Goal: Task Accomplishment & Management: Manage account settings

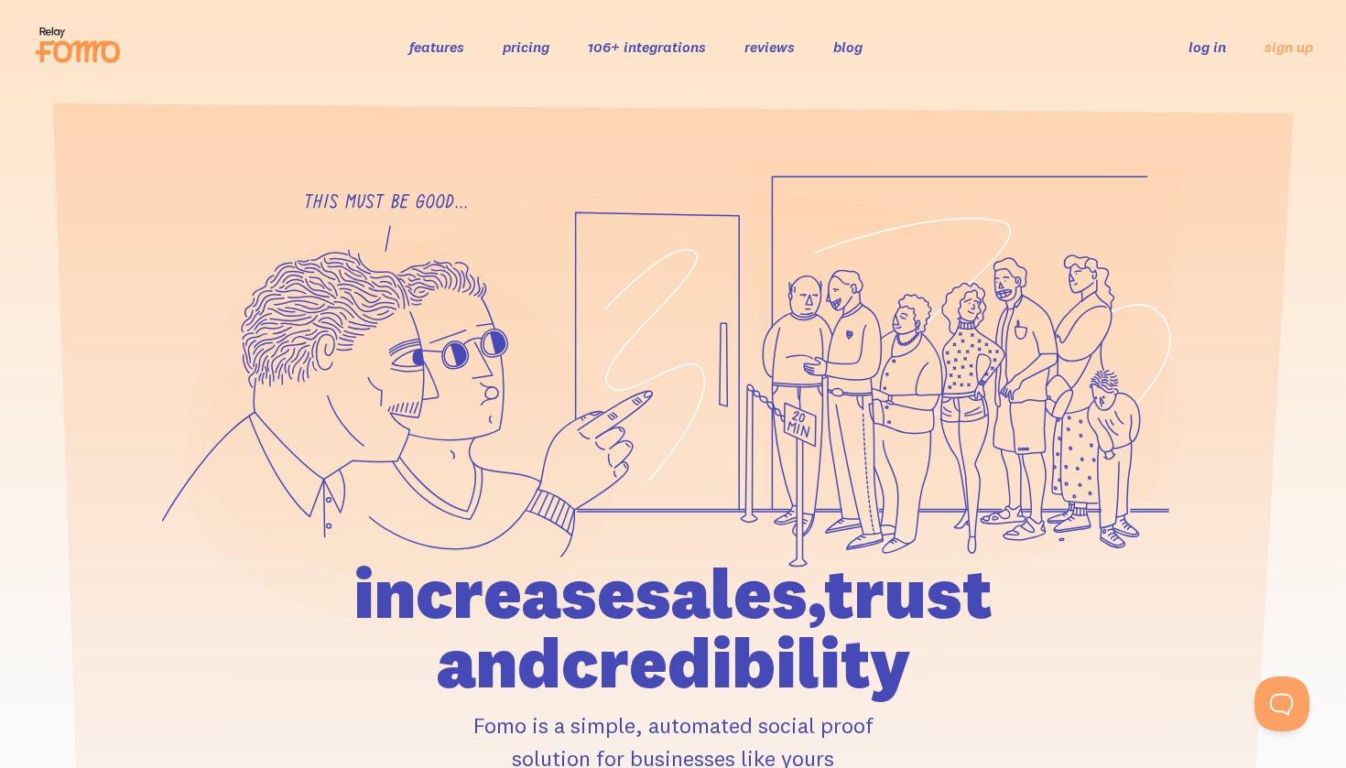
click at [1207, 38] on link "log in" at bounding box center [1207, 47] width 38 height 18
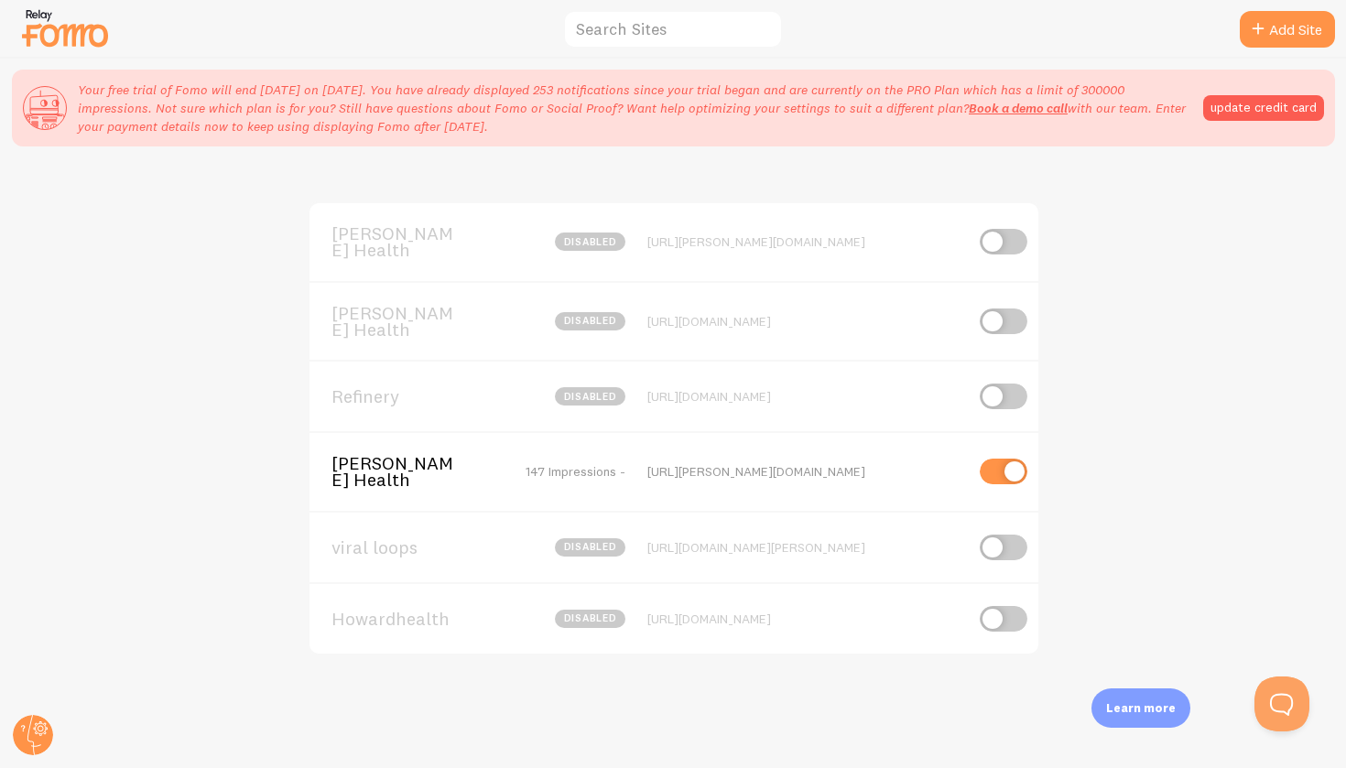
click at [1246, 318] on div "[PERSON_NAME] Health disabled [URL][PERSON_NAME][DOMAIN_NAME] [PERSON_NAME] Hea…" at bounding box center [673, 511] width 1345 height 709
click at [715, 438] on div "[PERSON_NAME] Health 147 Impressions - [URL][PERSON_NAME][DOMAIN_NAME]" at bounding box center [673, 471] width 729 height 80
click at [419, 455] on span "[PERSON_NAME] Health" at bounding box center [404, 472] width 147 height 34
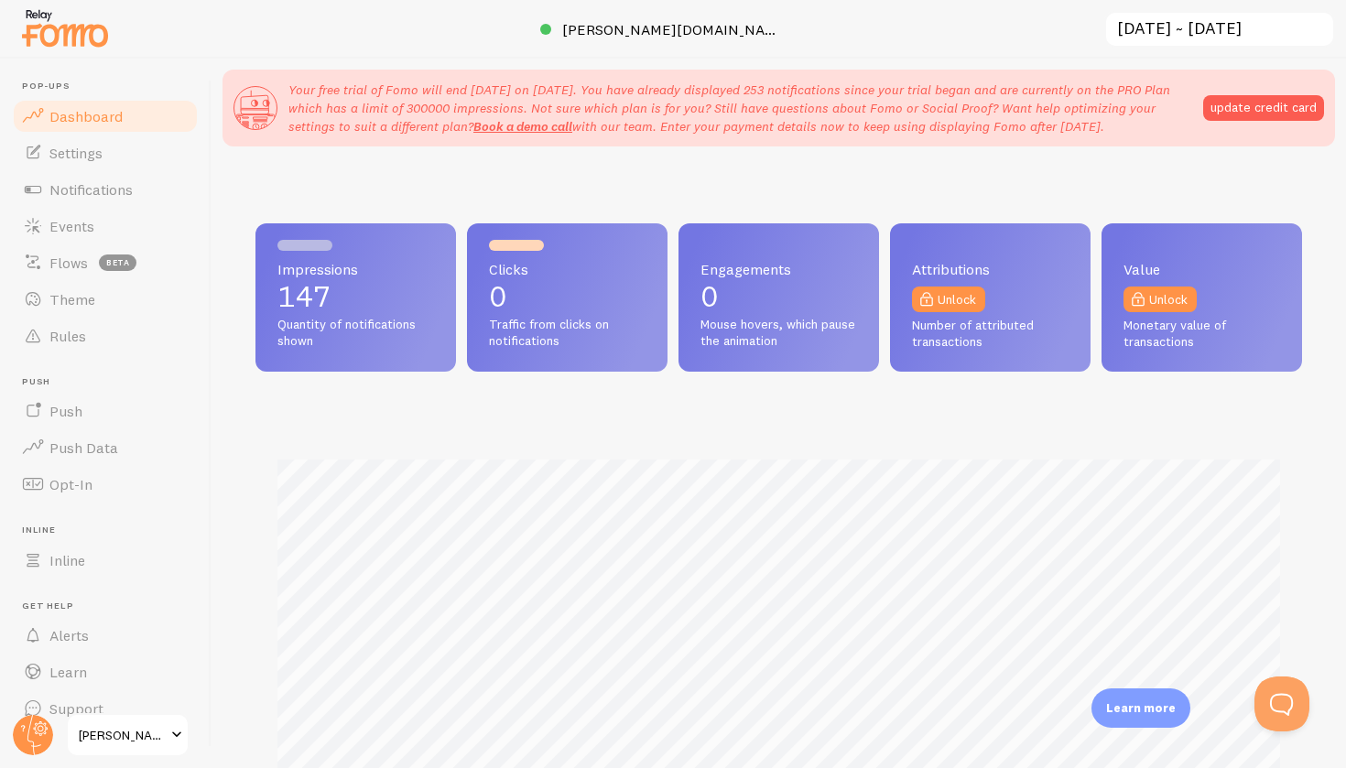
scroll to position [481, 1046]
click at [93, 259] on link "Flows beta" at bounding box center [105, 262] width 189 height 37
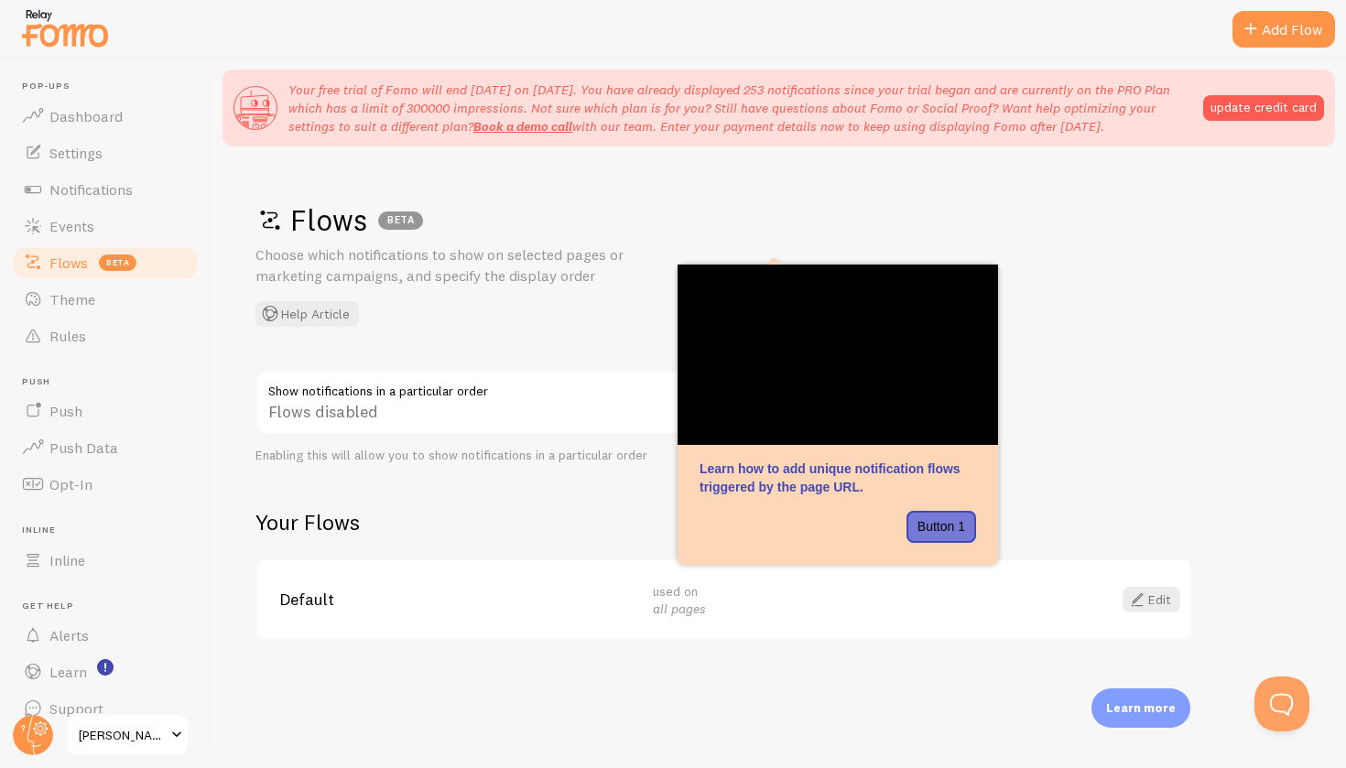
click at [426, 402] on div "Flows disabled" at bounding box center [529, 404] width 549 height 67
click at [991, 243] on div "Flows BETA Choose which notifications to show on selected pages or marketing ca…" at bounding box center [778, 263] width 1046 height 125
click at [543, 416] on div "Flows disabled" at bounding box center [529, 404] width 549 height 67
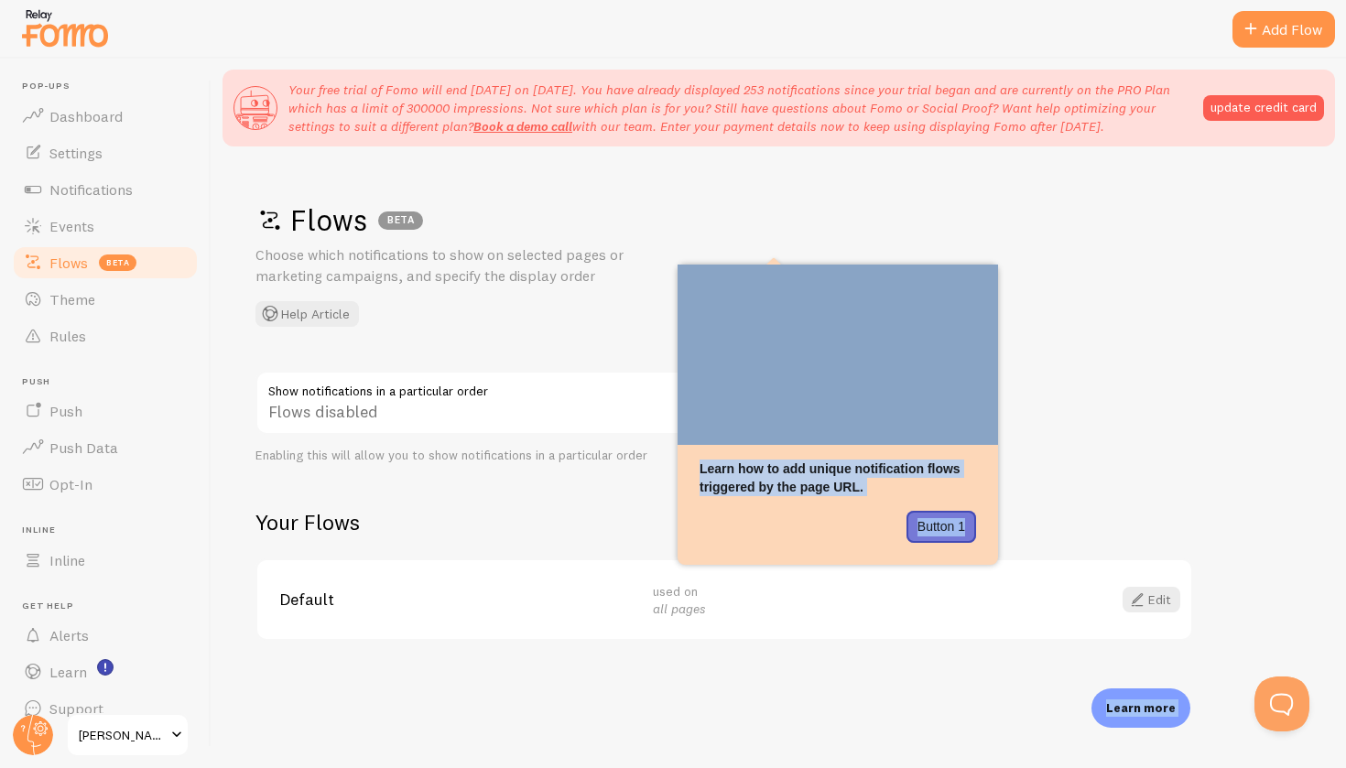
drag, startPoint x: 978, startPoint y: 546, endPoint x: 1045, endPoint y: 557, distance: 67.7
click at [1045, 557] on body "Pop-ups Dashboard Settings Notifications Events Flows beta Theme Rules [GEOGRAP…" at bounding box center [673, 384] width 1346 height 768
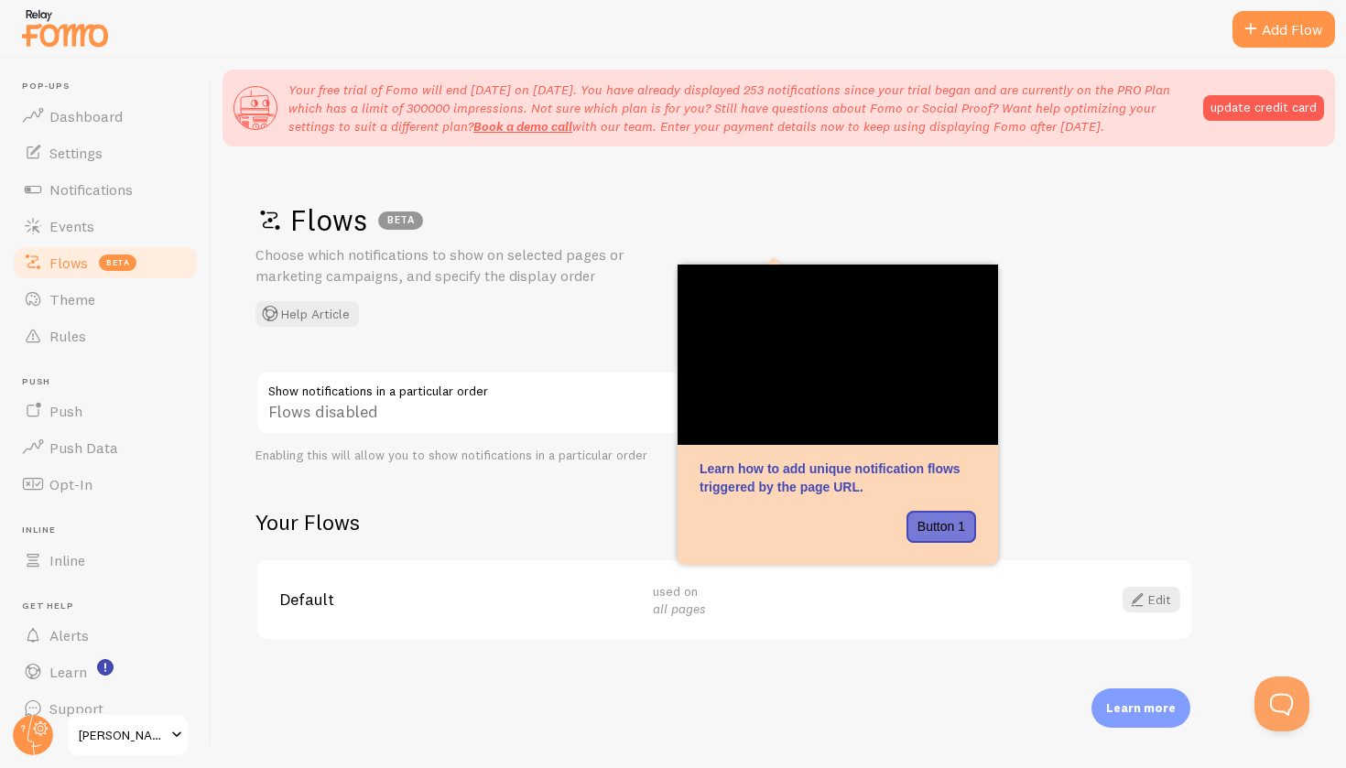
click at [1065, 427] on div "Flows BETA Choose which notifications to show on selected pages or marketing ca…" at bounding box center [778, 511] width 1134 height 709
click at [450, 434] on div "Show notifications in a particular order Flows disabled Enabling this will allo…" at bounding box center [529, 417] width 549 height 93
click at [484, 411] on div "Flows disabled" at bounding box center [529, 404] width 549 height 67
click at [916, 263] on div "Flows BETA Choose which notifications to show on selected pages or marketing ca…" at bounding box center [778, 263] width 1046 height 125
click at [381, 438] on div "Show notifications in a particular order Flows disabled Enabling this will allo…" at bounding box center [529, 417] width 549 height 93
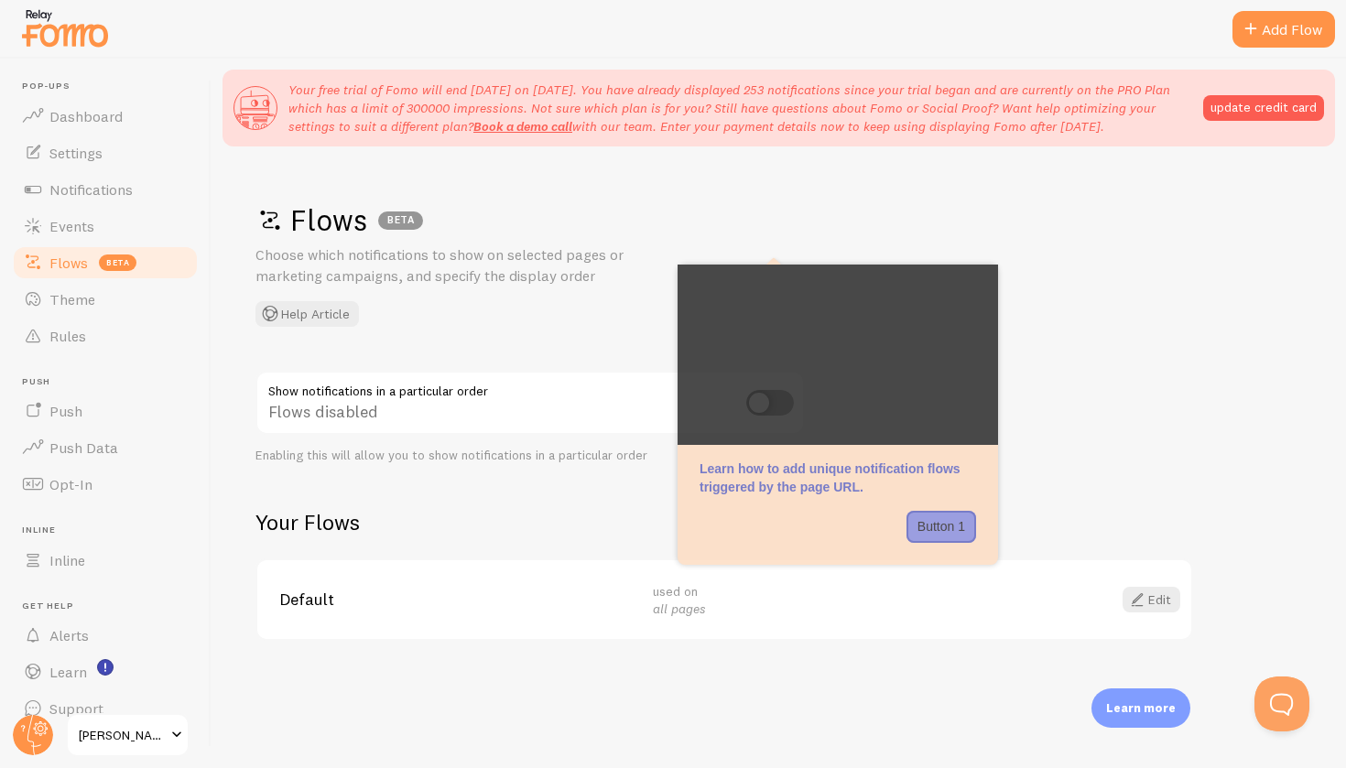
click at [404, 402] on div "Flows disabled" at bounding box center [529, 404] width 549 height 67
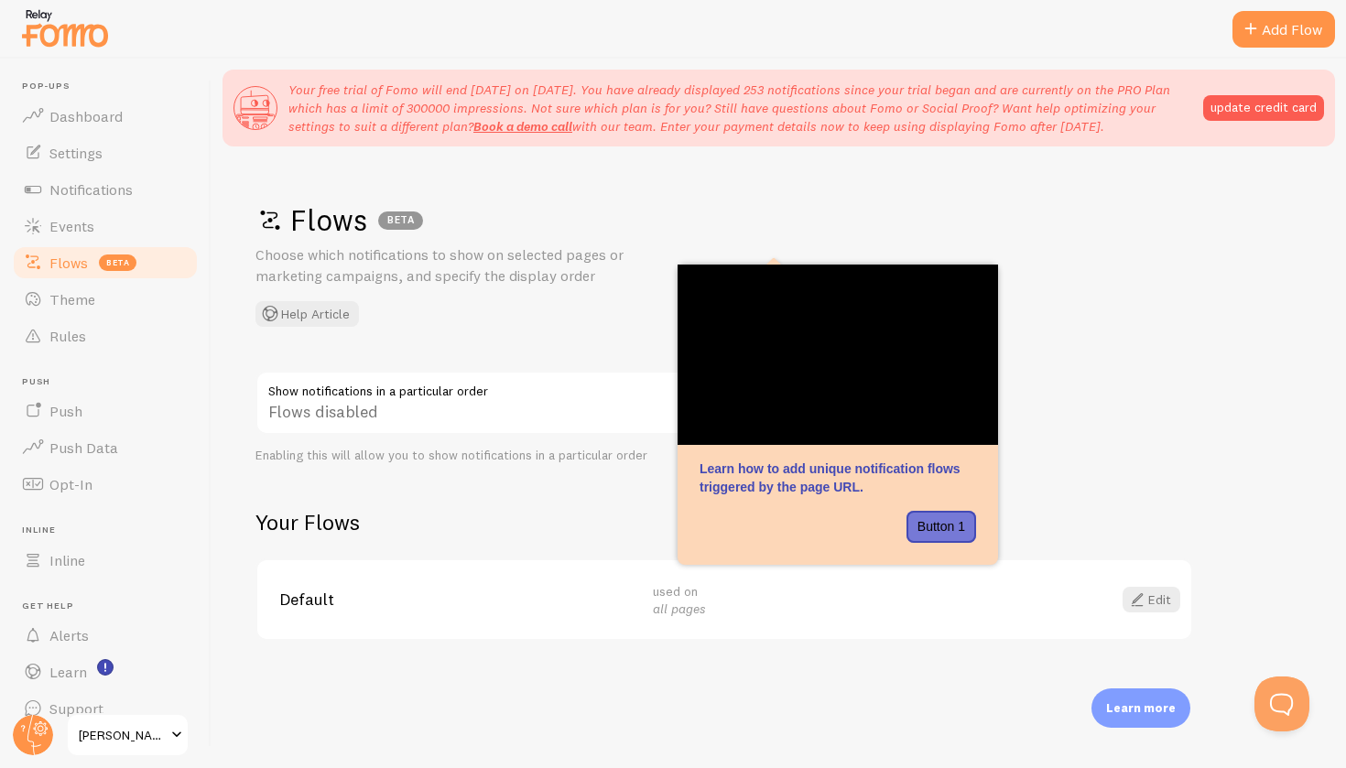
click at [404, 406] on div "Flows disabled" at bounding box center [529, 404] width 549 height 67
click at [268, 578] on div "Default used on all pages Edit" at bounding box center [724, 600] width 934 height 80
click at [57, 632] on span "Alerts" at bounding box center [68, 635] width 39 height 18
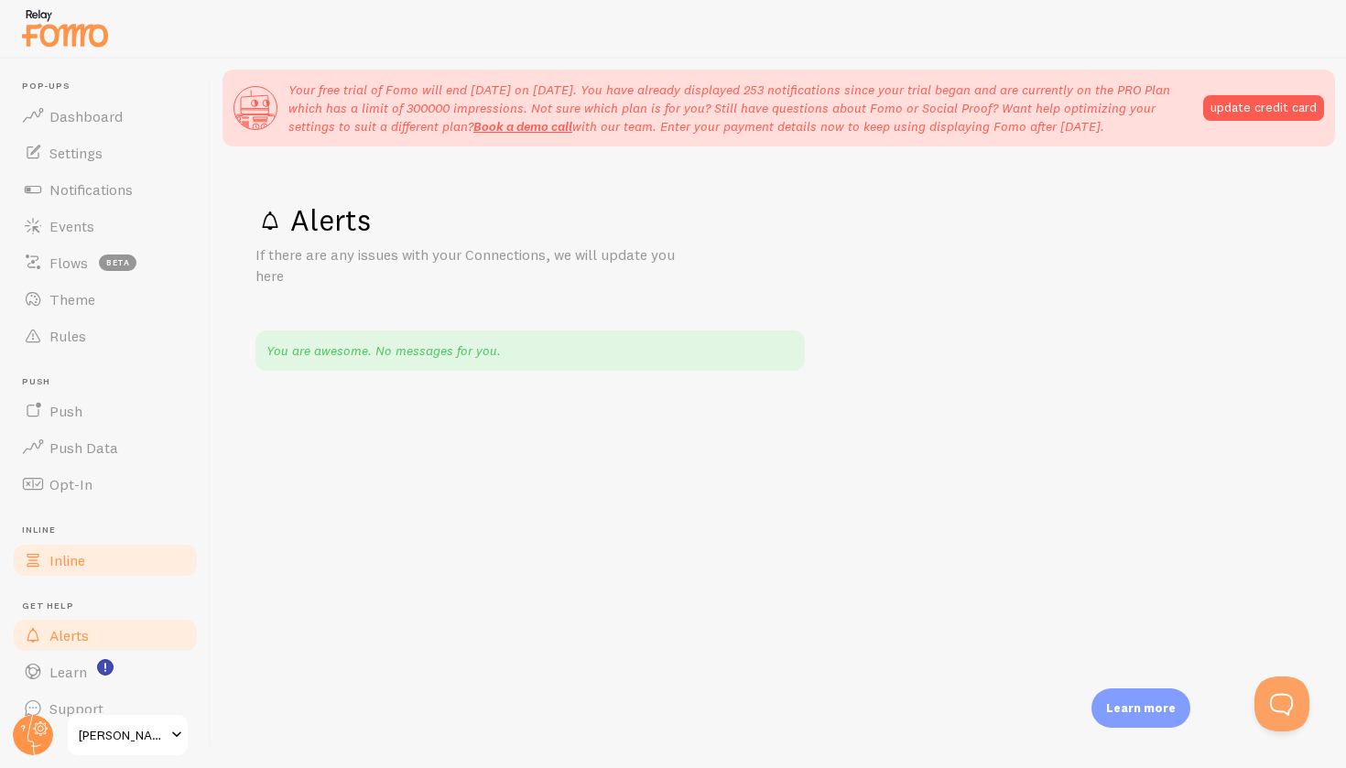
click at [38, 561] on span at bounding box center [33, 560] width 22 height 22
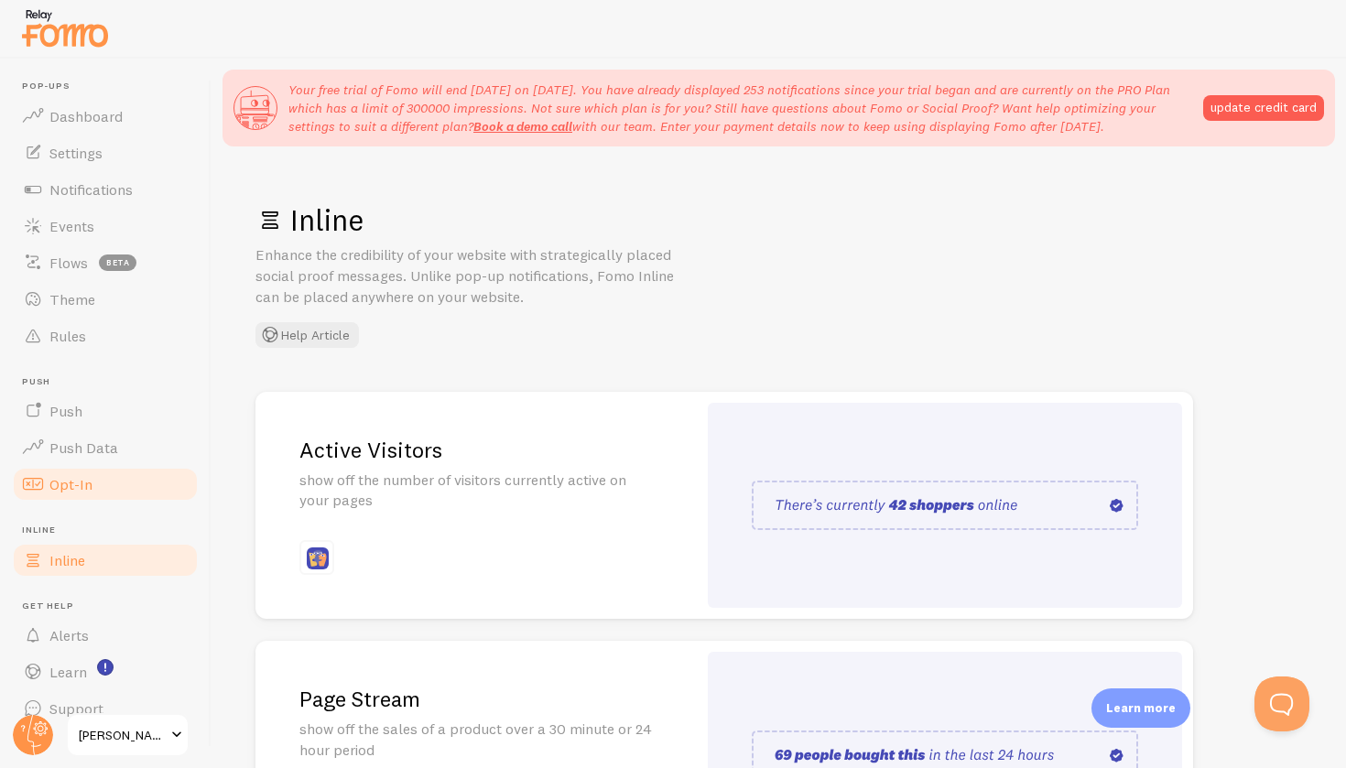
click at [70, 483] on span "Opt-In" at bounding box center [70, 484] width 43 height 18
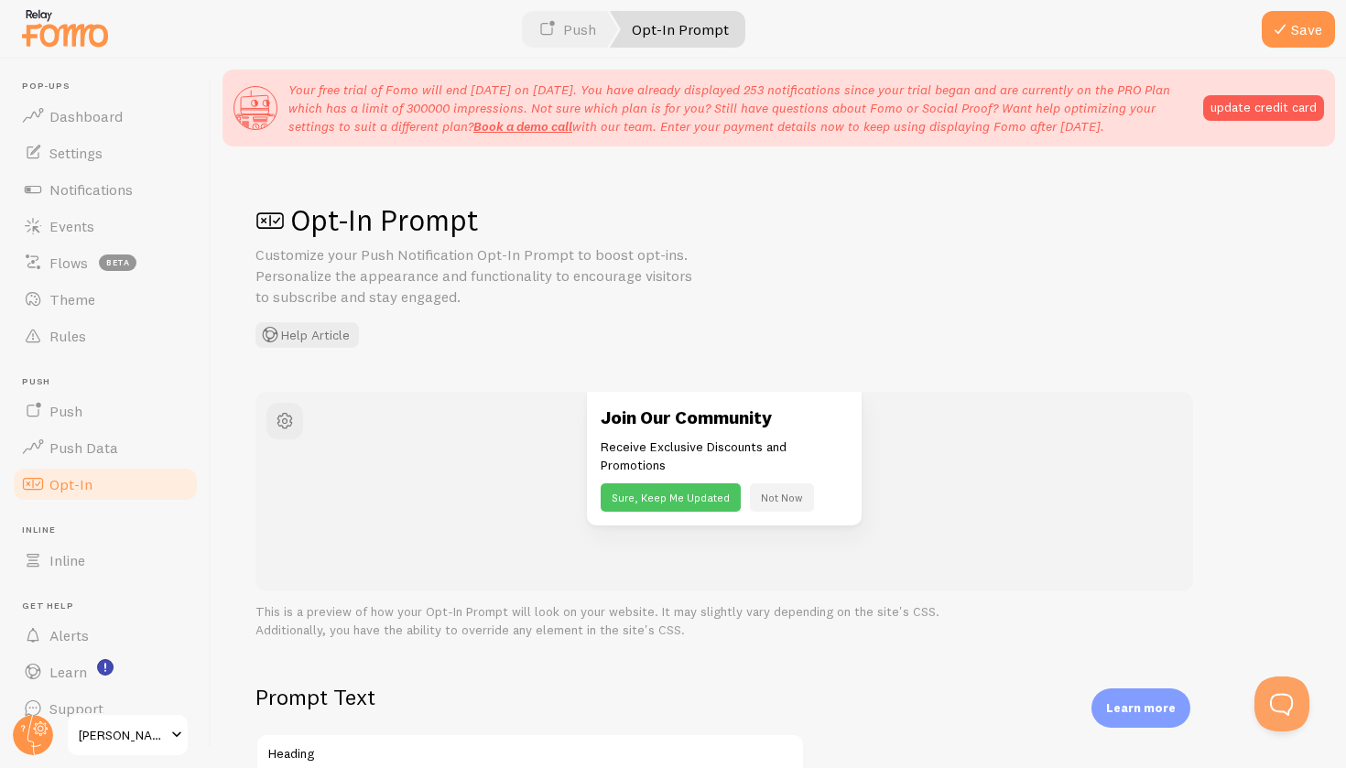
drag, startPoint x: 1046, startPoint y: 736, endPoint x: 1118, endPoint y: 766, distance: 77.5
drag, startPoint x: 951, startPoint y: 642, endPoint x: 1072, endPoint y: 760, distance: 168.9
click at [1072, 760] on div "Opt-In Prompt Customize your Push Notification Opt-In Prompt to boost opt-ins. …" at bounding box center [778, 511] width 1134 height 709
click at [1333, 372] on div "Opt-In Prompt Customize your Push Notification Opt-In Prompt to boost opt-ins. …" at bounding box center [778, 511] width 1134 height 709
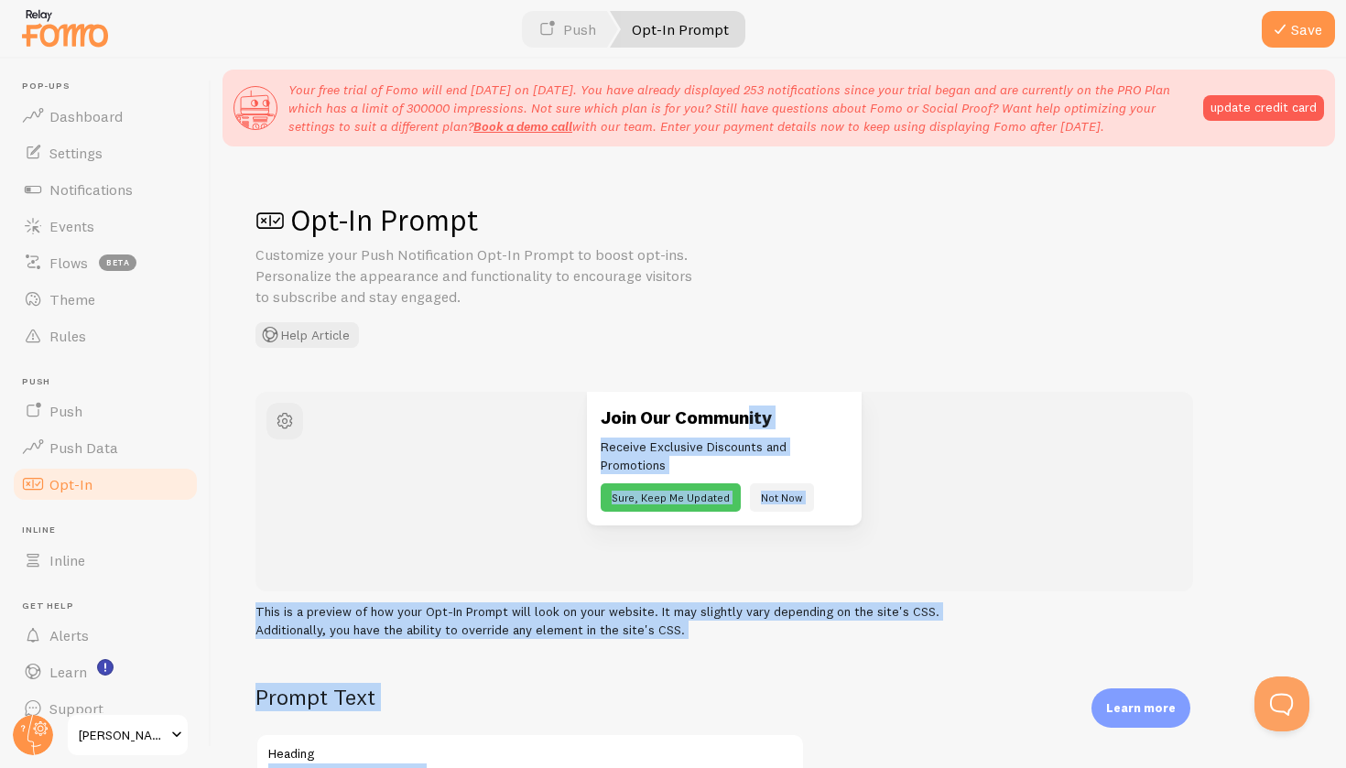
drag, startPoint x: 1333, startPoint y: 372, endPoint x: 1342, endPoint y: 767, distance: 395.5
click at [1342, 767] on div "Opt-In Prompt Customize your Push Notification Opt-In Prompt to boost opt-ins. …" at bounding box center [778, 511] width 1134 height 709
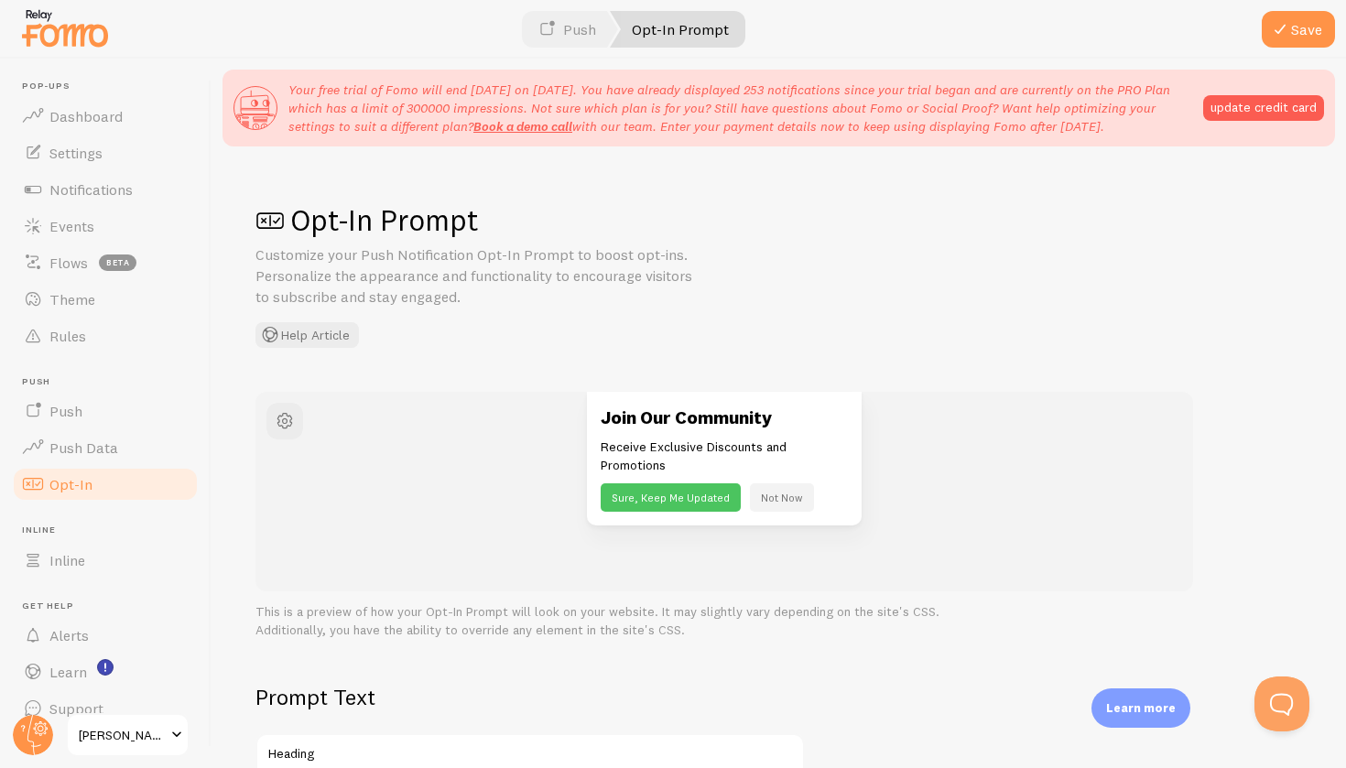
click at [1067, 271] on div "Opt-In Prompt Customize your Push Notification Opt-In Prompt to boost opt-ins. …" at bounding box center [778, 274] width 1046 height 146
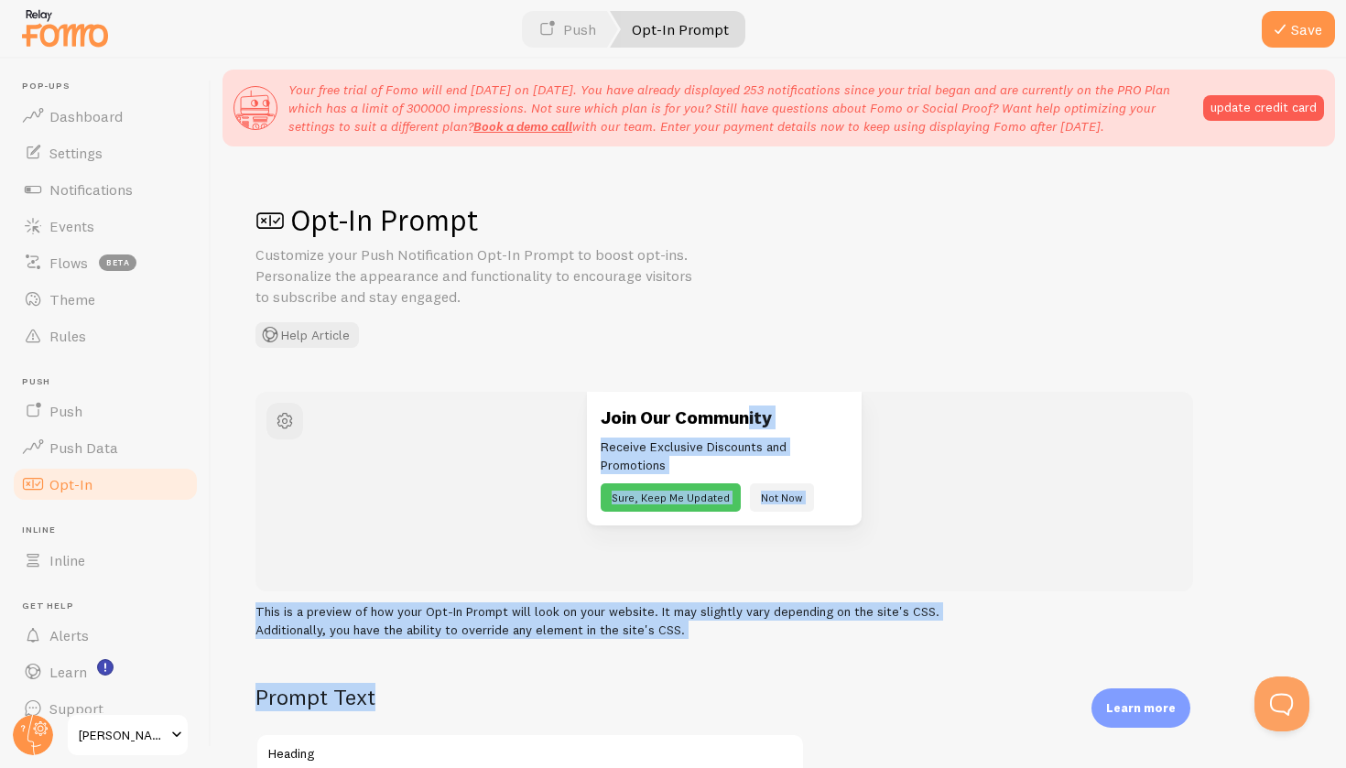
drag, startPoint x: 1345, startPoint y: 411, endPoint x: 1343, endPoint y: 767, distance: 356.1
click at [1343, 767] on div "Opt-In Prompt Customize your Push Notification Opt-In Prompt to boost opt-ins. …" at bounding box center [778, 511] width 1134 height 709
click at [621, 36] on span at bounding box center [615, 29] width 11 height 37
click at [590, 33] on link "Push" at bounding box center [567, 29] width 102 height 37
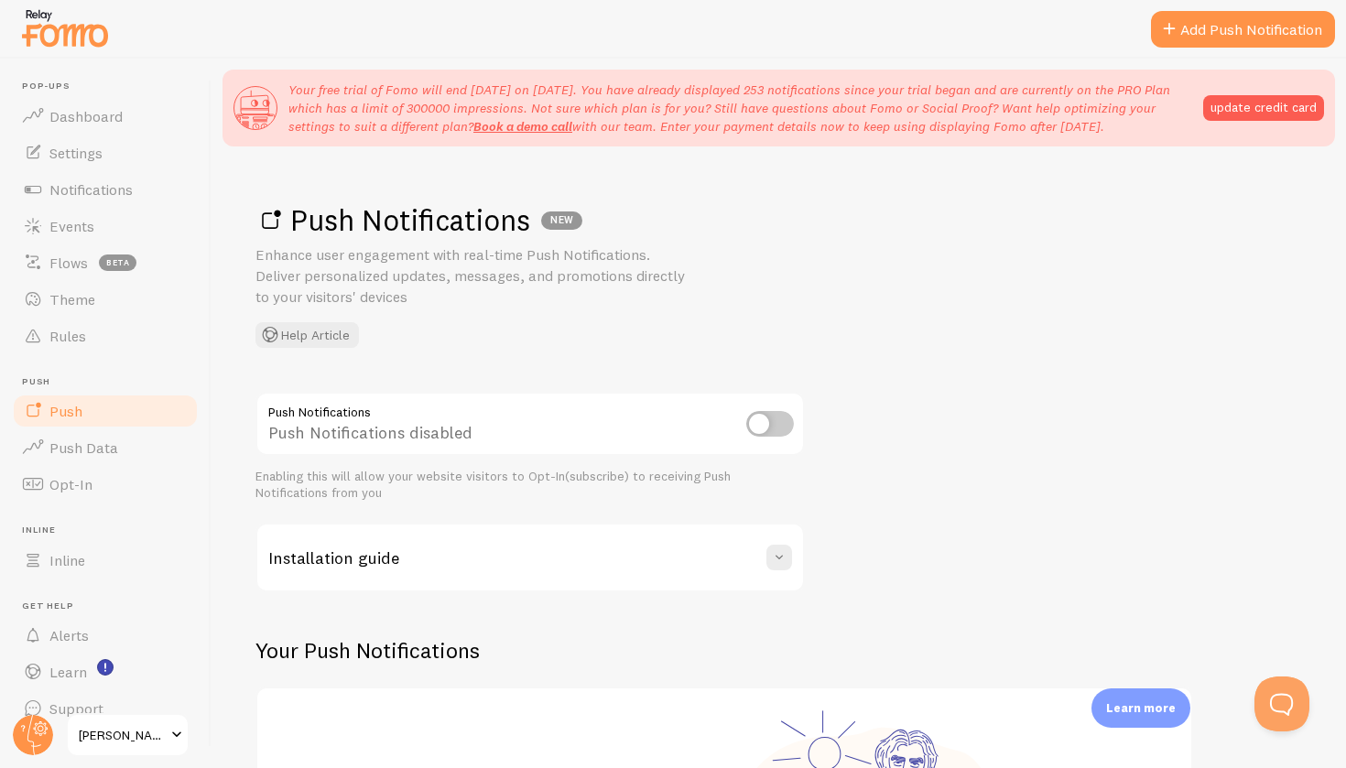
click at [174, 731] on span at bounding box center [177, 735] width 22 height 22
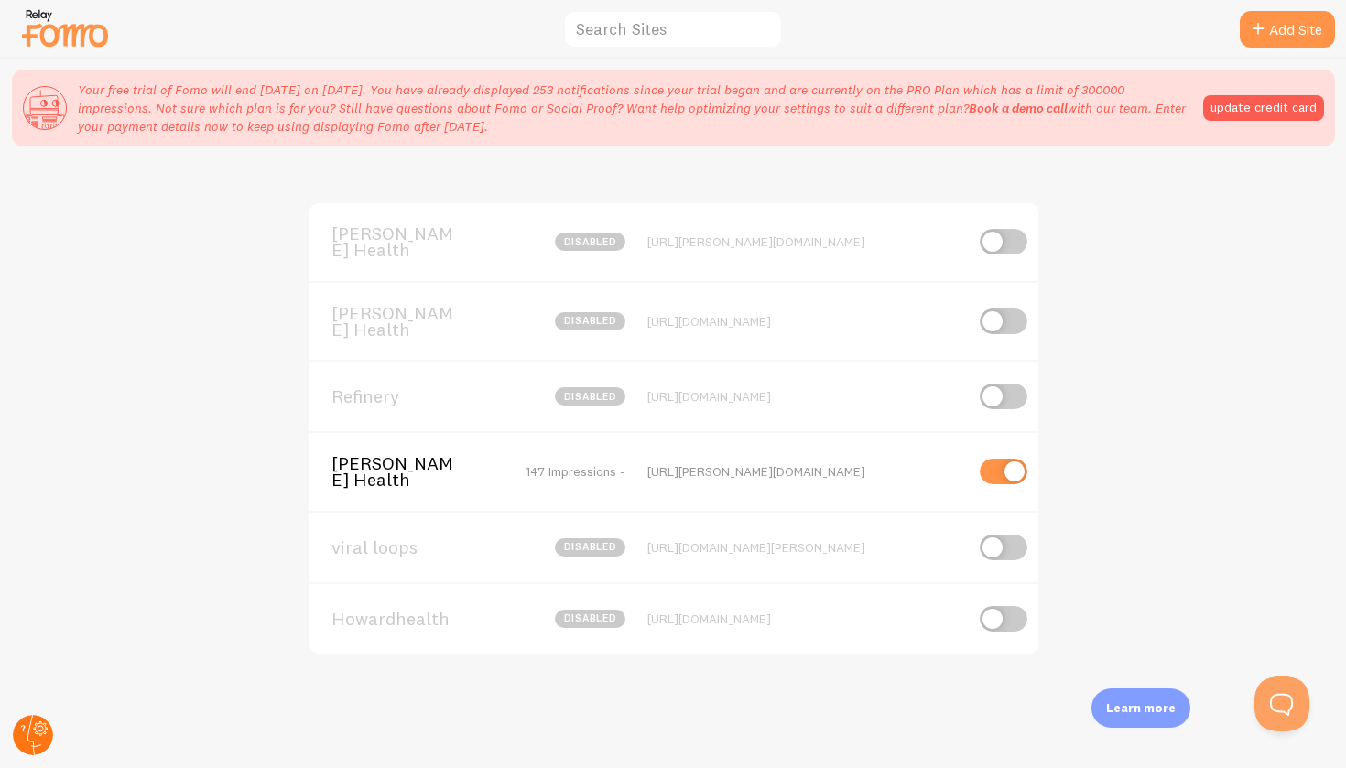
click at [48, 730] on circle at bounding box center [33, 735] width 40 height 40
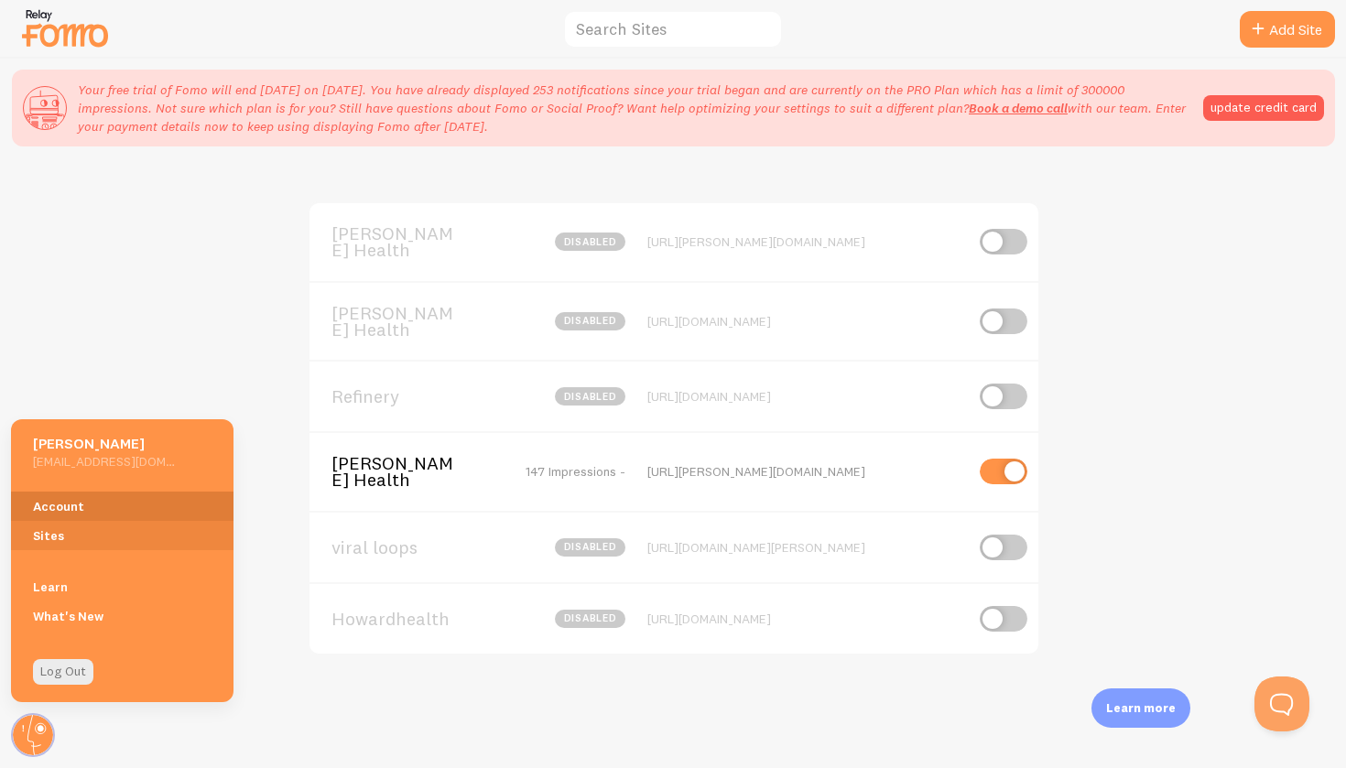
click at [77, 497] on link "Account" at bounding box center [122, 506] width 222 height 29
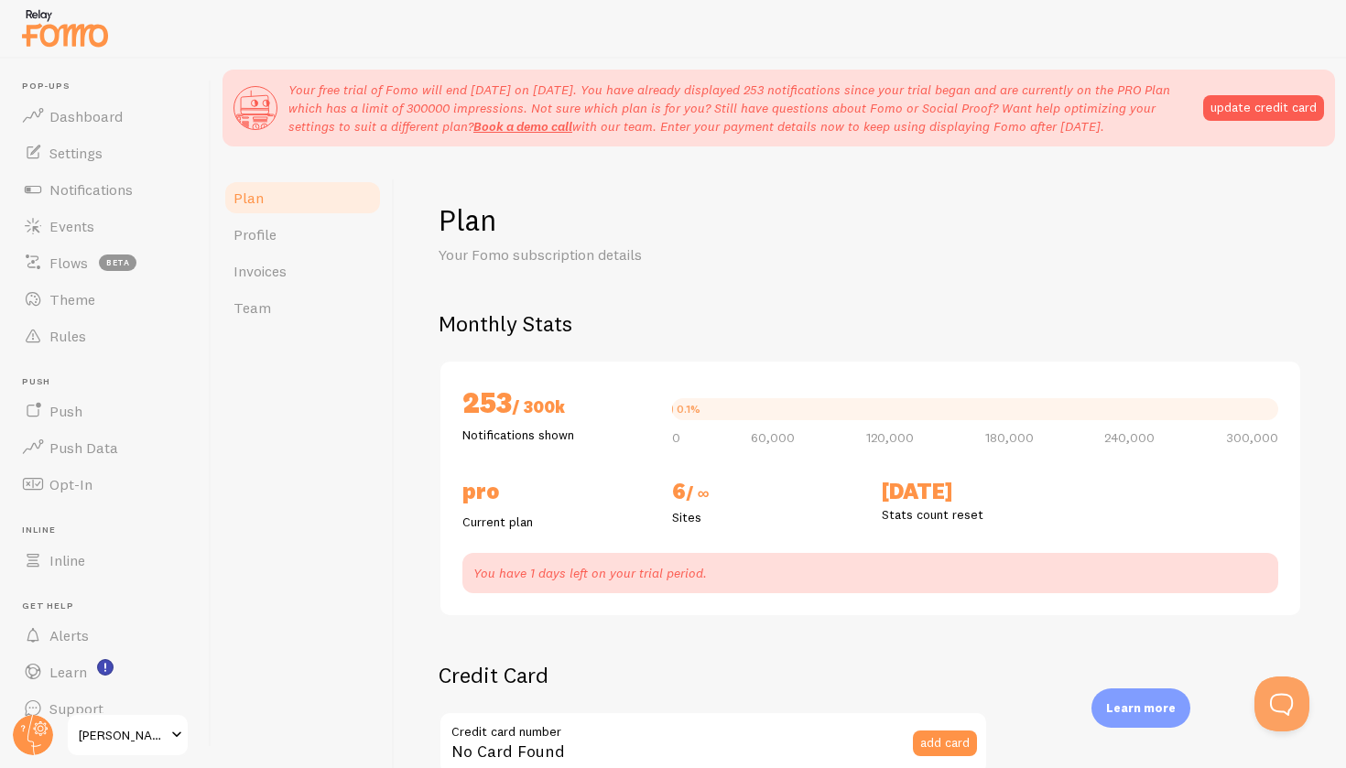
checkbox input "true"
drag, startPoint x: 1315, startPoint y: 671, endPoint x: 1345, endPoint y: 767, distance: 100.5
click at [1345, 767] on div "Plan Your Fomo subscription details Monthly Stats 253 / 300k Notifications show…" at bounding box center [870, 511] width 951 height 709
click at [1345, 610] on div "Plan Your Fomo subscription details Monthly Stats 253 / 300k Notifications show…" at bounding box center [870, 511] width 951 height 709
drag, startPoint x: 1345, startPoint y: 695, endPoint x: 1339, endPoint y: 767, distance: 72.5
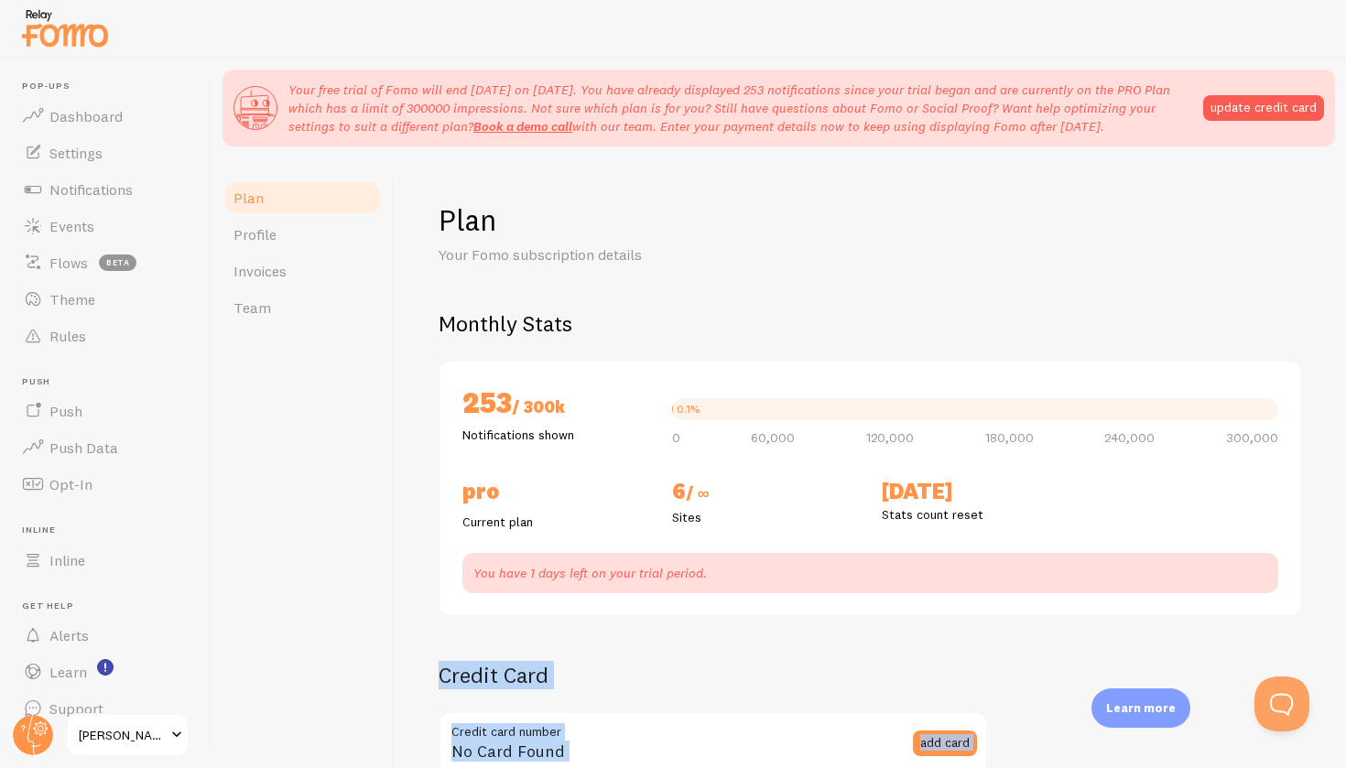
click at [1339, 767] on div "Plan Your Fomo subscription details Monthly Stats 253 / 300k Notifications show…" at bounding box center [870, 511] width 951 height 709
click at [1307, 543] on div "Plan Your Fomo subscription details Monthly Stats 253 / 300k Notifications show…" at bounding box center [870, 511] width 951 height 709
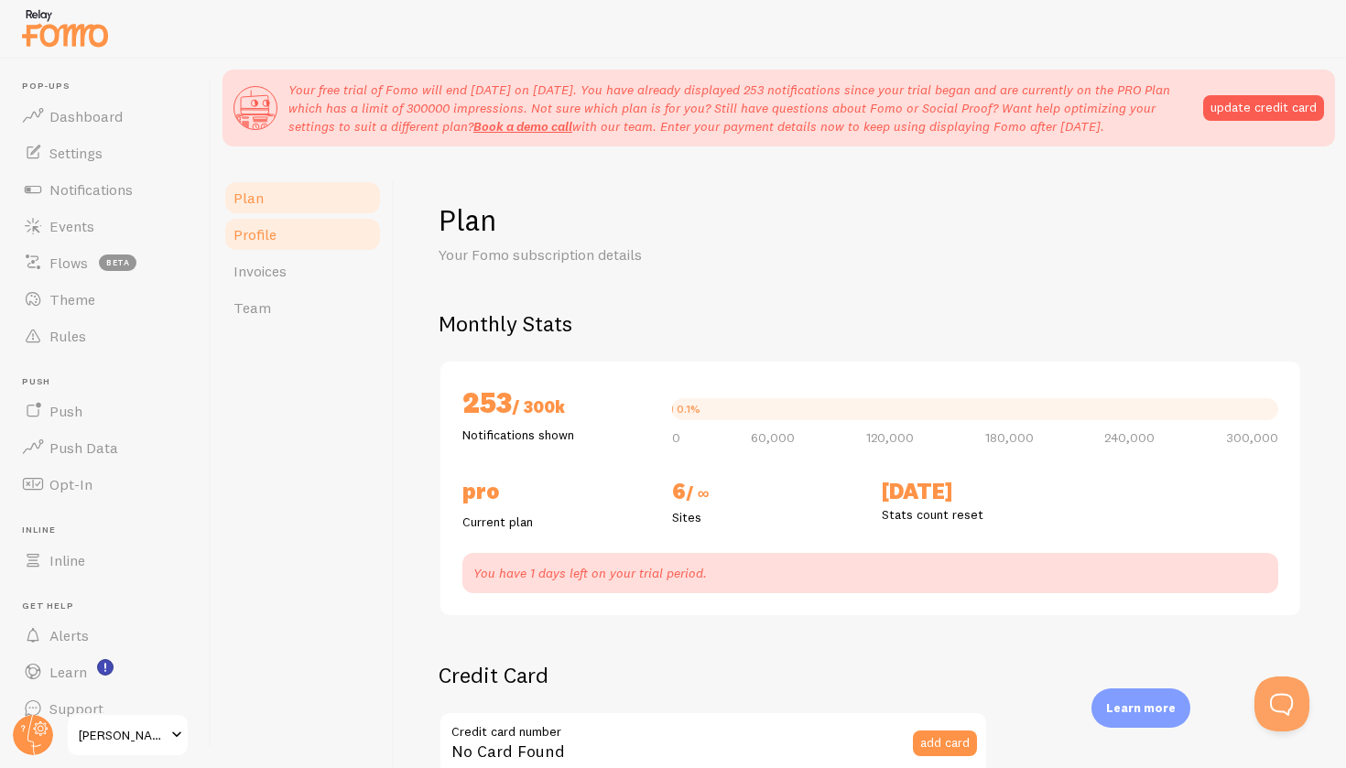
click at [262, 226] on span "Profile" at bounding box center [254, 234] width 43 height 18
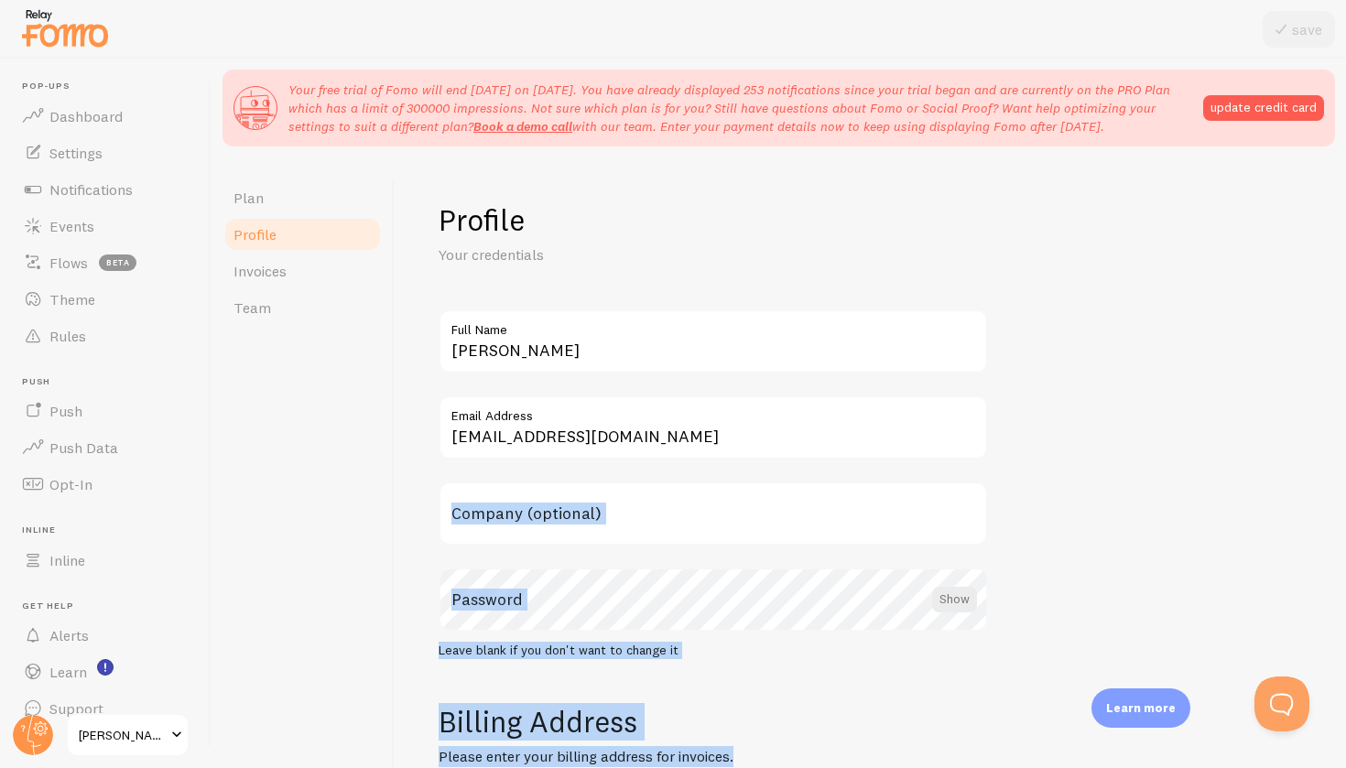
drag, startPoint x: 1078, startPoint y: 526, endPoint x: 1109, endPoint y: 767, distance: 242.7
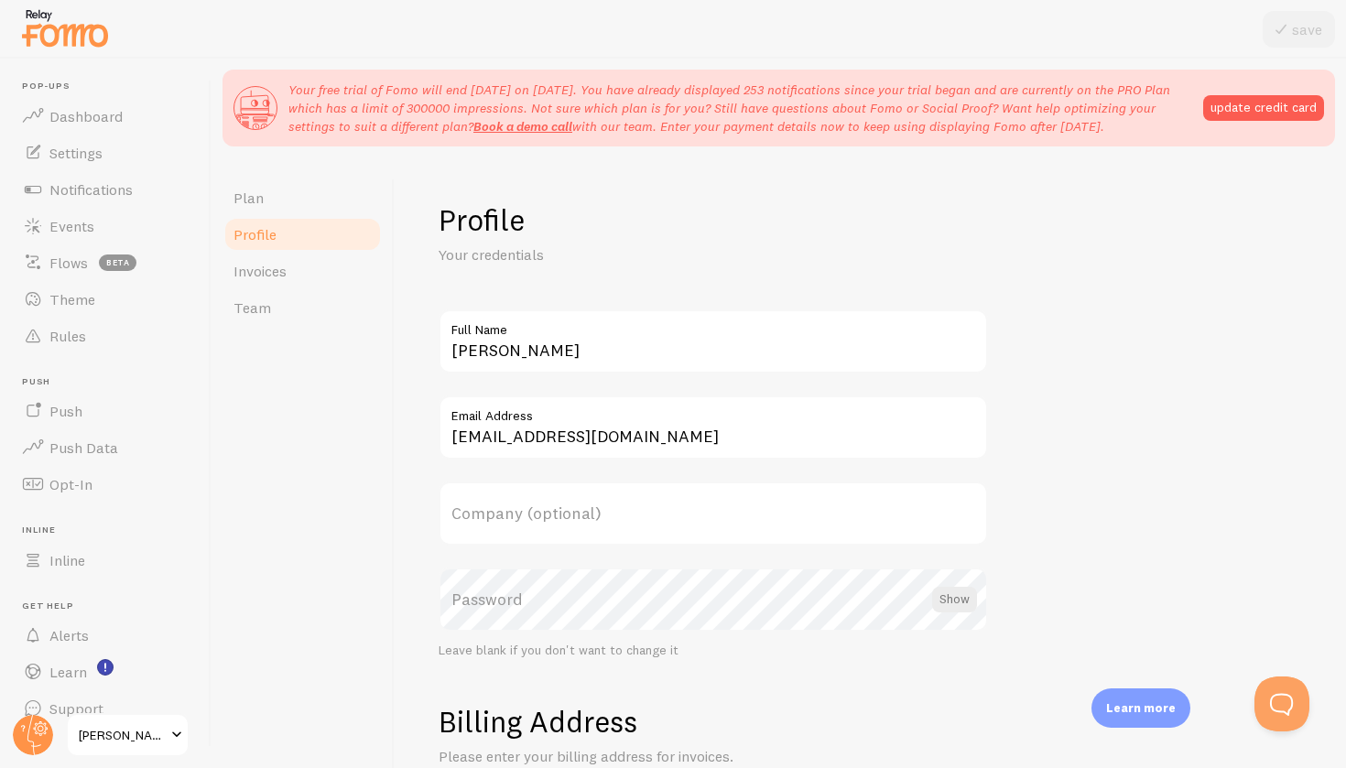
click at [1255, 233] on h1 "Profile" at bounding box center [869, 220] width 863 height 38
click at [1345, 308] on div "Profile Your credentials [PERSON_NAME] Full Name [EMAIL_ADDRESS][DOMAIN_NAME] E…" at bounding box center [870, 511] width 951 height 709
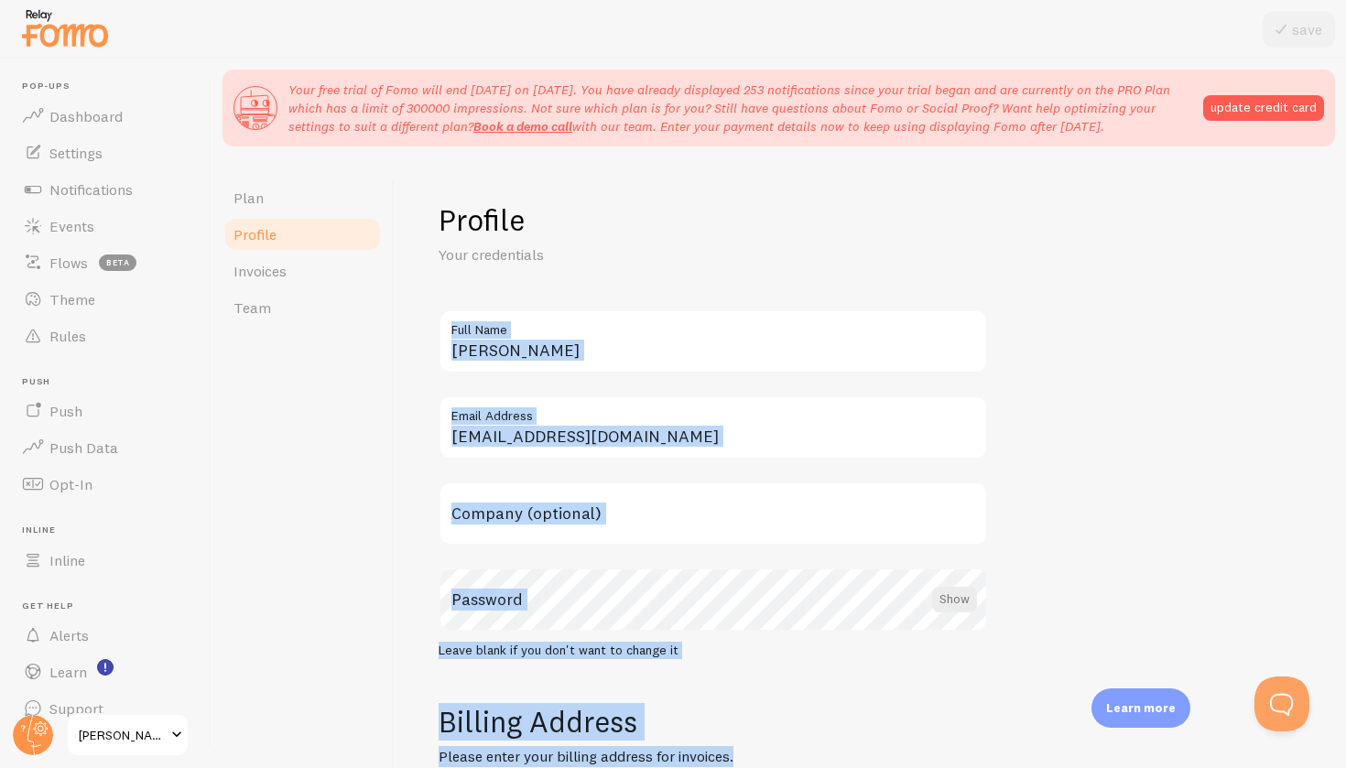
drag, startPoint x: 1345, startPoint y: 308, endPoint x: 1340, endPoint y: 767, distance: 459.5
click at [1340, 767] on div "Profile Your credentials [PERSON_NAME] Full Name [EMAIL_ADDRESS][DOMAIN_NAME] E…" at bounding box center [870, 511] width 951 height 709
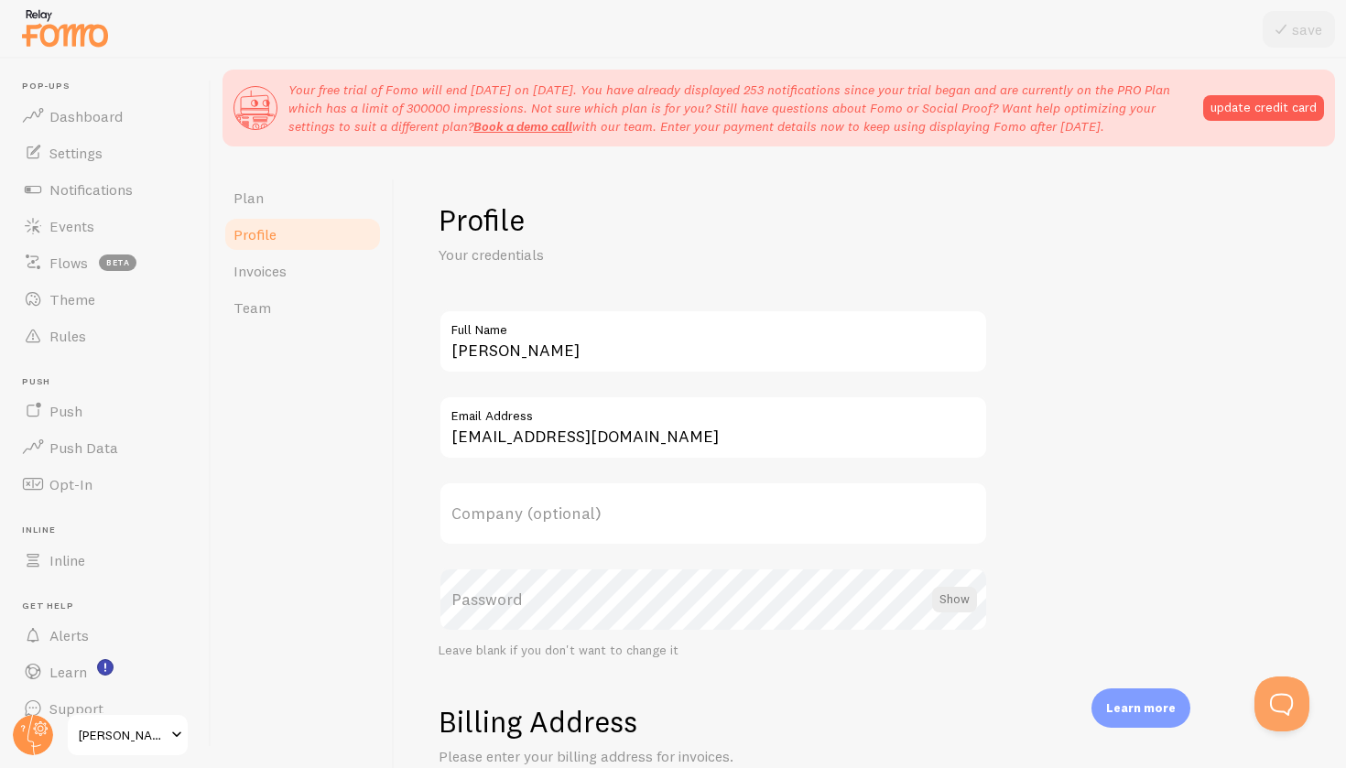
click at [1313, 676] on div "Profile Your credentials [PERSON_NAME] Full Name [EMAIL_ADDRESS][DOMAIN_NAME] E…" at bounding box center [870, 511] width 951 height 709
click at [266, 191] on link "Plan" at bounding box center [302, 197] width 160 height 37
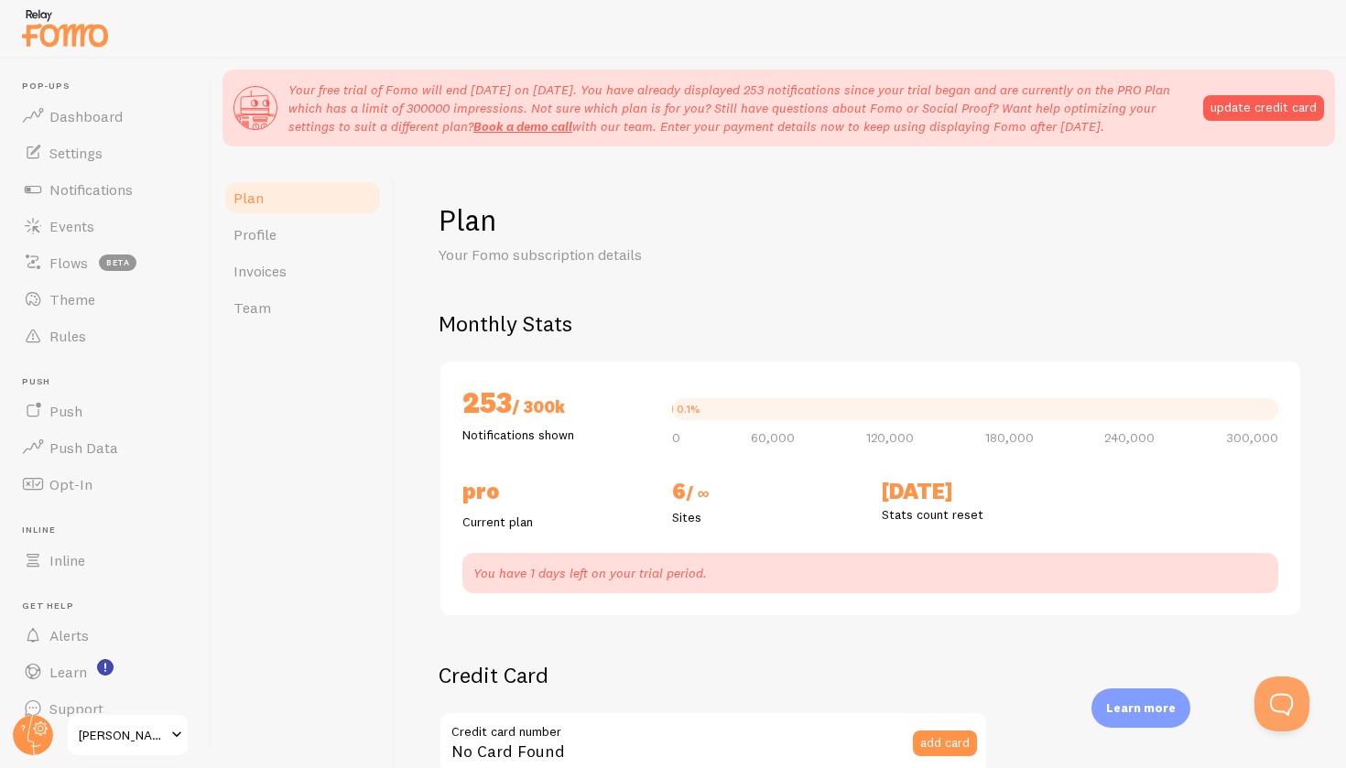
click at [677, 741] on input "No Card Found" at bounding box center [712, 743] width 549 height 64
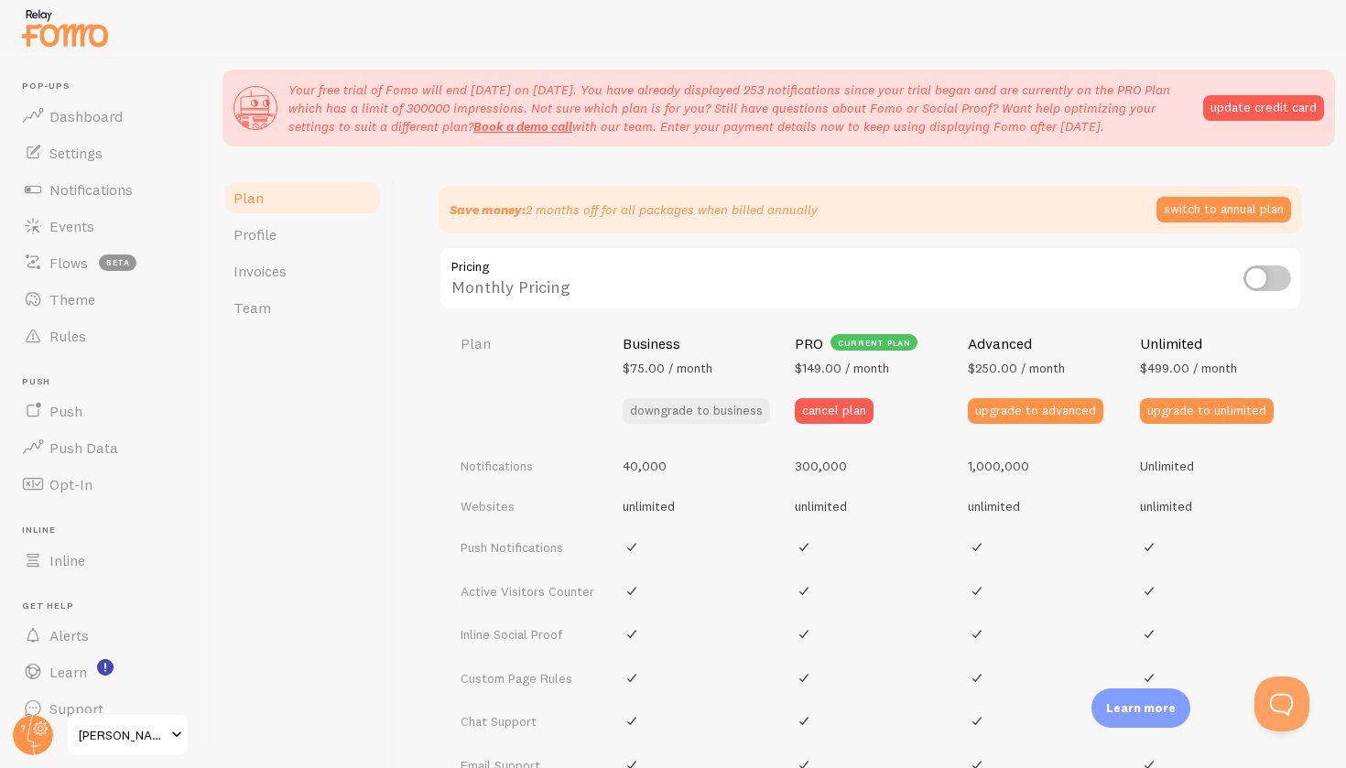
scroll to position [681, 0]
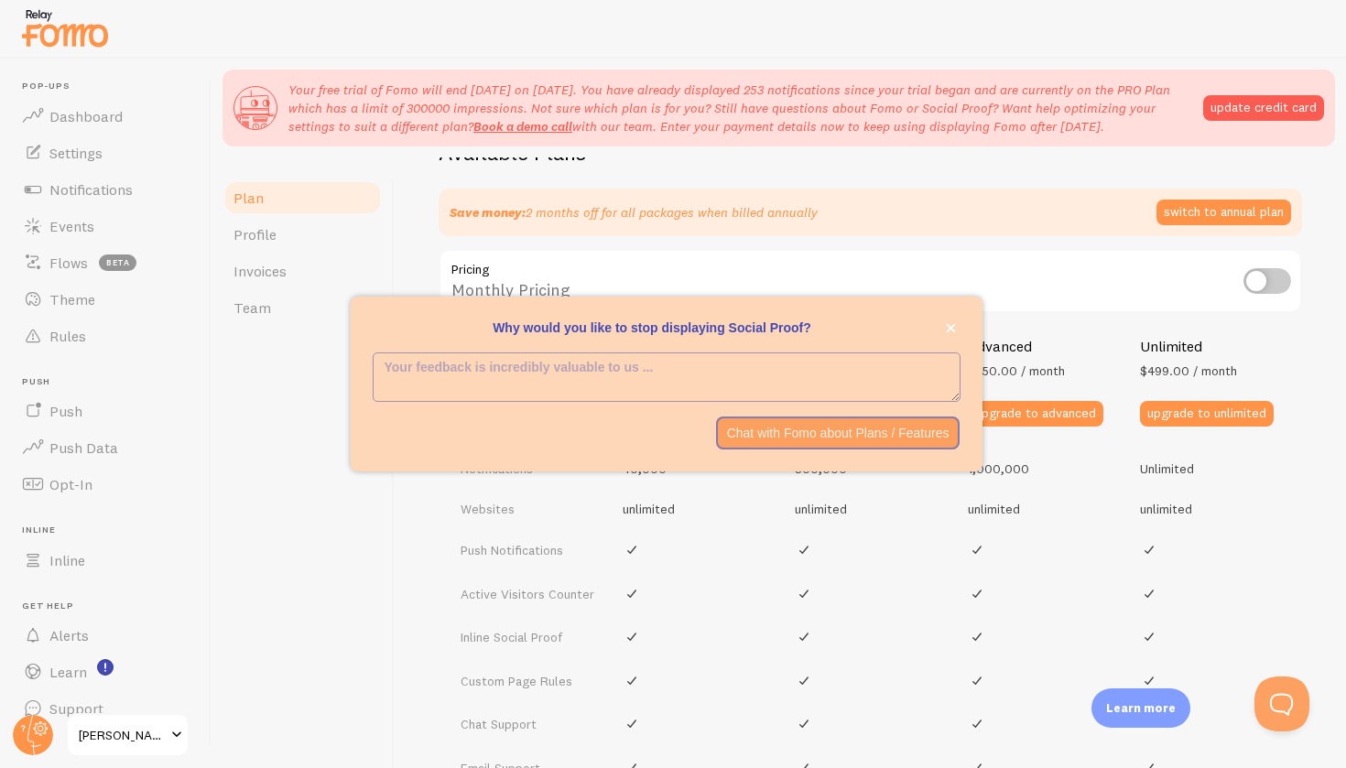
click at [830, 395] on textarea "<p>Why would you like to stop displaying Social Proof? </p>" at bounding box center [666, 376] width 586 height 47
click at [955, 332] on icon "close," at bounding box center [951, 328] width 10 height 10
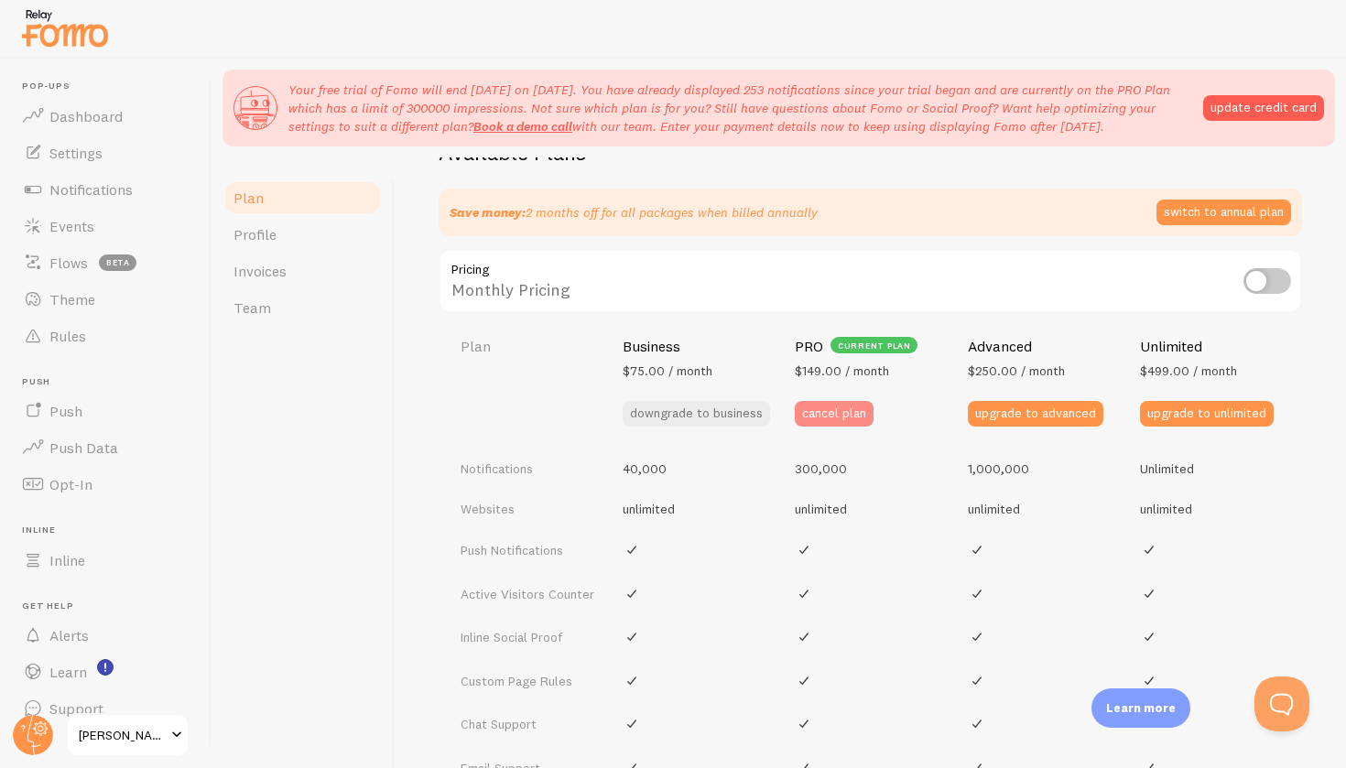
click at [849, 410] on button "cancel plan" at bounding box center [834, 414] width 79 height 26
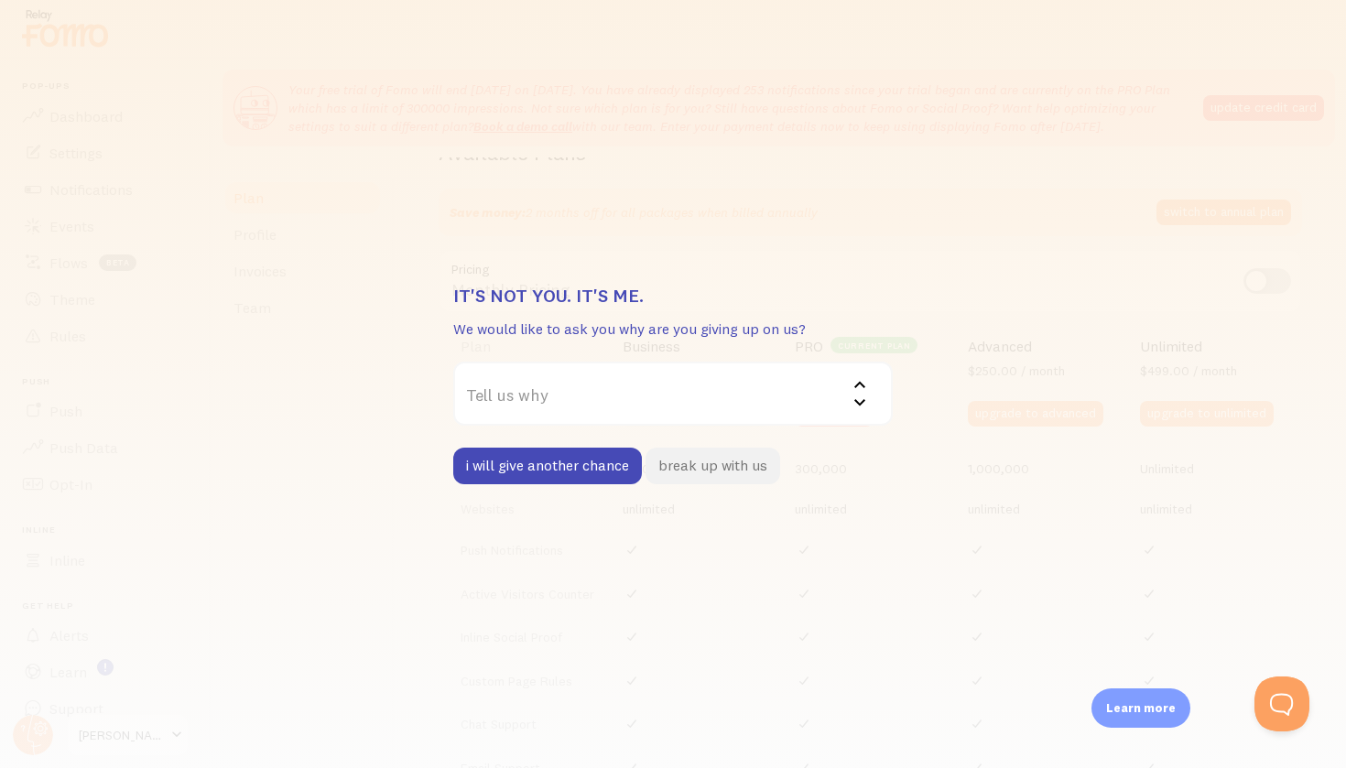
click at [696, 466] on button "break up with us" at bounding box center [712, 466] width 135 height 37
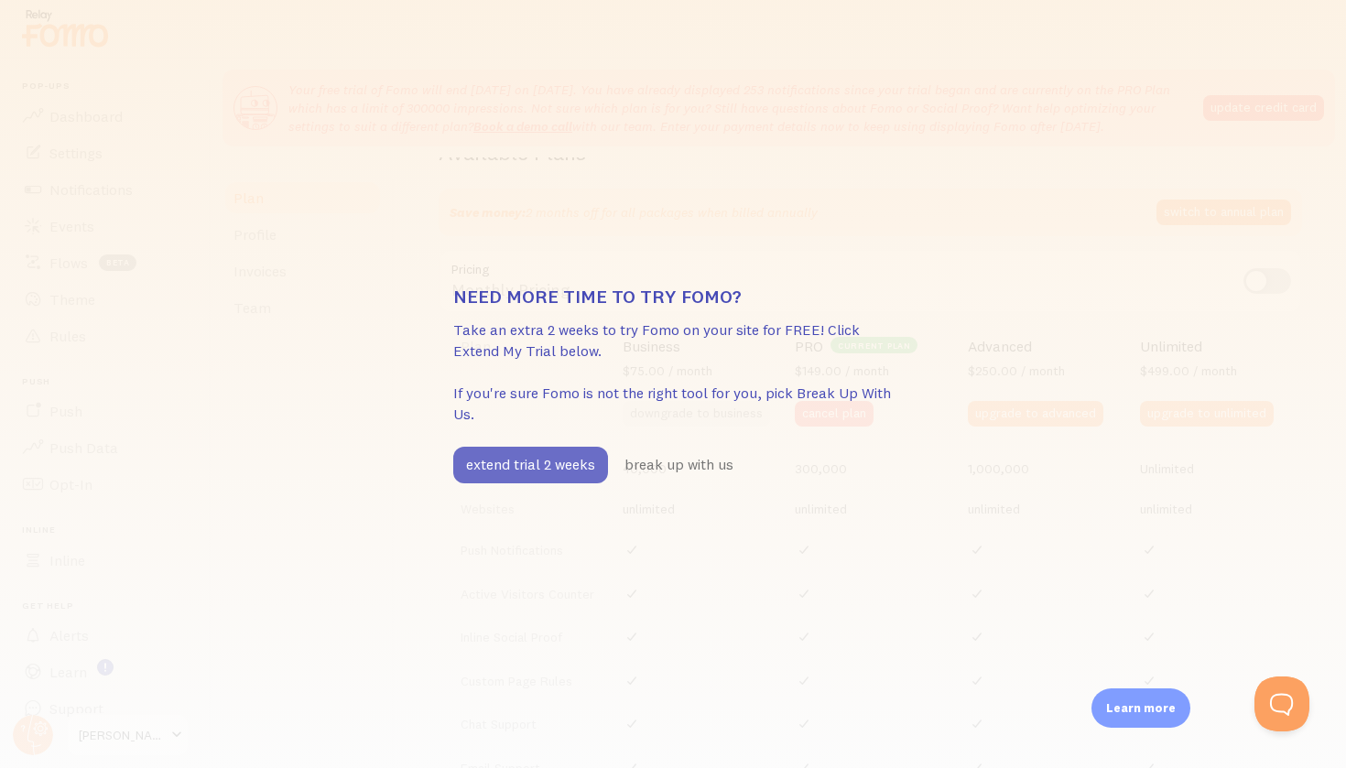
click at [565, 465] on button "extend trial 2 weeks" at bounding box center [530, 465] width 155 height 37
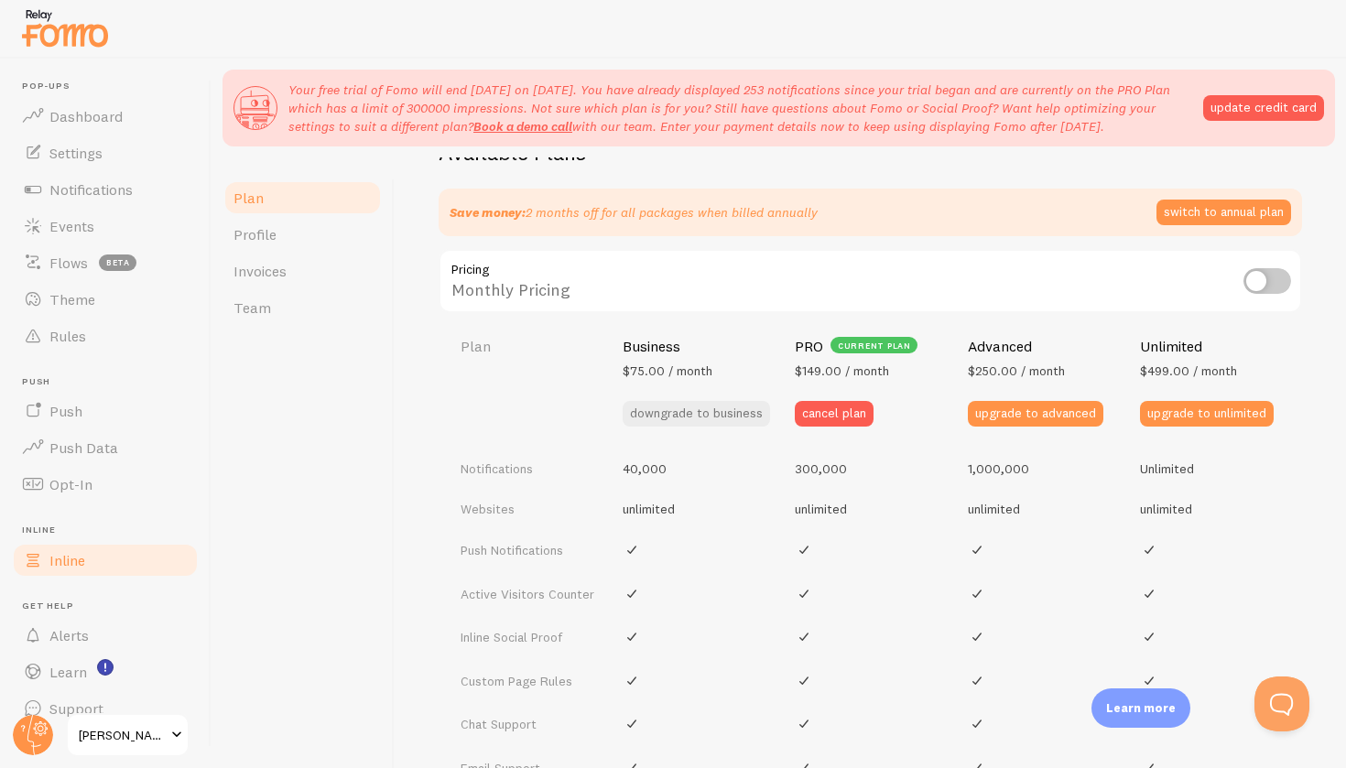
click at [62, 569] on link "Inline" at bounding box center [105, 560] width 189 height 37
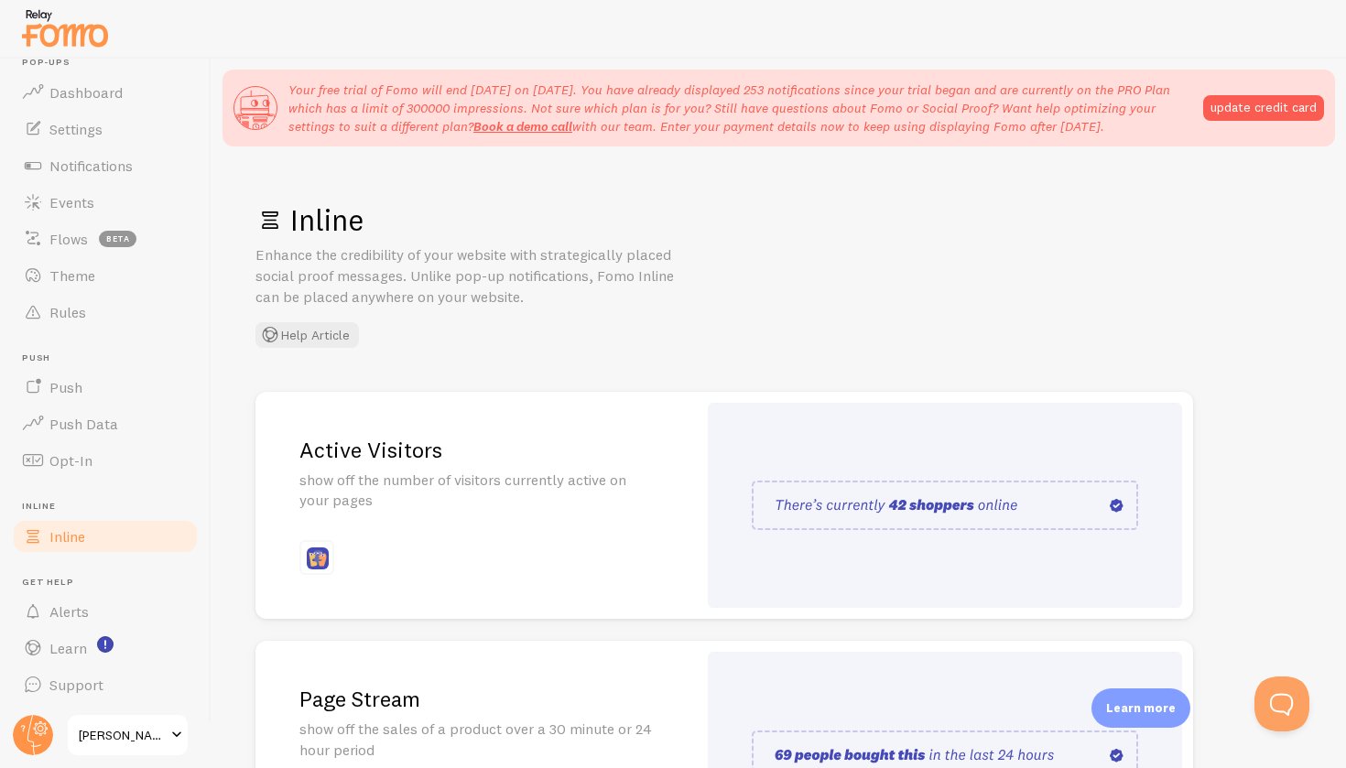
scroll to position [23, 0]
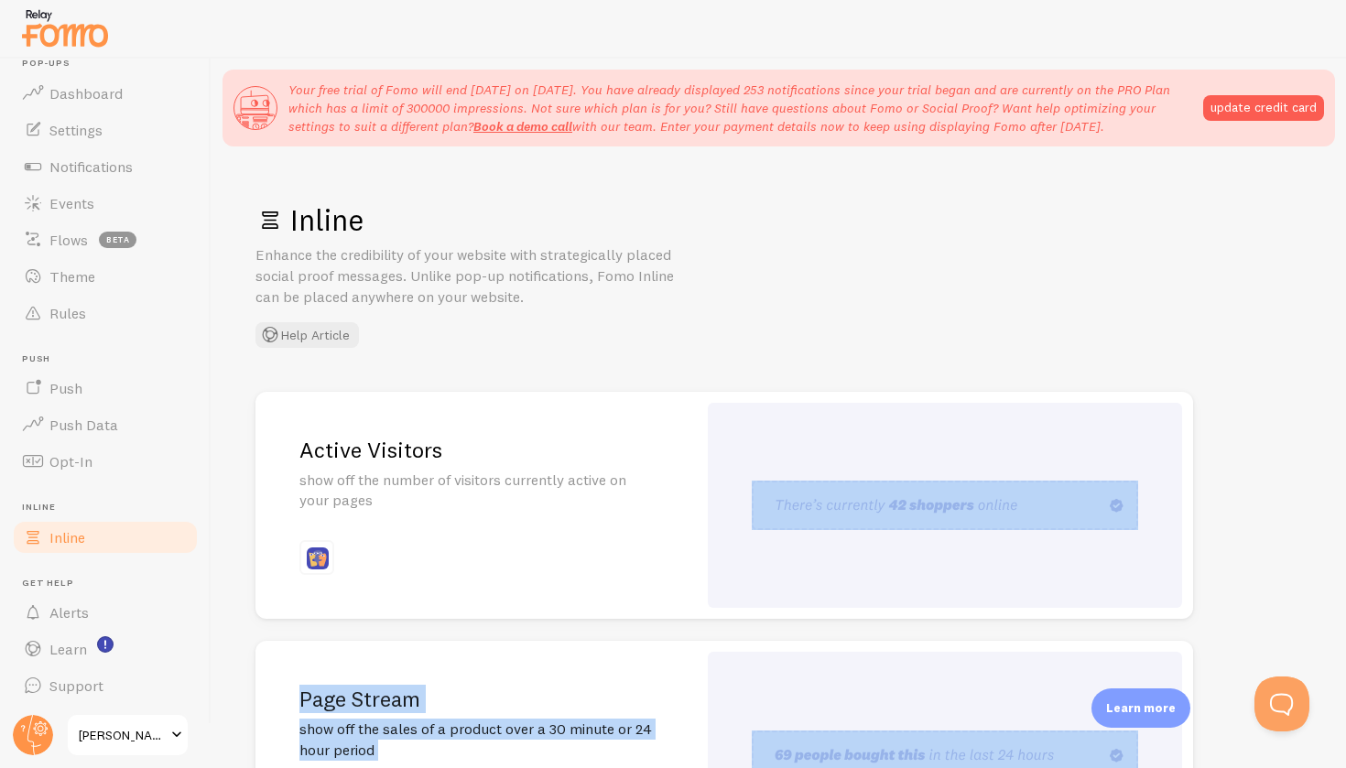
drag, startPoint x: 1315, startPoint y: 554, endPoint x: 1326, endPoint y: 767, distance: 213.6
click at [1326, 767] on div "Inline Enhance the credibility of your website with strategically placed social…" at bounding box center [778, 511] width 1134 height 709
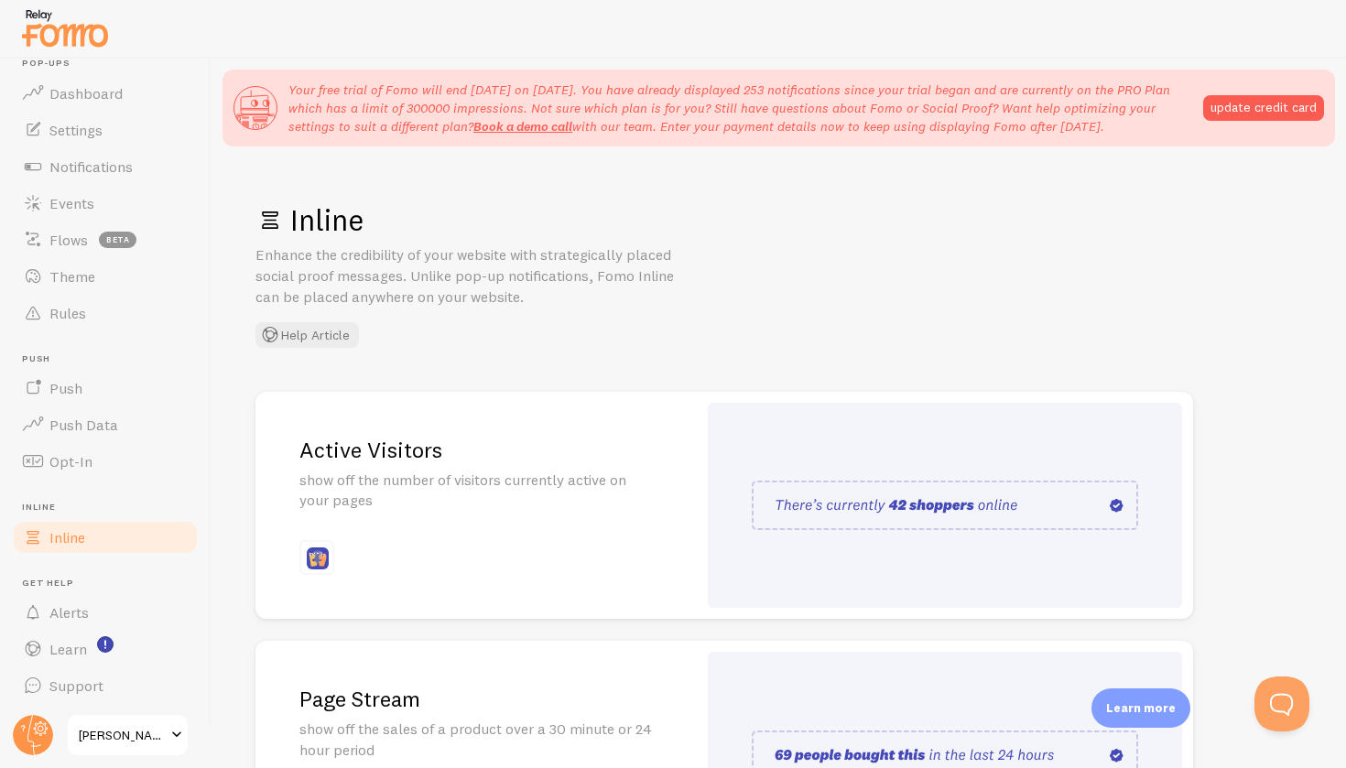
click at [238, 53] on div at bounding box center [673, 29] width 1346 height 59
click at [62, 459] on span "Opt-In" at bounding box center [70, 461] width 43 height 18
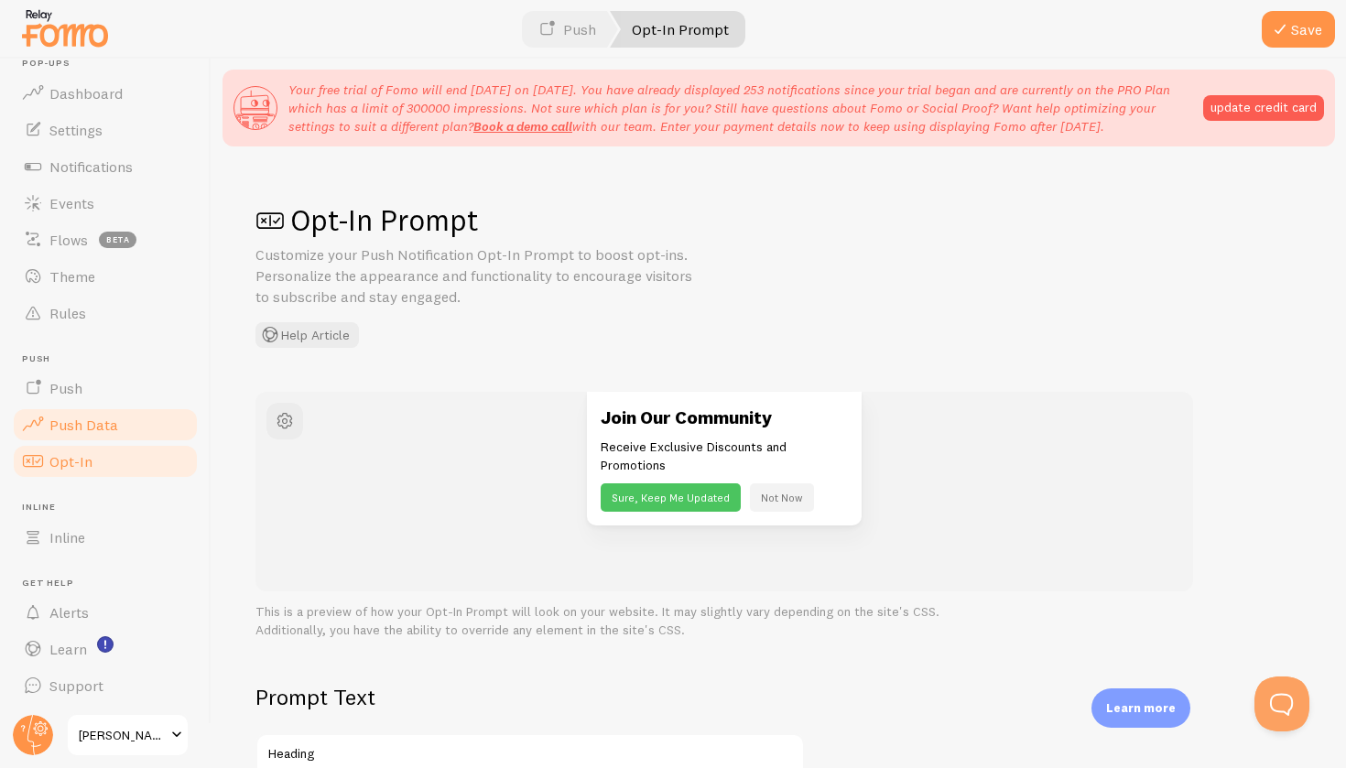
click at [63, 422] on span "Push Data" at bounding box center [83, 425] width 69 height 18
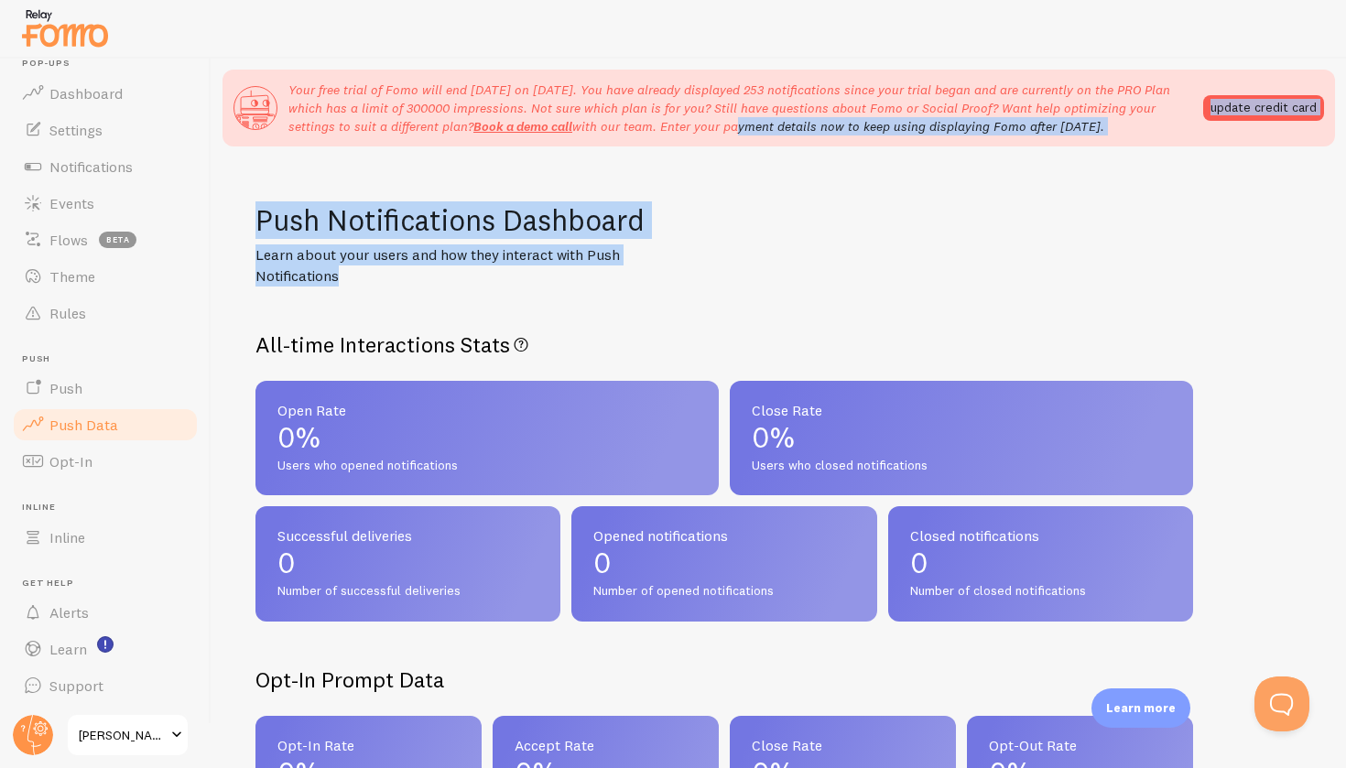
drag, startPoint x: 733, startPoint y: 123, endPoint x: 716, endPoint y: 261, distance: 139.3
click at [716, 261] on div "Your free trial of Fomo will end [DATE] on [DATE]. You have already displayed 2…" at bounding box center [778, 413] width 1135 height 709
click at [716, 261] on div "Push Notifications Dashboard Learn about your users and how they interact with …" at bounding box center [778, 243] width 1046 height 85
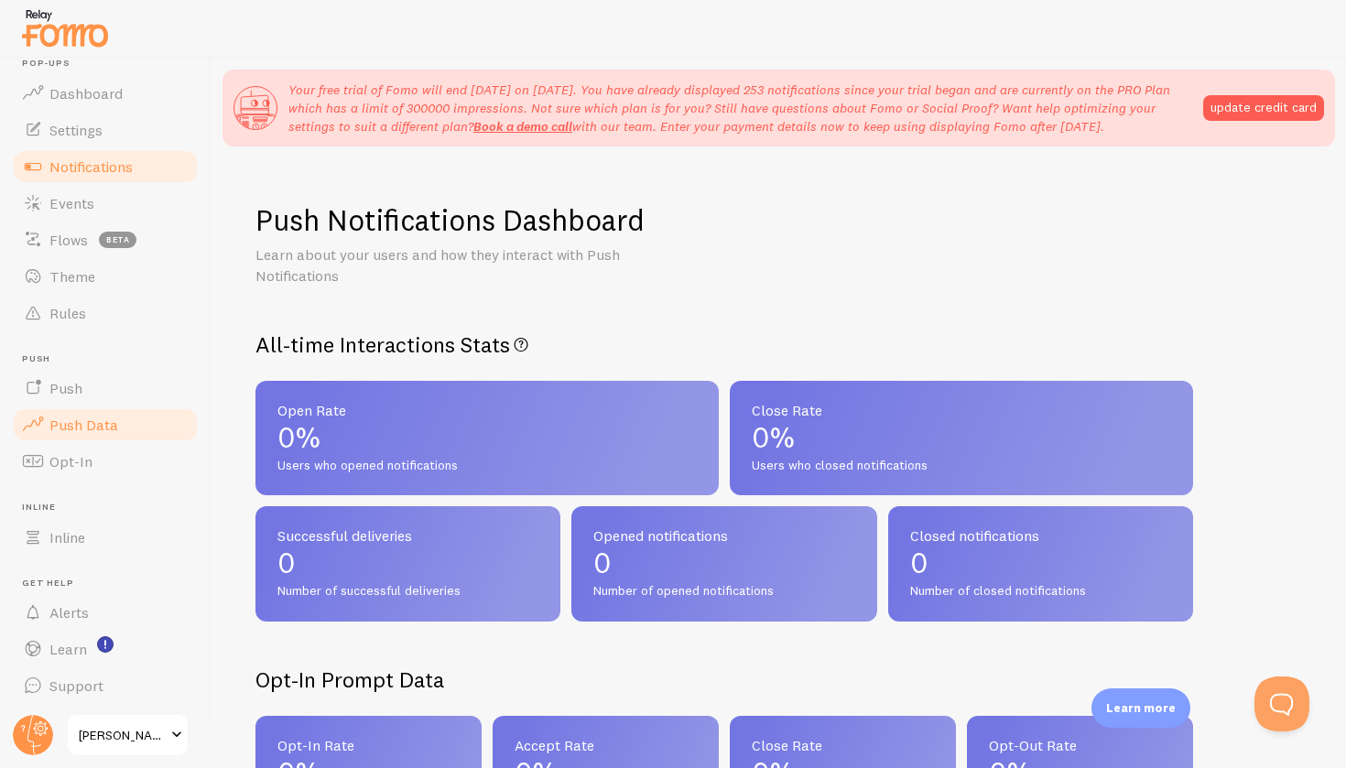
click at [63, 178] on link "Notifications" at bounding box center [105, 166] width 189 height 37
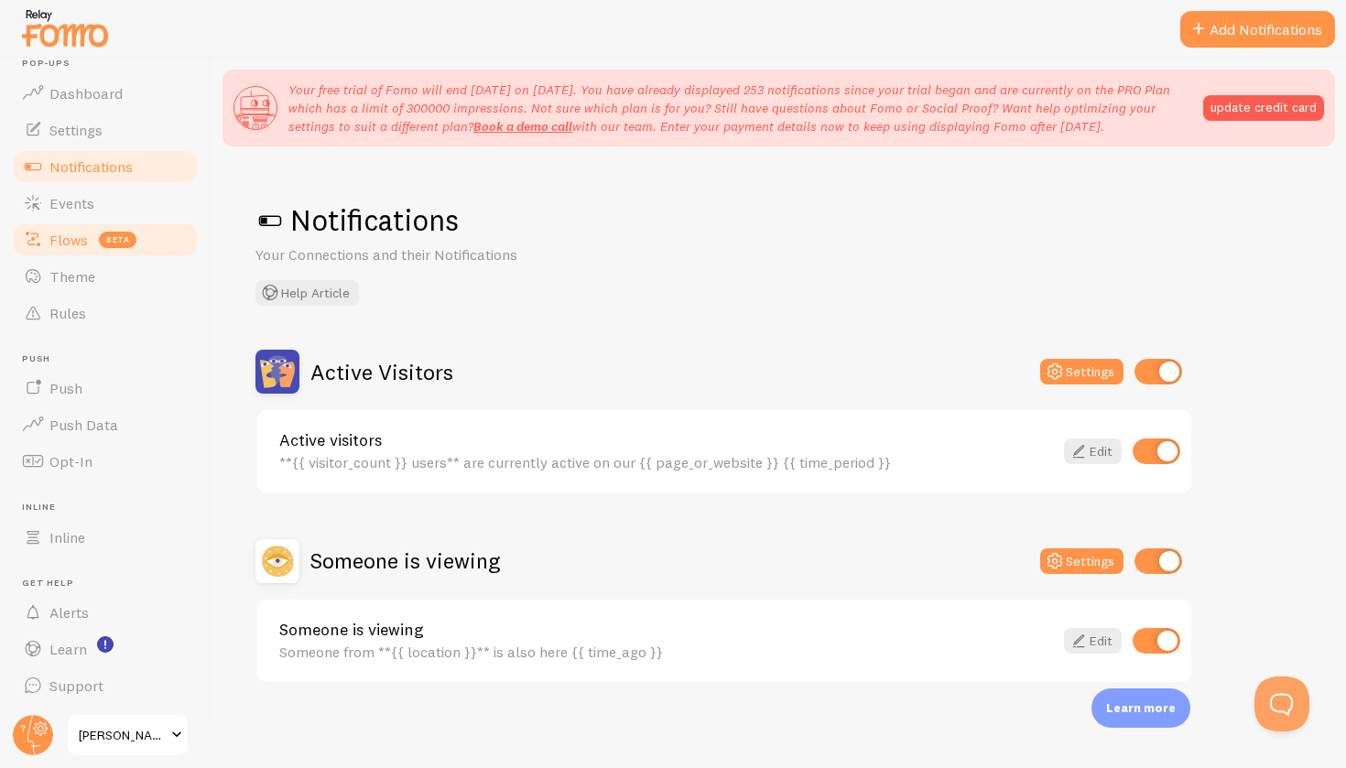
click at [70, 250] on link "Flows beta" at bounding box center [105, 240] width 189 height 37
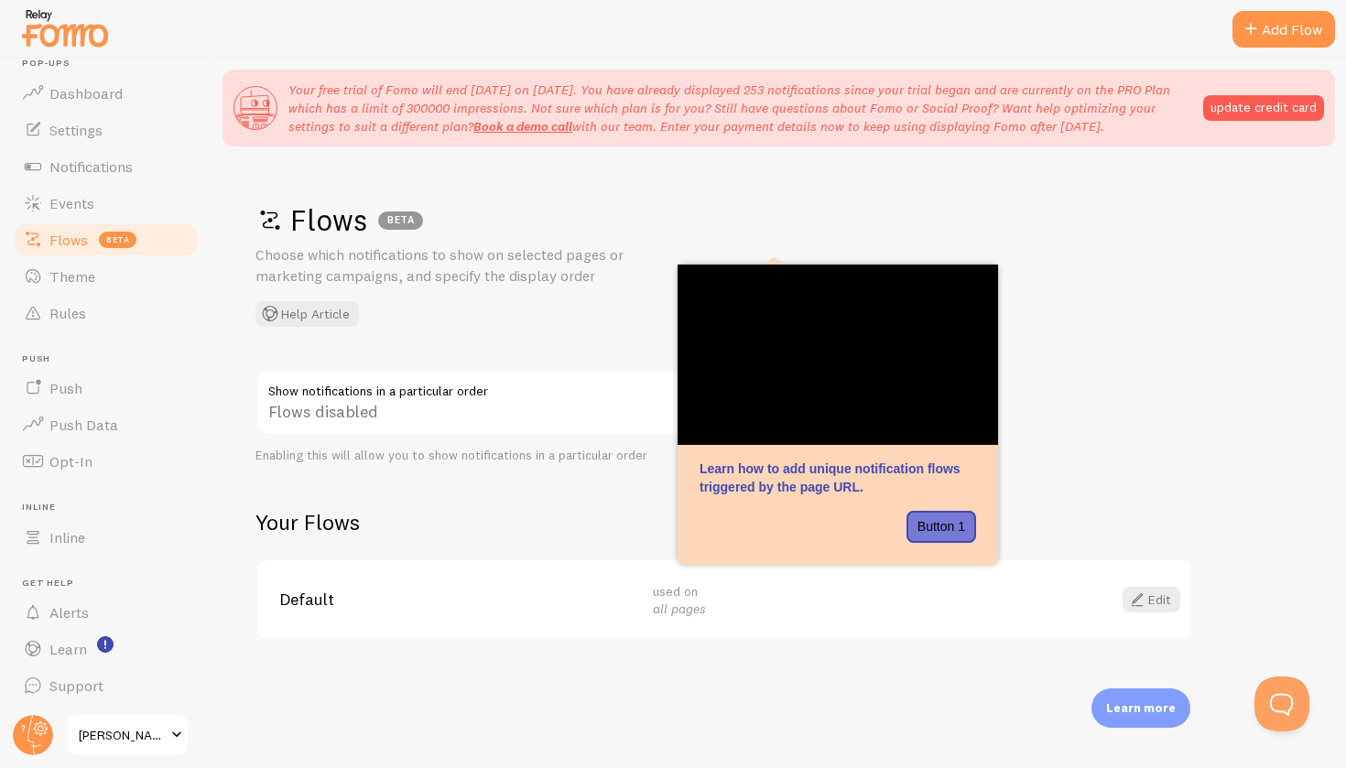
click at [375, 607] on div "Default used on all pages Edit" at bounding box center [724, 600] width 934 height 80
click at [1141, 605] on link "Edit" at bounding box center [1151, 600] width 58 height 26
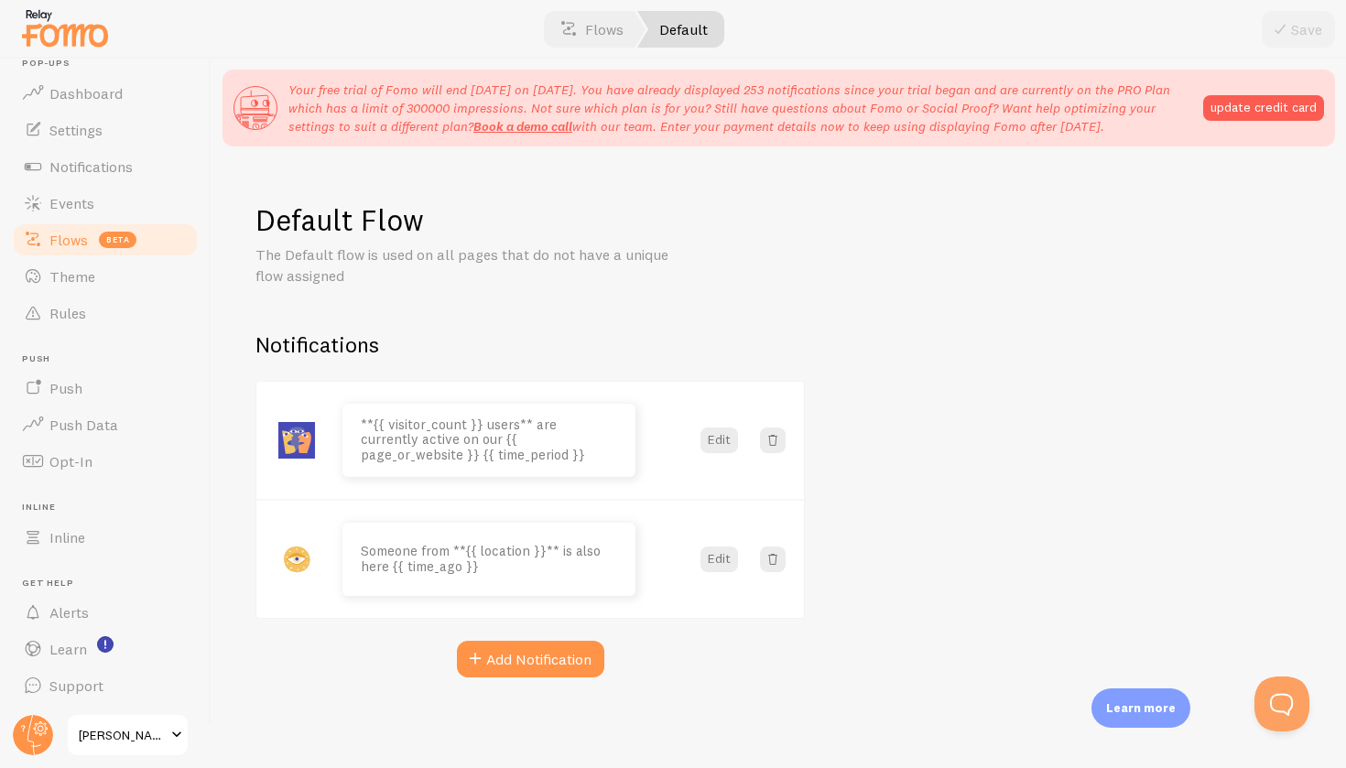
click at [701, 44] on link "Default" at bounding box center [680, 29] width 87 height 37
click at [656, 30] on link "Default" at bounding box center [680, 29] width 87 height 37
click at [631, 30] on link "Flows" at bounding box center [591, 29] width 107 height 37
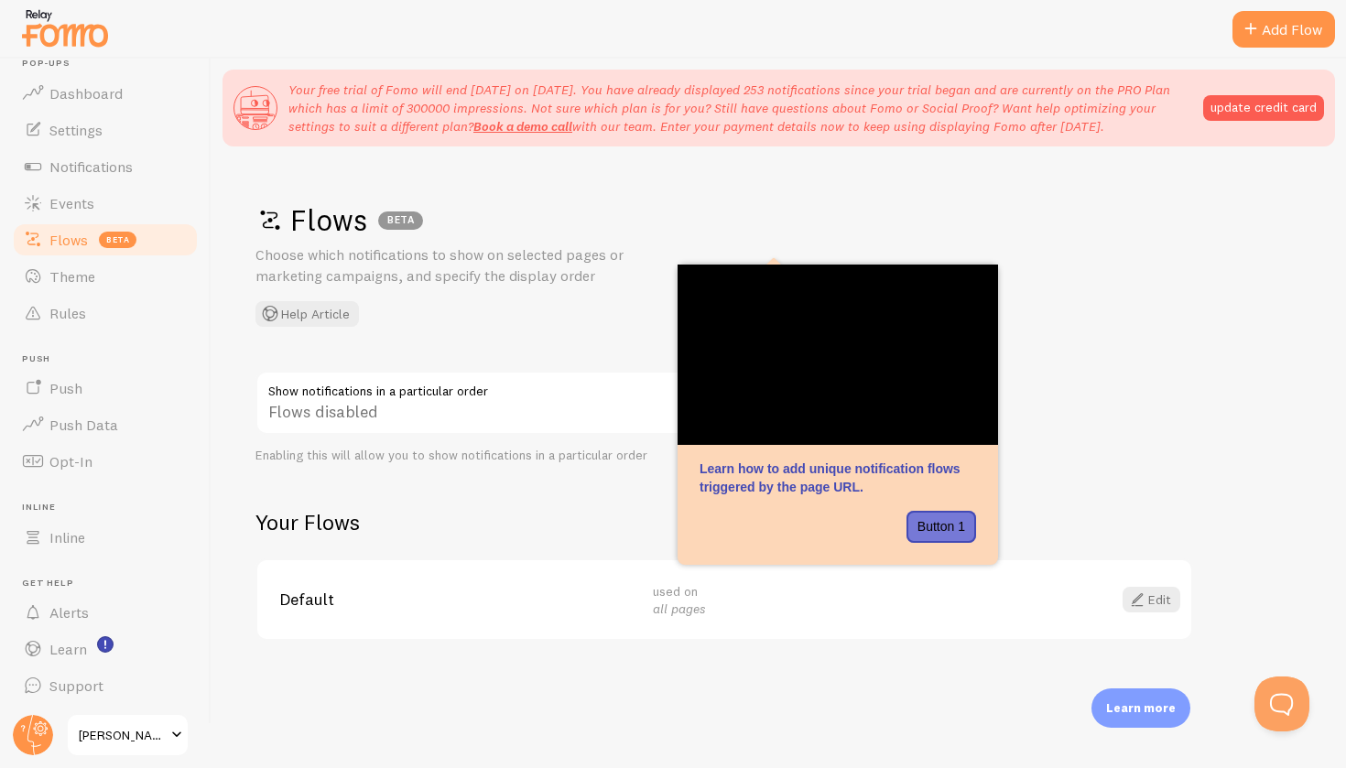
click at [1089, 362] on div "Flows BETA Choose which notifications to show on selected pages or marketing ca…" at bounding box center [778, 511] width 1134 height 709
click at [1132, 484] on div "Flows BETA Choose which notifications to show on selected pages or marketing ca…" at bounding box center [778, 511] width 1134 height 709
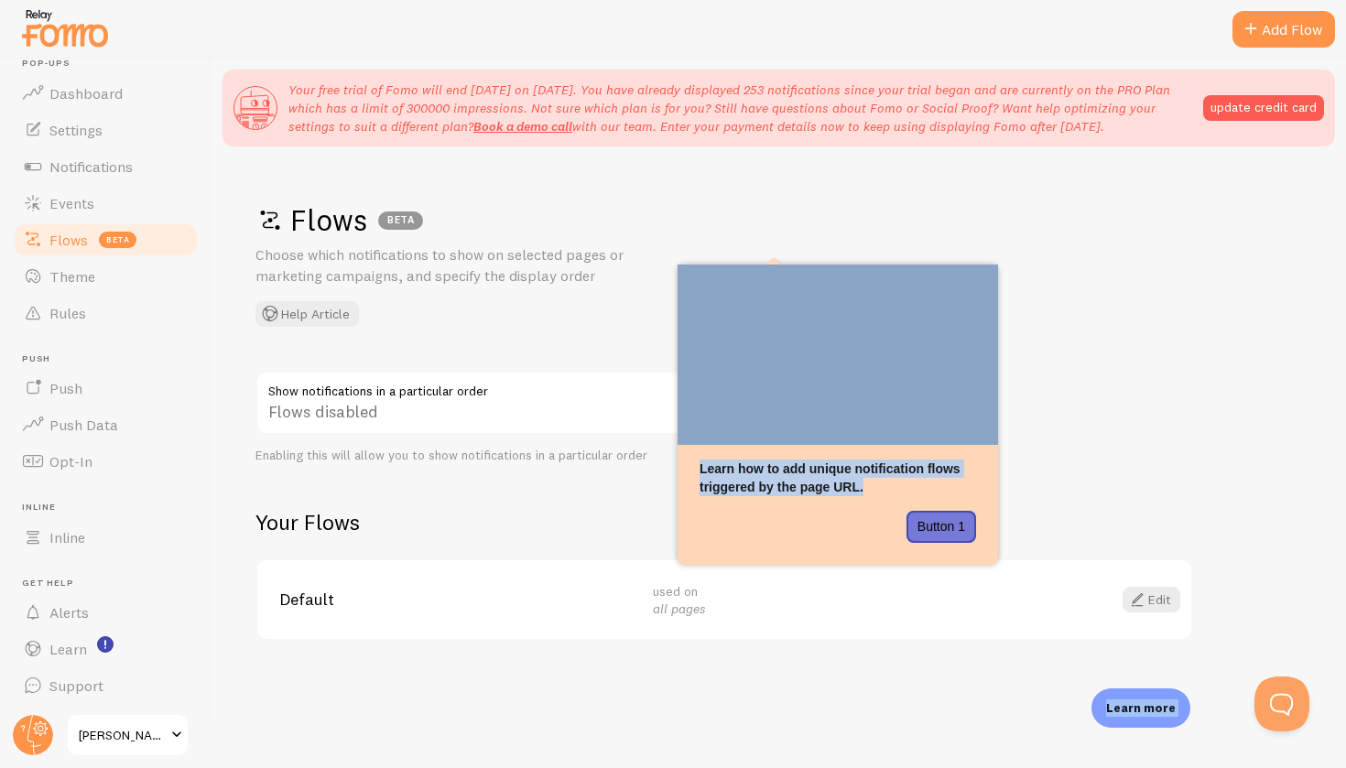
drag, startPoint x: 992, startPoint y: 479, endPoint x: 1112, endPoint y: 553, distance: 141.0
click at [1112, 553] on body "Pop-ups Dashboard Settings Notifications Events Flows beta Theme Rules [GEOGRAP…" at bounding box center [673, 384] width 1346 height 768
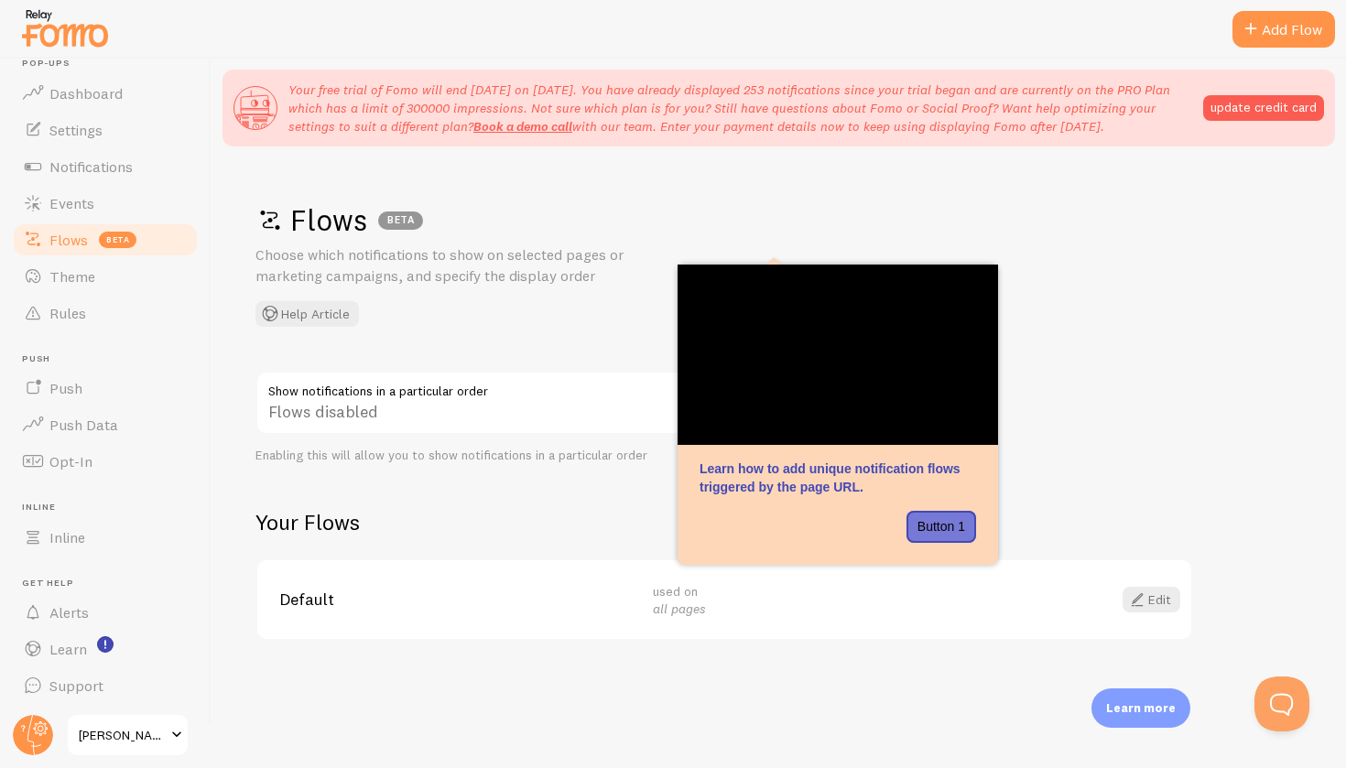
click at [1150, 452] on div "Flows BETA Choose which notifications to show on selected pages or marketing ca…" at bounding box center [778, 511] width 1134 height 709
click at [70, 622] on link "Alerts" at bounding box center [105, 612] width 189 height 37
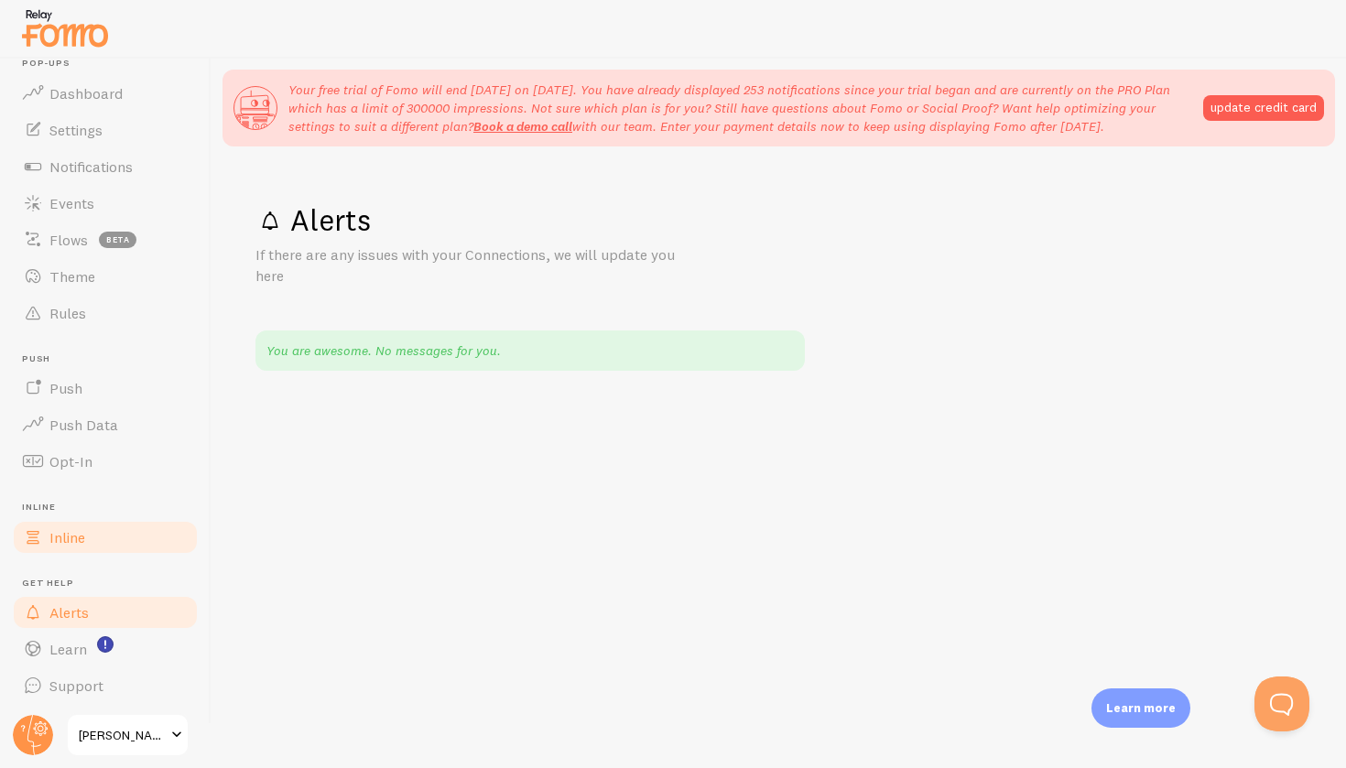
click at [44, 545] on link "Inline" at bounding box center [105, 537] width 189 height 37
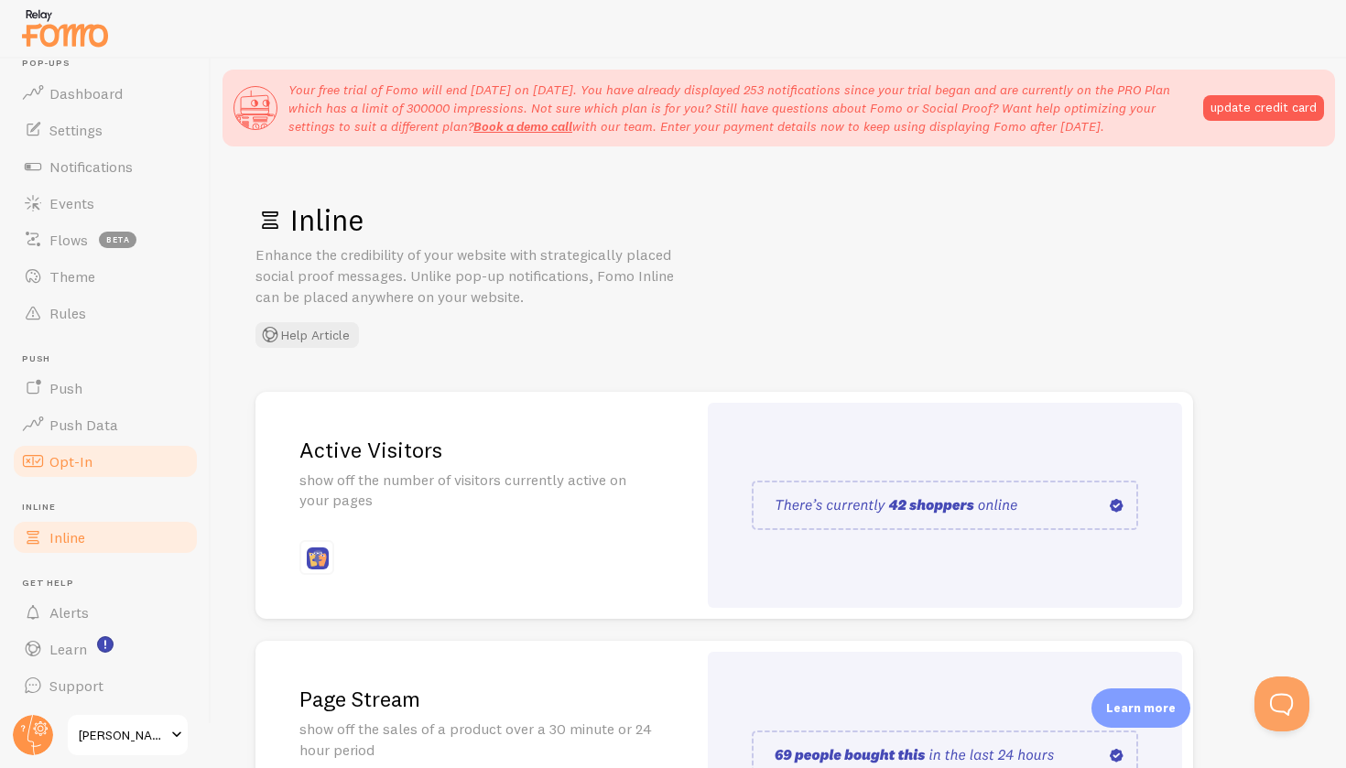
click at [66, 471] on link "Opt-In" at bounding box center [105, 461] width 189 height 37
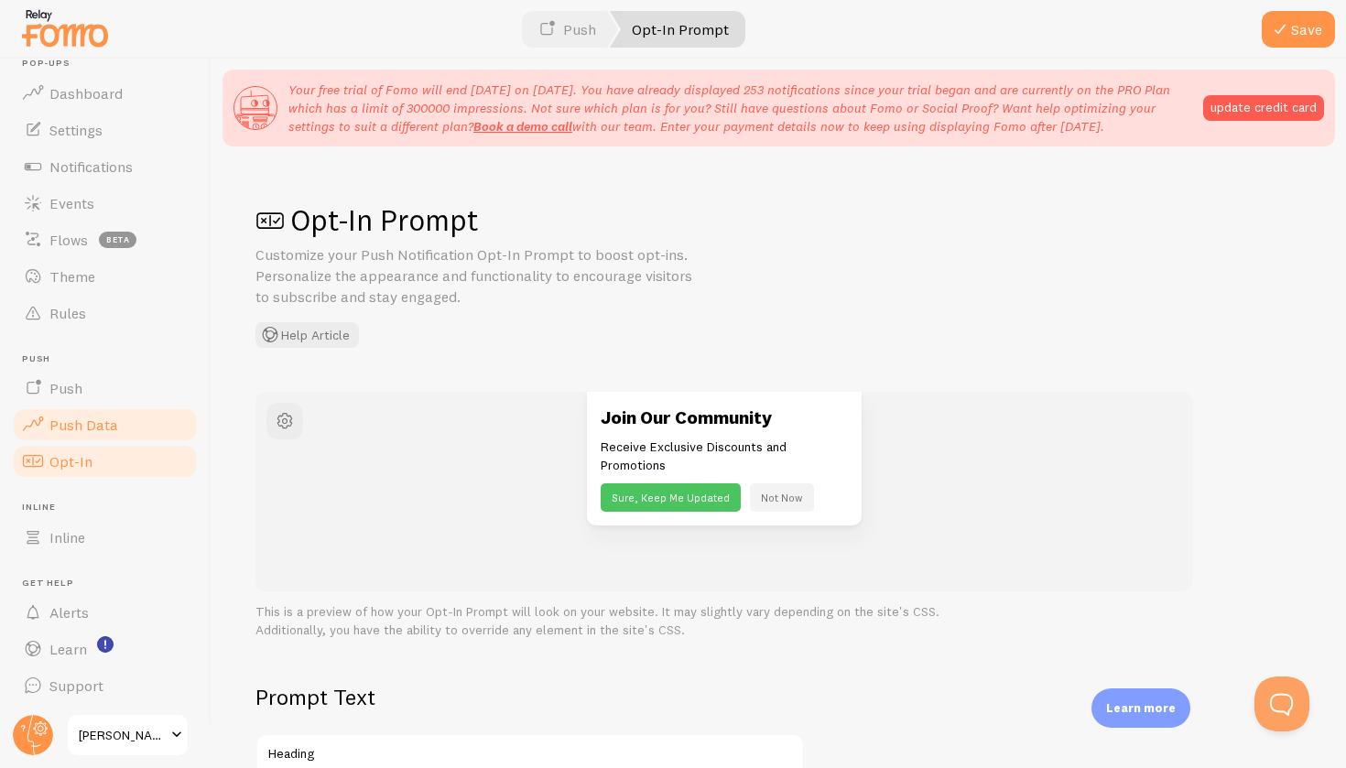
click at [66, 427] on span "Push Data" at bounding box center [83, 425] width 69 height 18
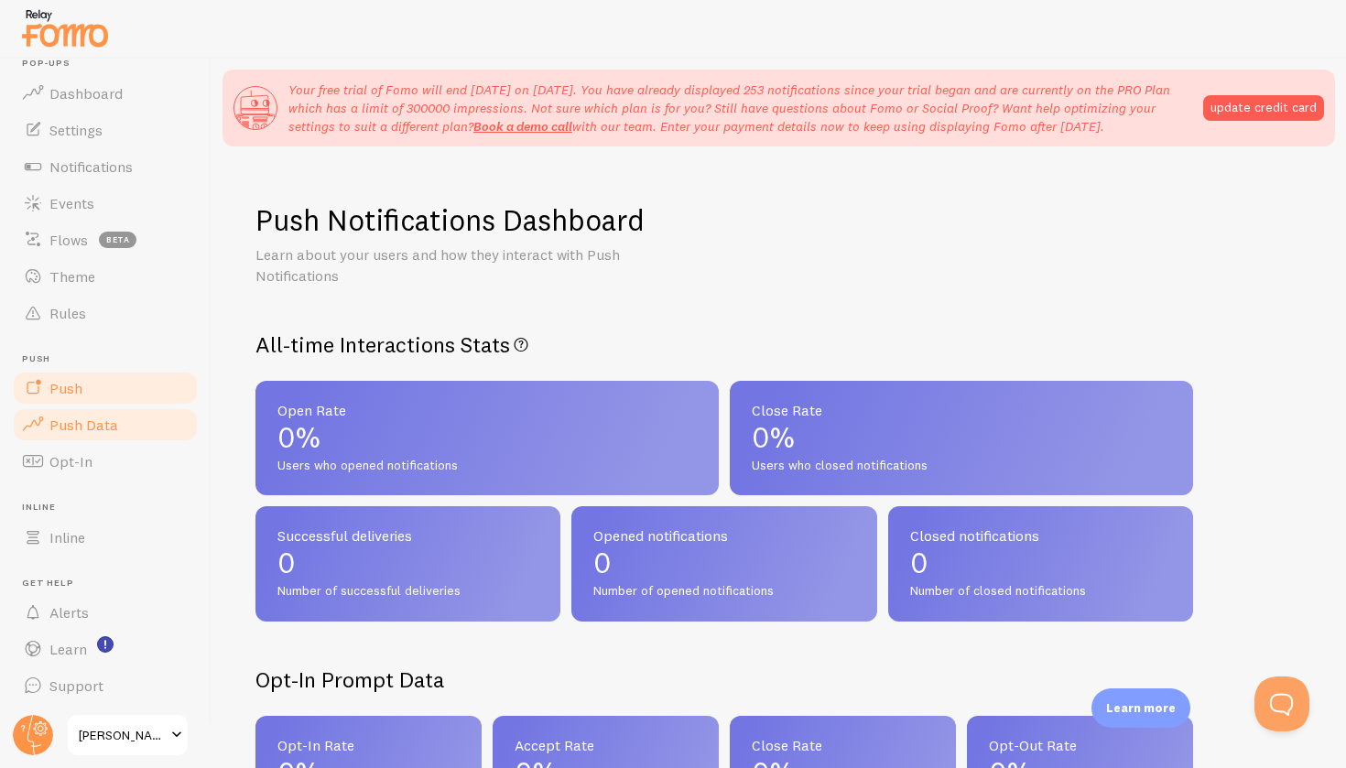
click at [65, 402] on link "Push" at bounding box center [105, 388] width 189 height 37
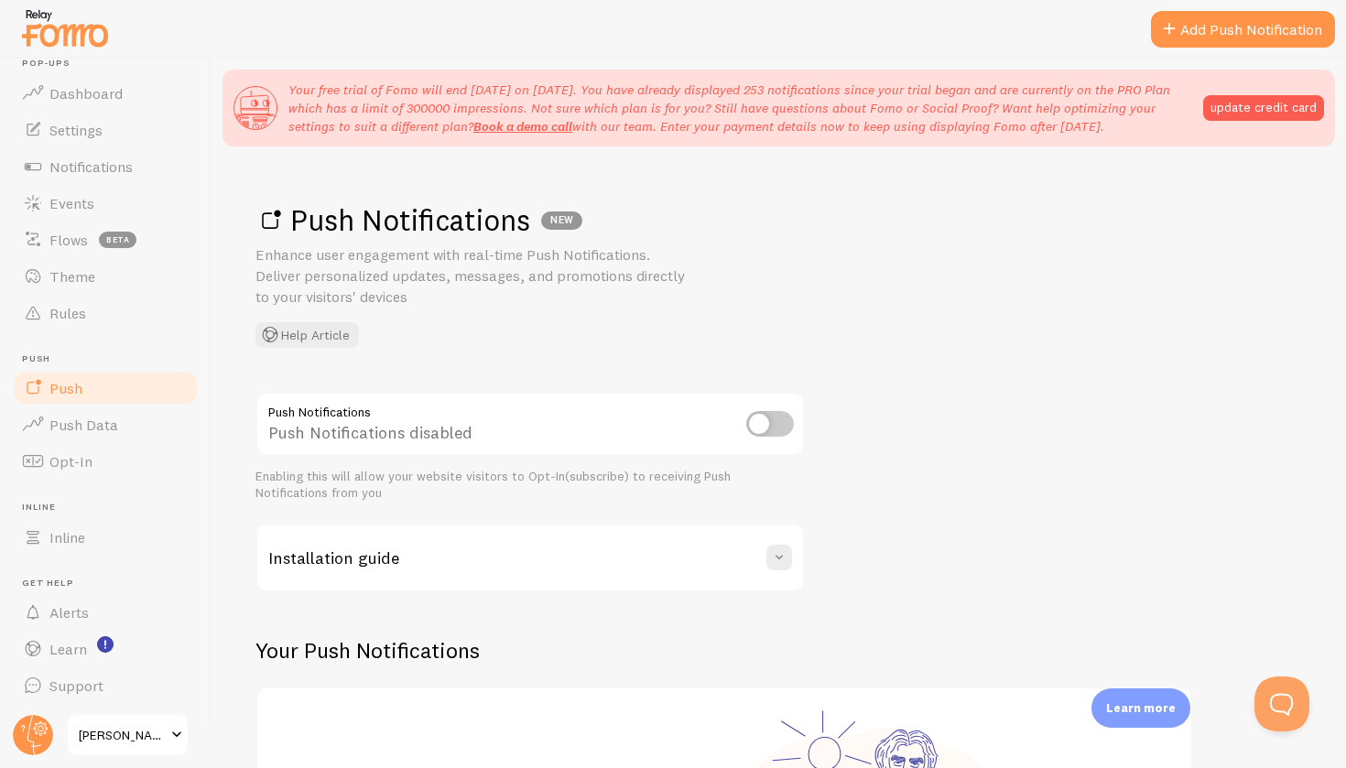
click at [717, 554] on div "Installation guide" at bounding box center [530, 557] width 546 height 66
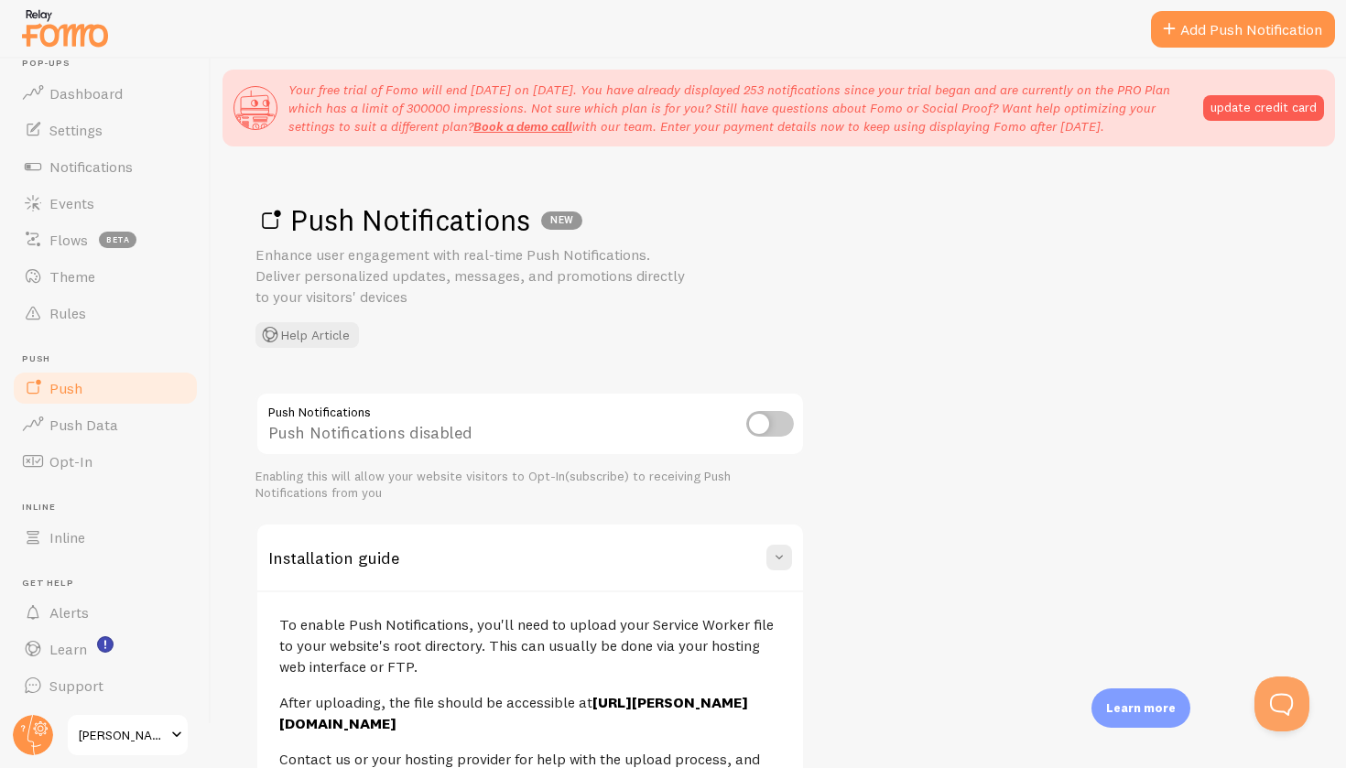
drag, startPoint x: 924, startPoint y: 602, endPoint x: 1035, endPoint y: 767, distance: 198.5
click at [101, 309] on link "Rules" at bounding box center [105, 313] width 189 height 37
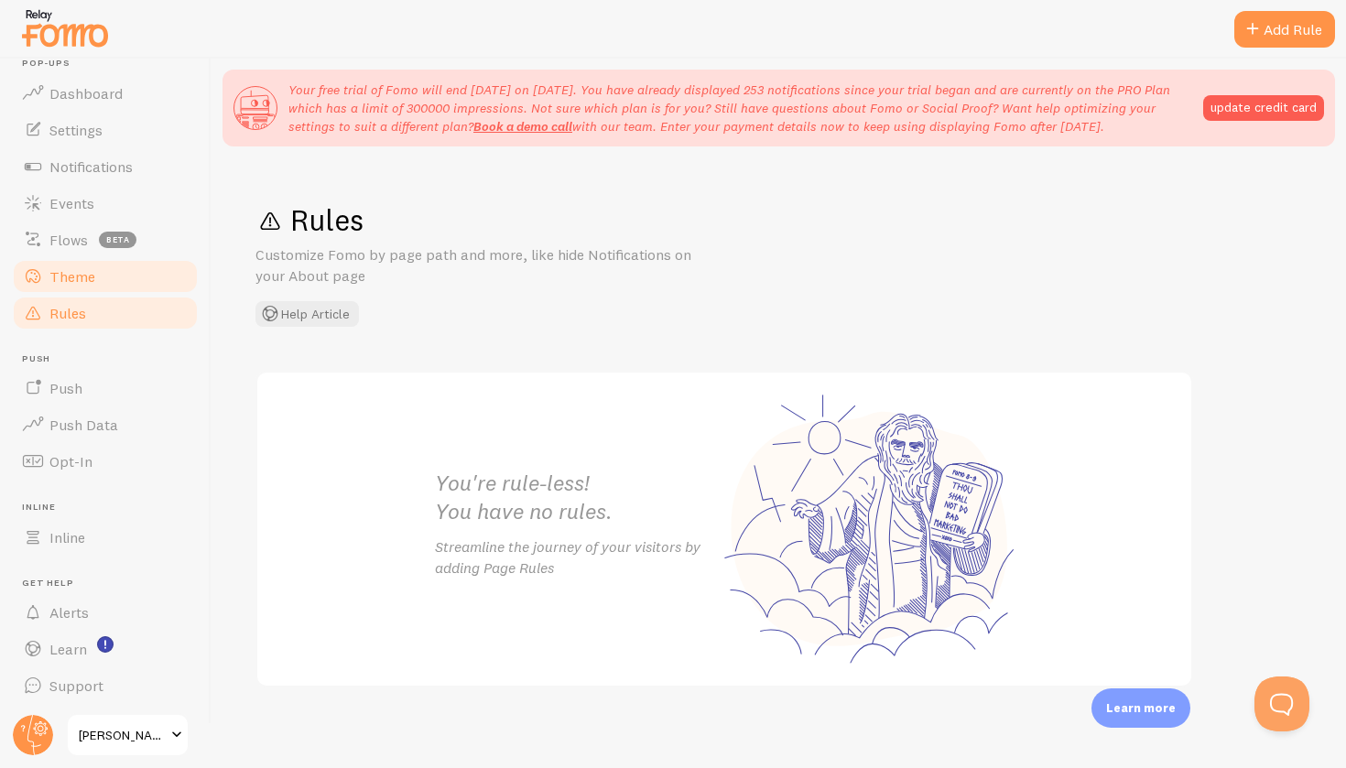
click at [64, 281] on span "Theme" at bounding box center [72, 276] width 46 height 18
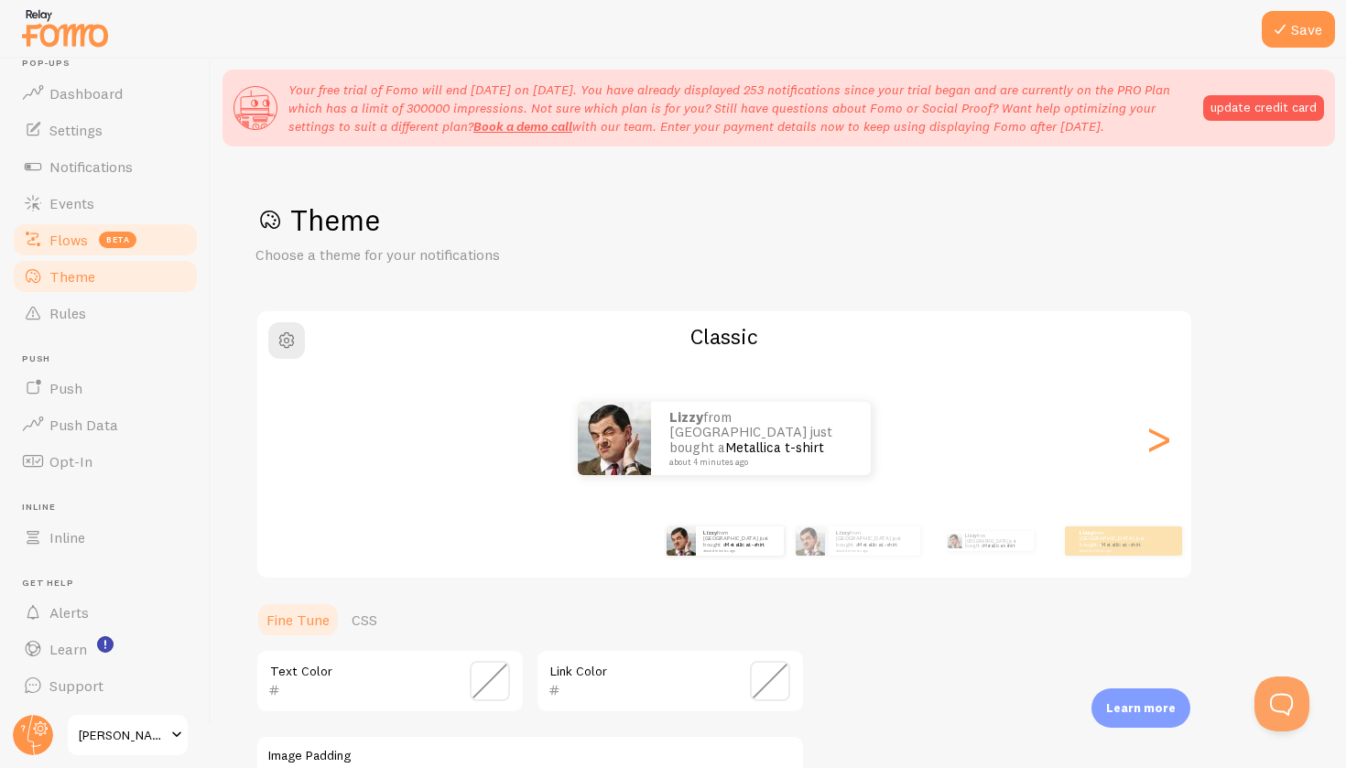
click at [58, 243] on span "Flows" at bounding box center [68, 240] width 38 height 18
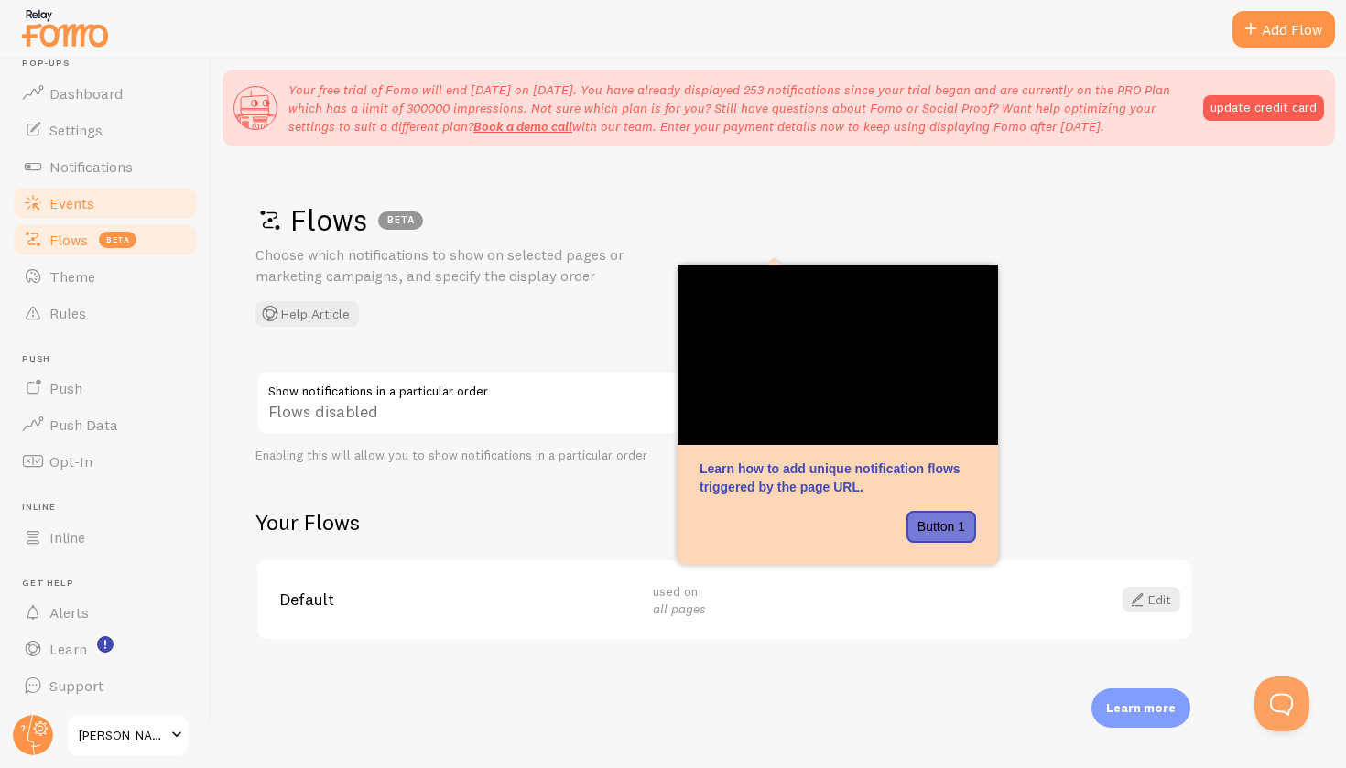
click at [59, 211] on link "Events" at bounding box center [105, 203] width 189 height 37
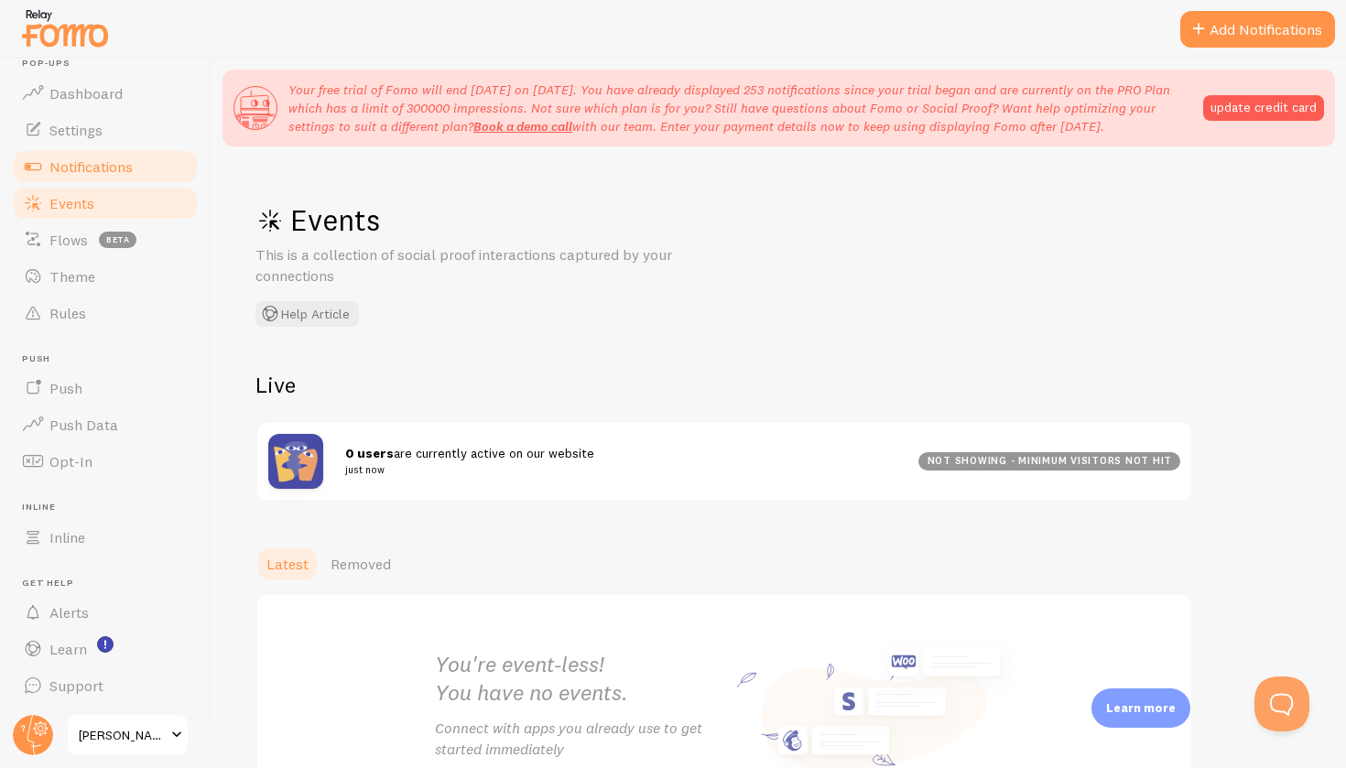
click at [76, 170] on span "Notifications" at bounding box center [90, 166] width 83 height 18
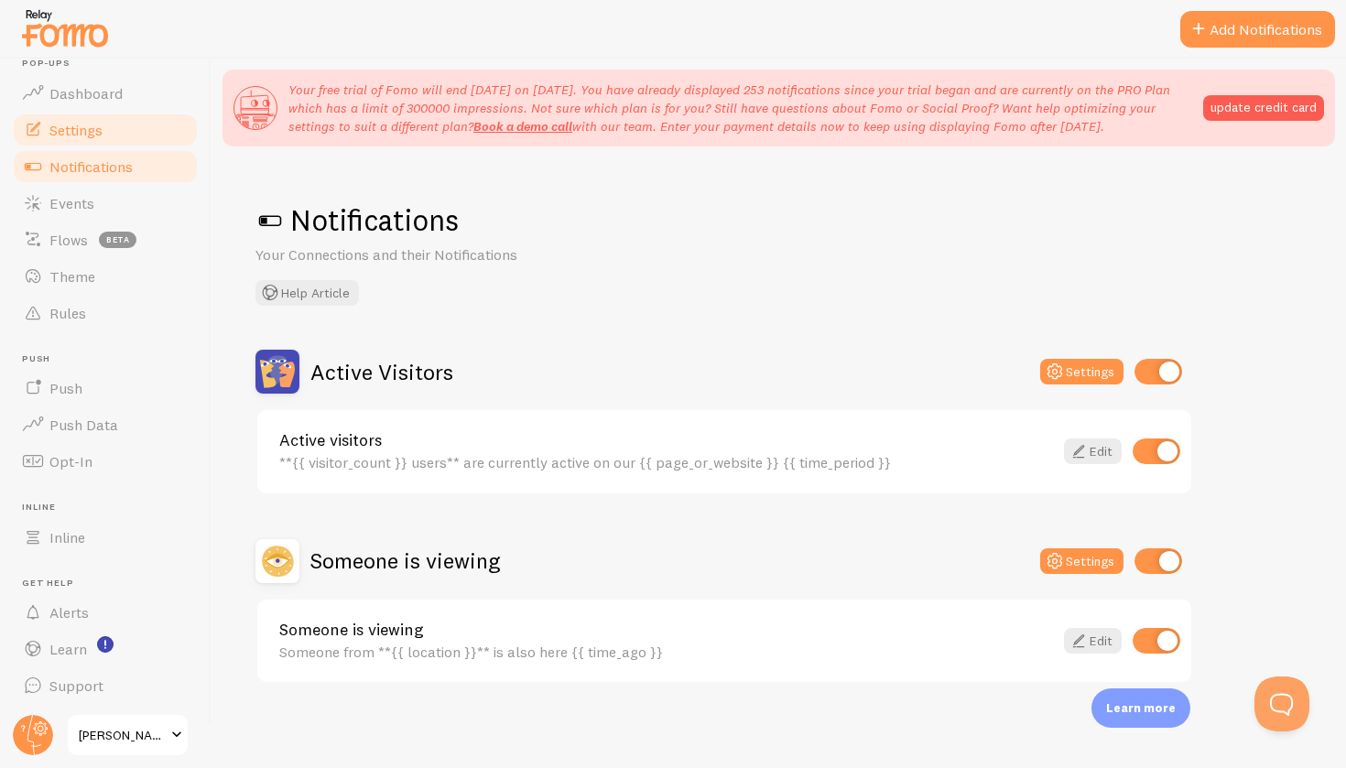
click at [86, 131] on span "Settings" at bounding box center [75, 130] width 53 height 18
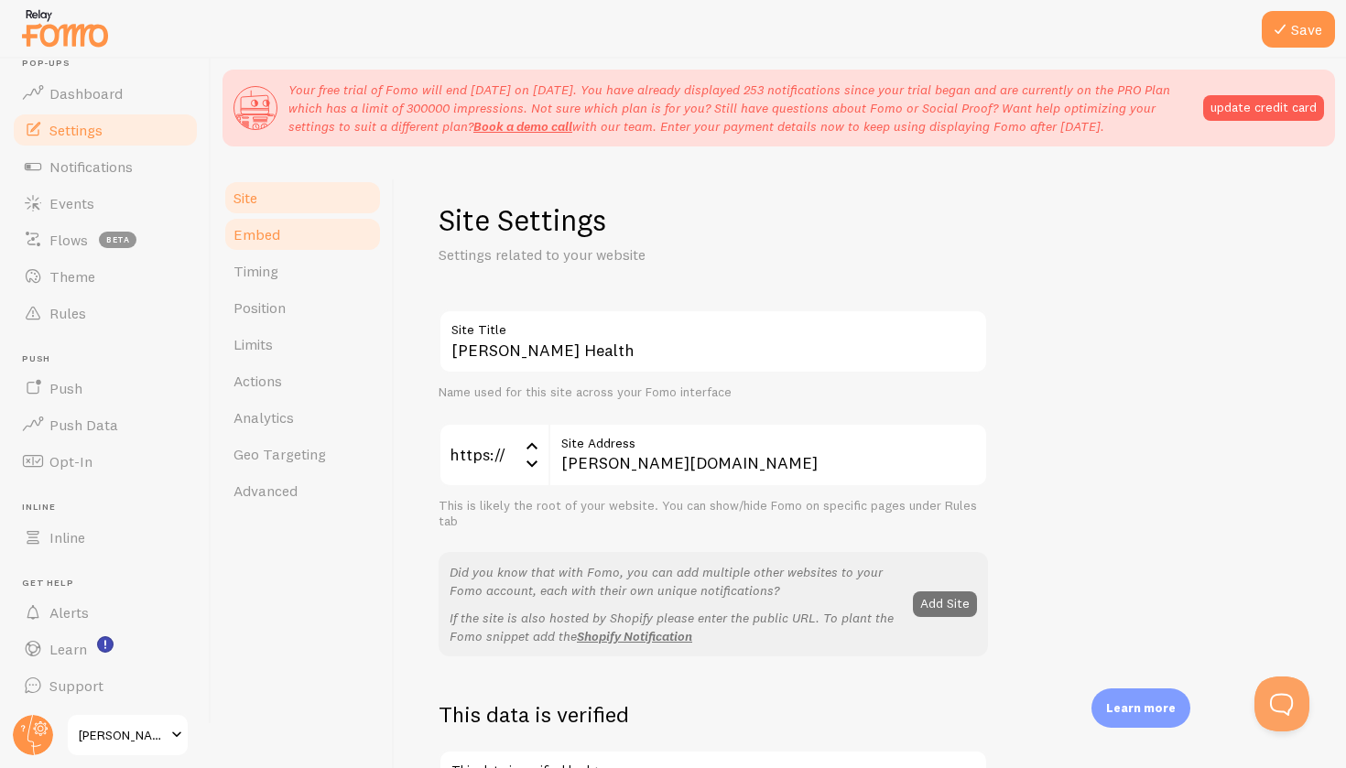
click at [253, 222] on link "Embed" at bounding box center [302, 234] width 160 height 37
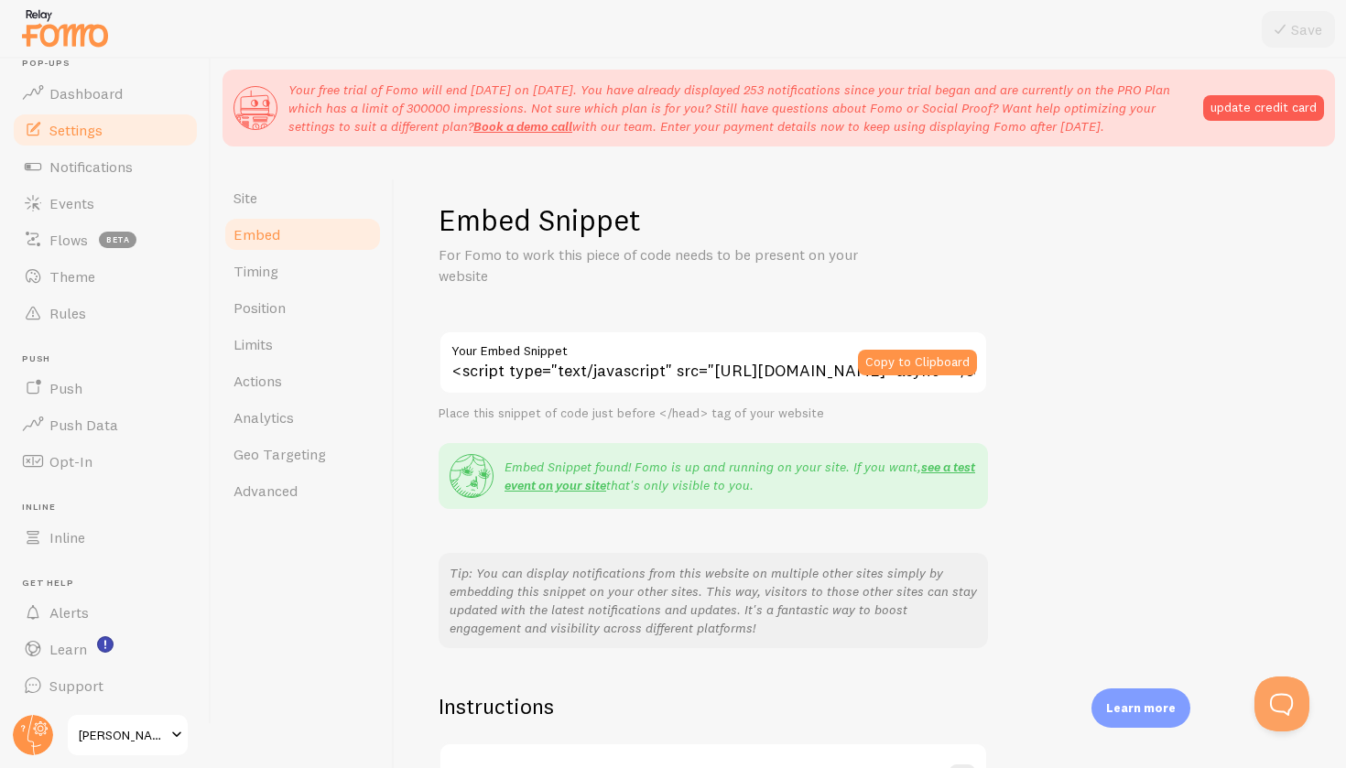
click at [1139, 610] on div "Embed Snippet For Fomo to work this piece of code needs to be present on your w…" at bounding box center [869, 552] width 863 height 702
click at [1130, 612] on div "Embed Snippet For Fomo to work this piece of code needs to be present on your w…" at bounding box center [869, 552] width 863 height 702
click at [335, 447] on link "Geo Targeting" at bounding box center [302, 454] width 160 height 37
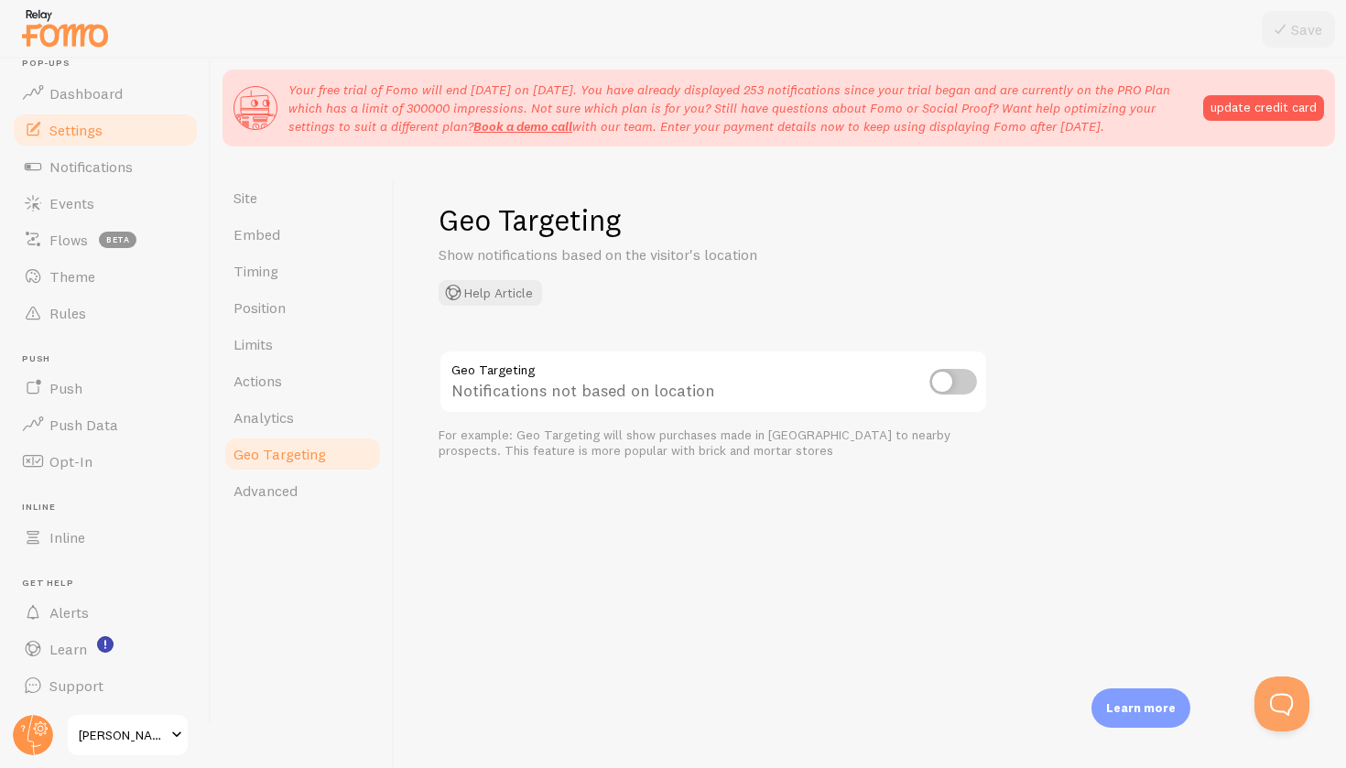
click at [942, 389] on input "checkbox" at bounding box center [953, 382] width 48 height 26
checkbox input "true"
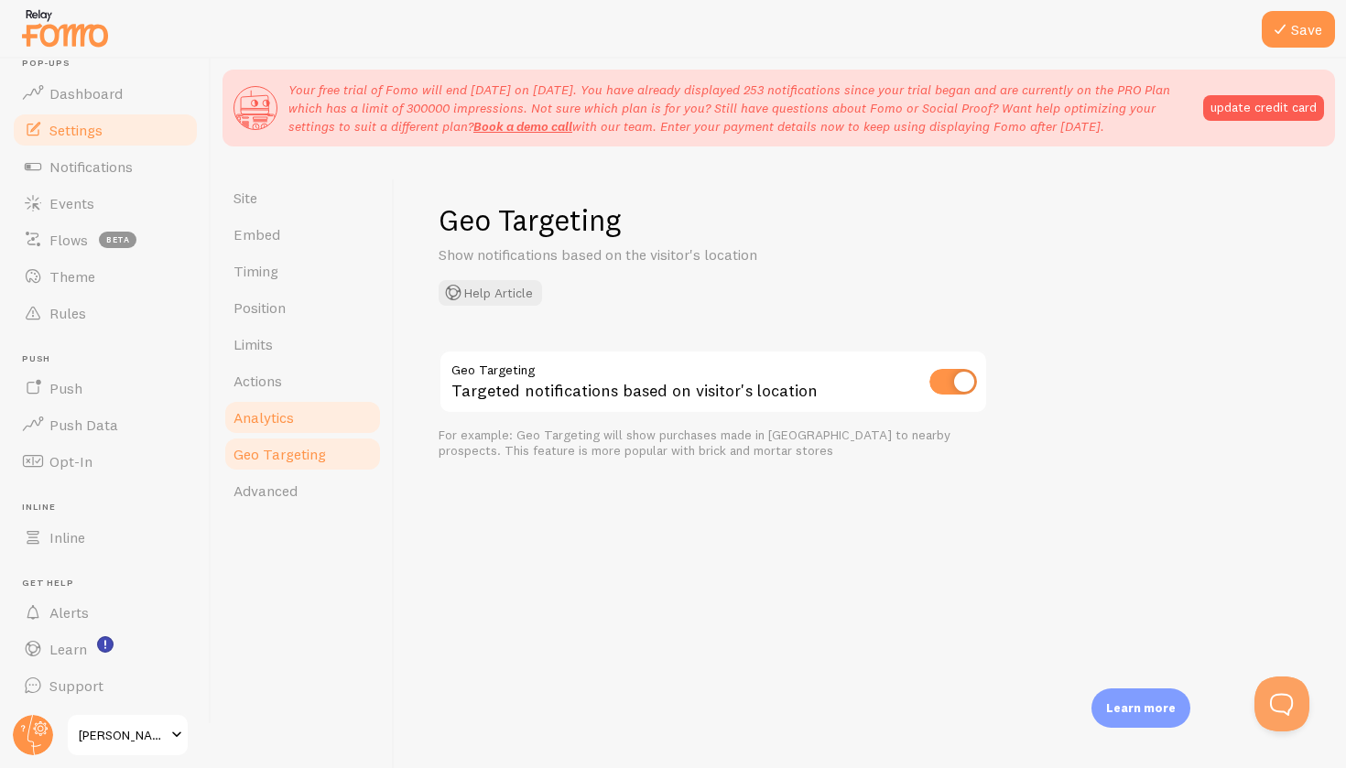
click at [245, 421] on span "Analytics" at bounding box center [263, 417] width 60 height 18
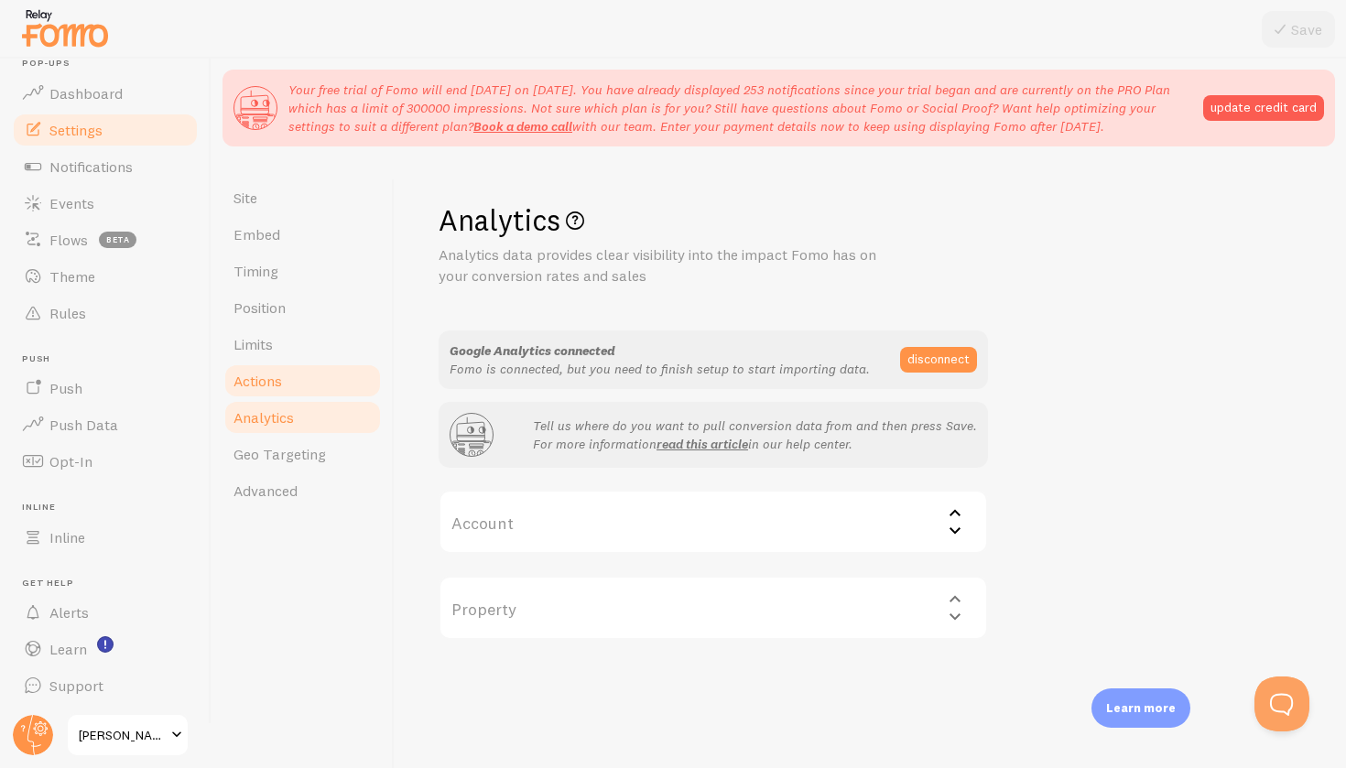
click at [256, 378] on span "Actions" at bounding box center [257, 381] width 49 height 18
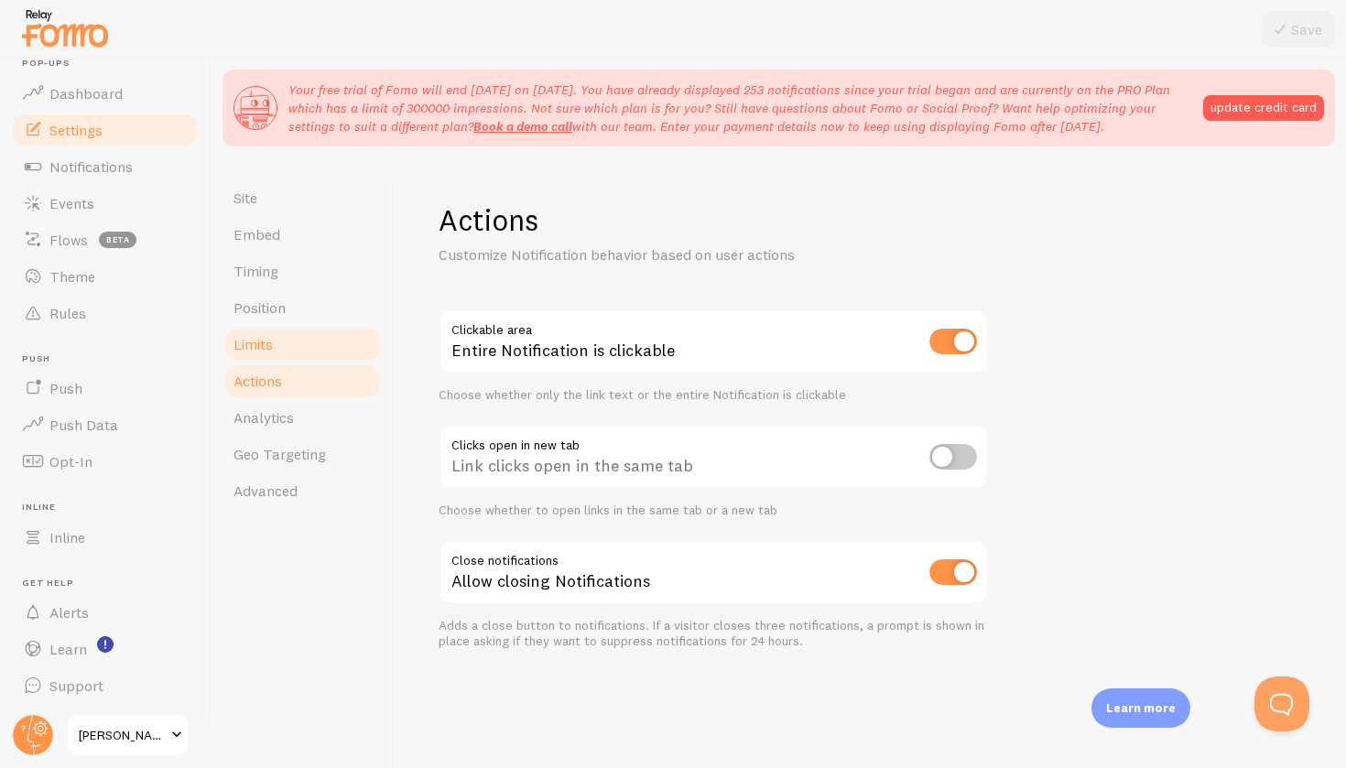
click at [262, 342] on span "Limits" at bounding box center [252, 344] width 39 height 18
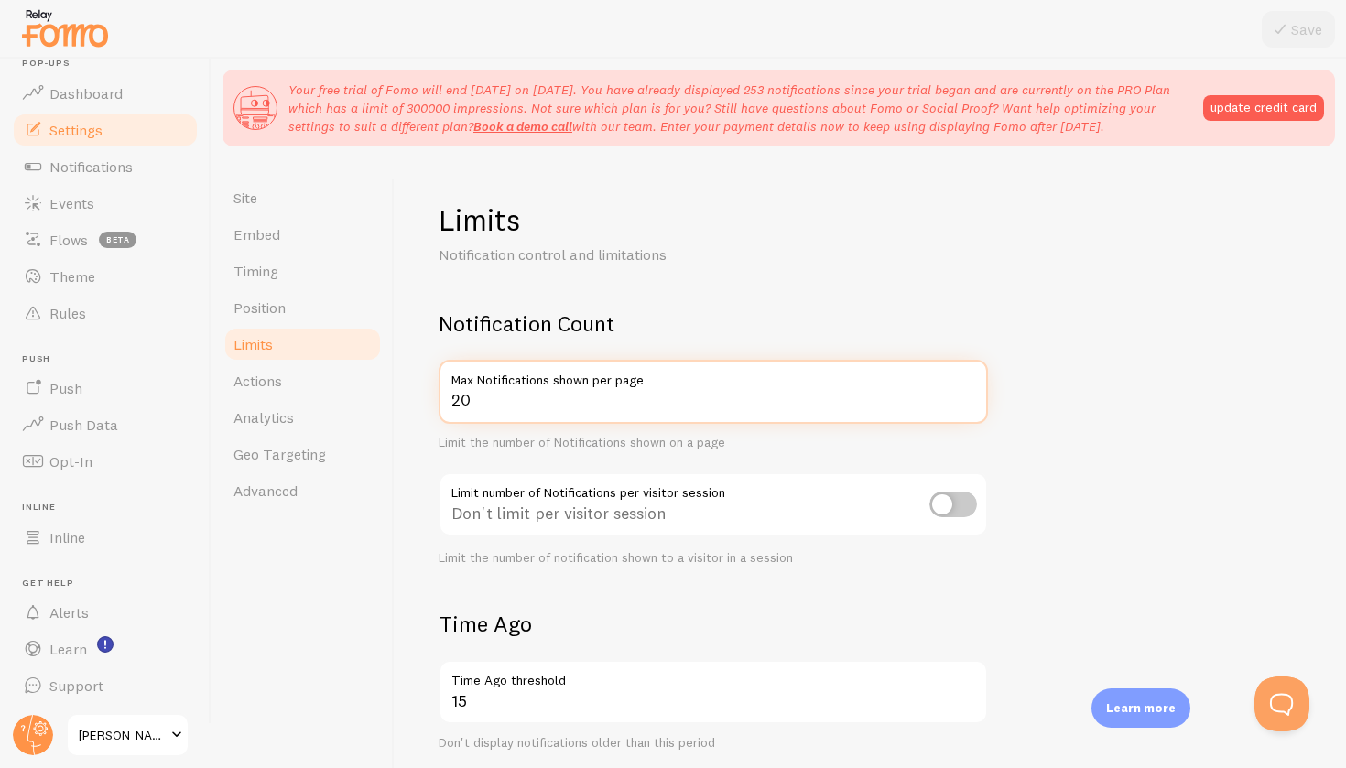
click at [754, 390] on input "20" at bounding box center [712, 392] width 549 height 64
click at [966, 396] on input "19" at bounding box center [712, 392] width 549 height 64
type input "20"
click at [966, 392] on input "20" at bounding box center [712, 392] width 549 height 64
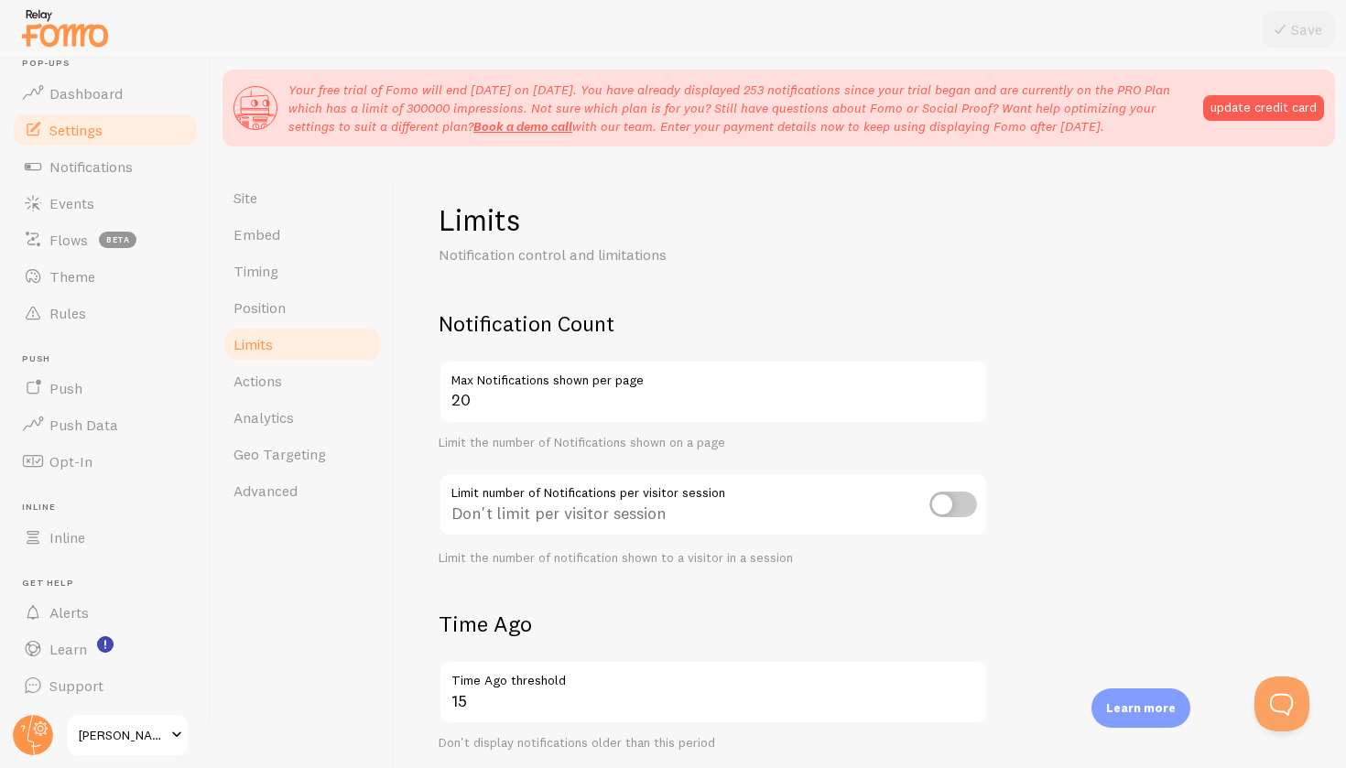
click at [1141, 324] on form "Notification Count 20 Max Notifications shown per page Limit the number of Noti…" at bounding box center [869, 735] width 863 height 853
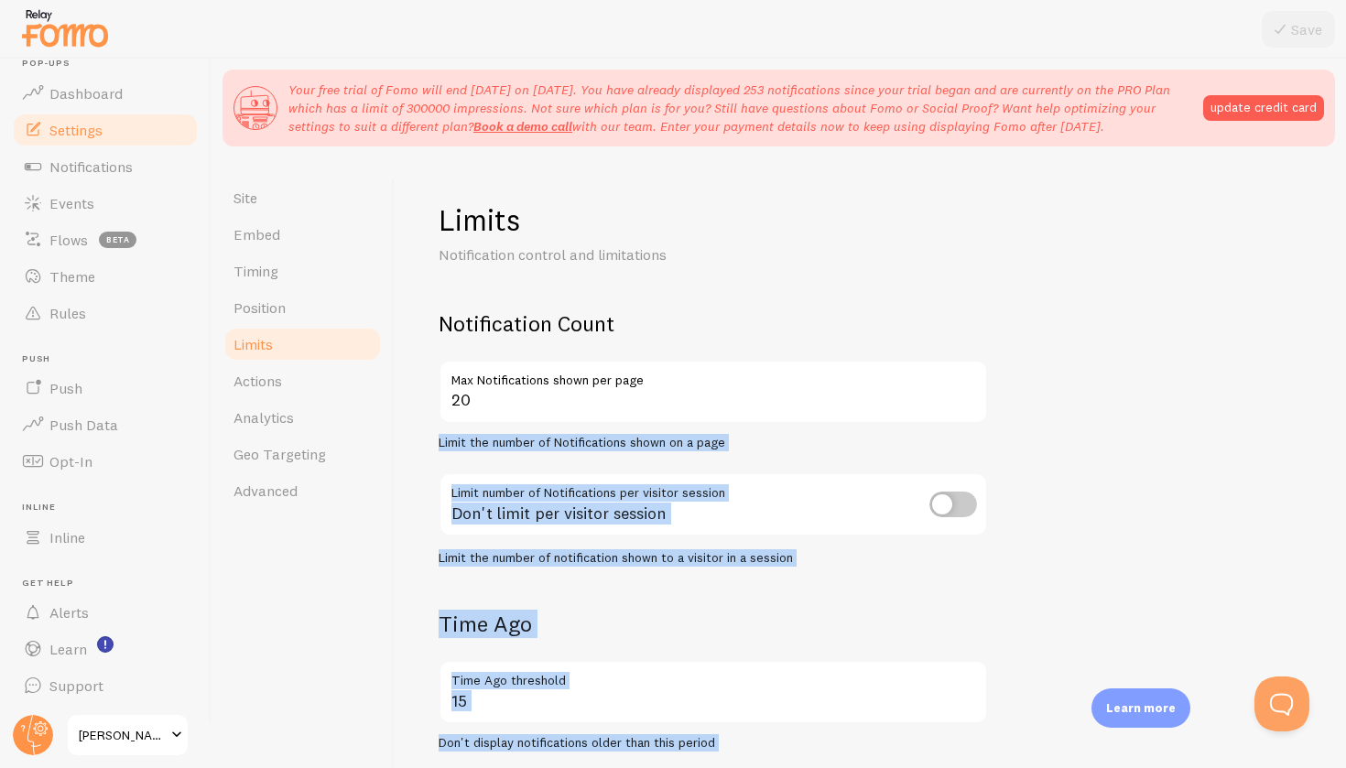
drag, startPoint x: 1149, startPoint y: 424, endPoint x: 1141, endPoint y: 764, distance: 340.6
click at [1141, 766] on form "Notification Count 20 Max Notifications shown per page Limit the number of Noti…" at bounding box center [869, 735] width 863 height 853
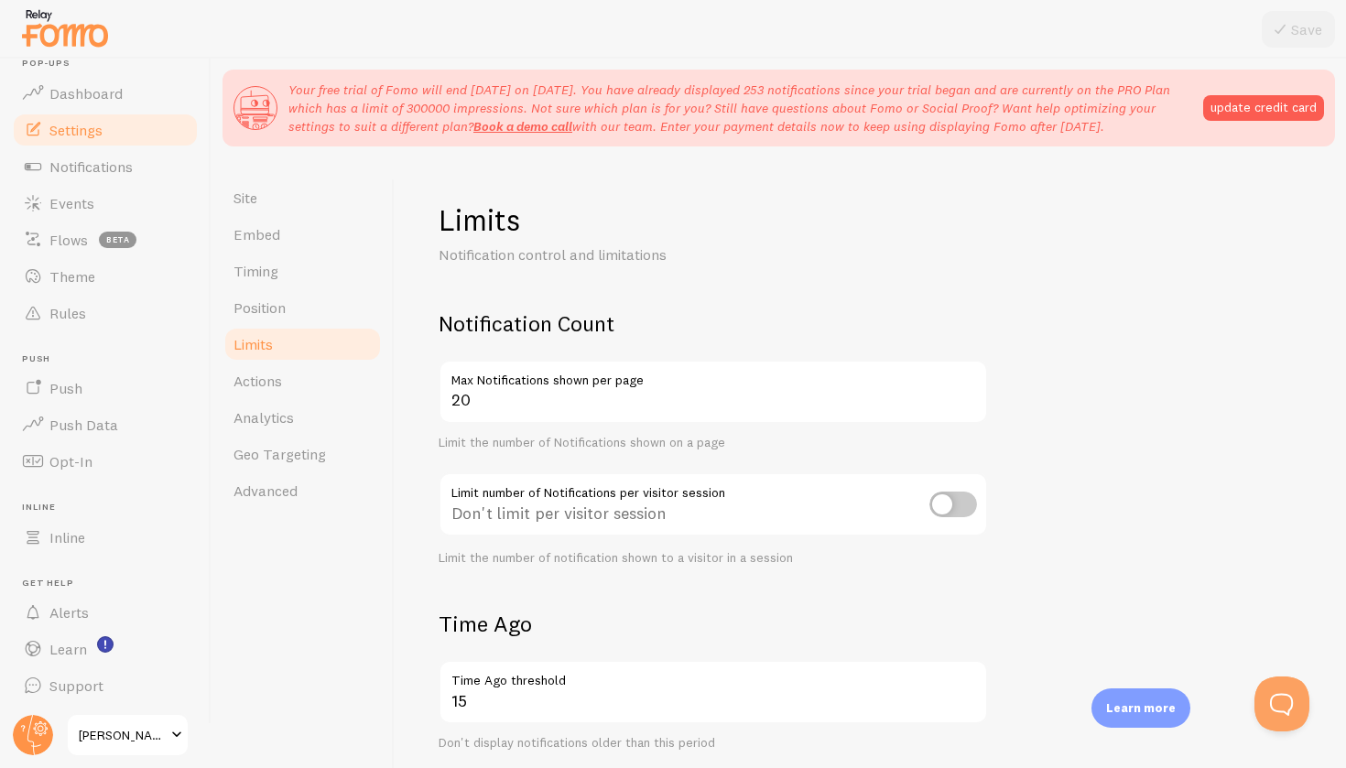
click at [1144, 341] on form "Notification Count 20 Max Notifications shown per page Limit the number of Noti…" at bounding box center [869, 735] width 863 height 853
click at [671, 502] on div "Don't limit per visitor session" at bounding box center [712, 505] width 549 height 67
click at [676, 518] on div "Don't limit per visitor session" at bounding box center [712, 505] width 549 height 67
click at [275, 302] on span "Position" at bounding box center [259, 307] width 52 height 18
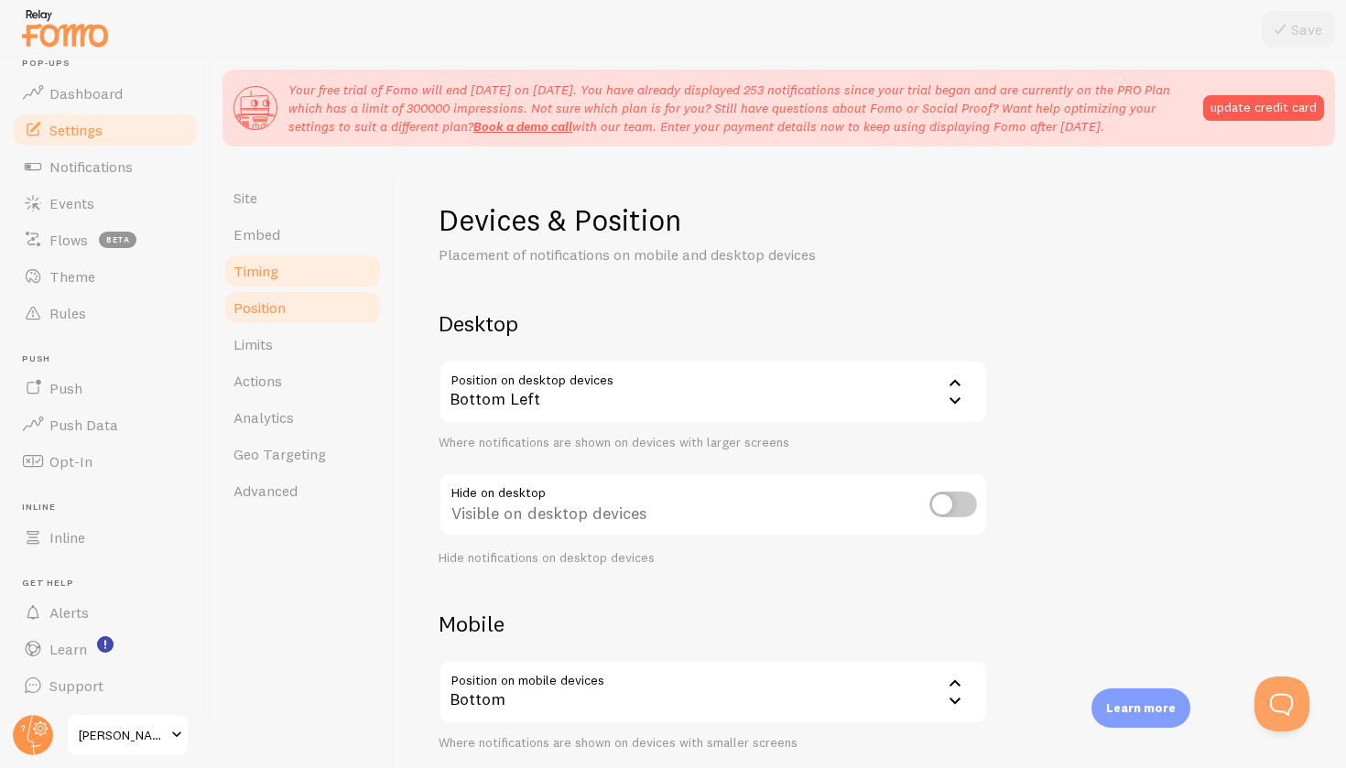
click at [250, 276] on span "Timing" at bounding box center [255, 271] width 45 height 18
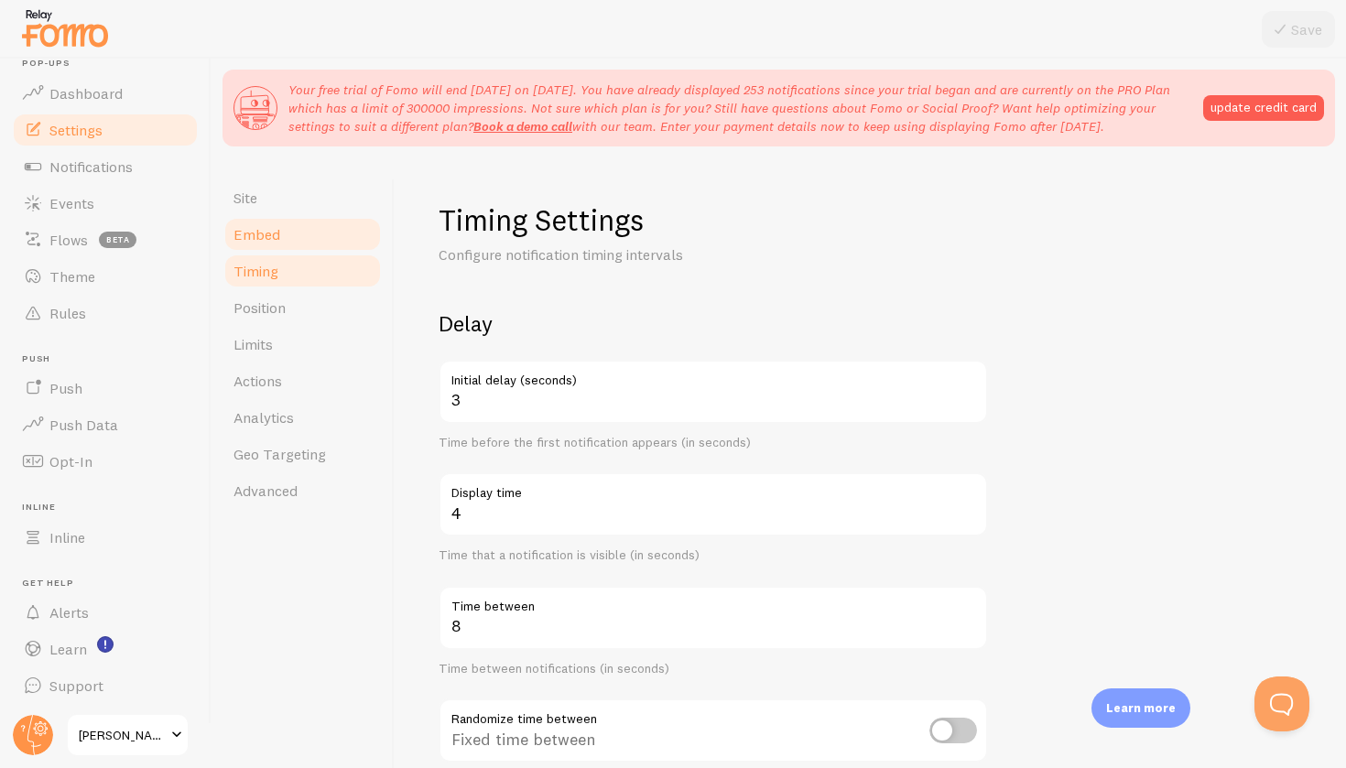
click at [248, 229] on span "Embed" at bounding box center [256, 234] width 47 height 18
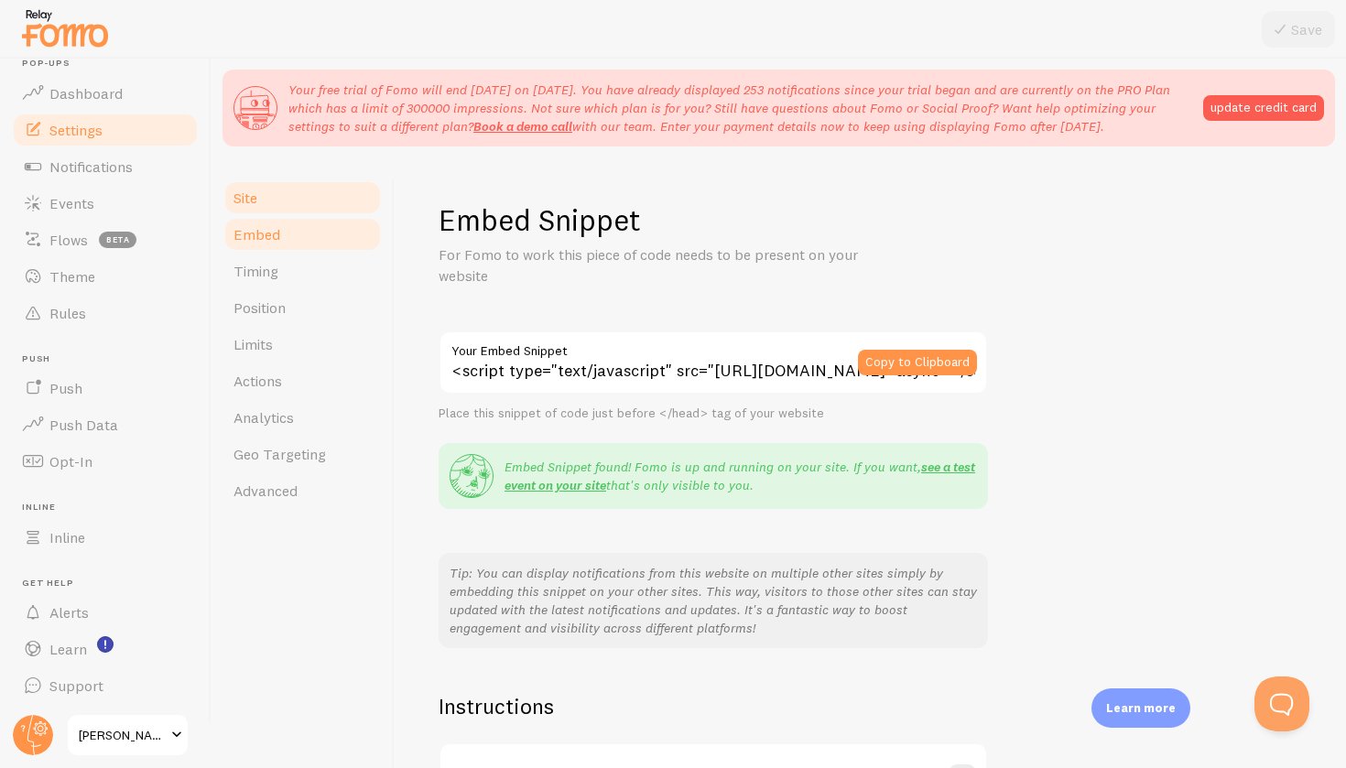
click at [270, 198] on link "Site" at bounding box center [302, 197] width 160 height 37
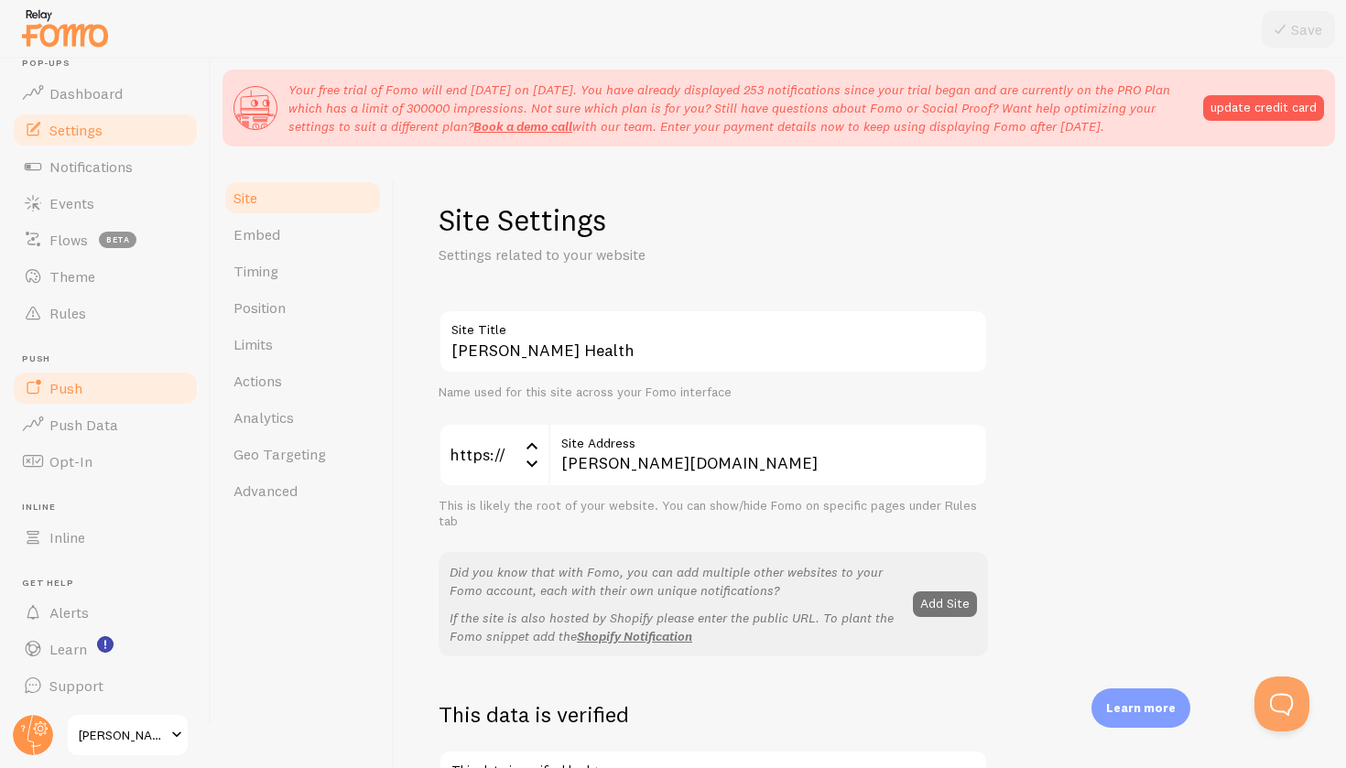
click at [66, 392] on span "Push" at bounding box center [65, 388] width 33 height 18
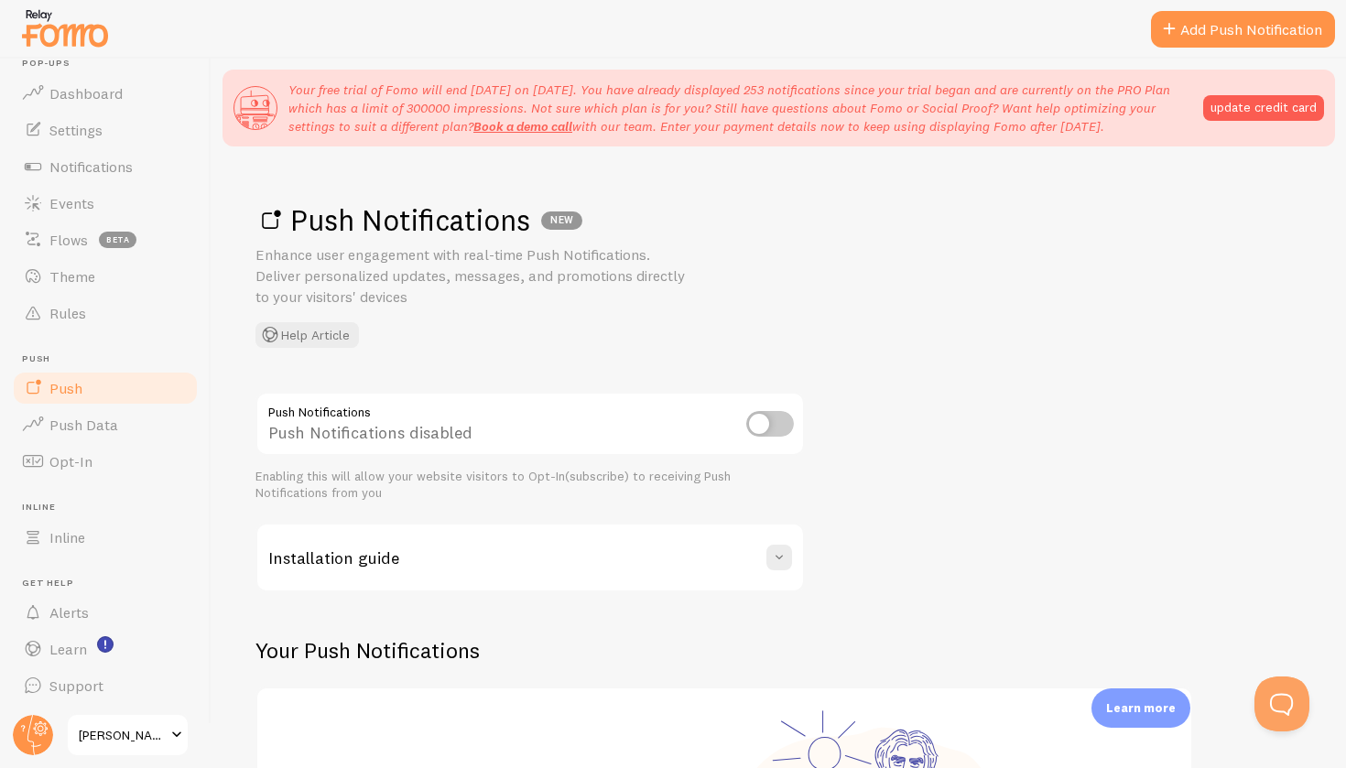
click at [369, 547] on h3 "Installation guide" at bounding box center [333, 557] width 131 height 21
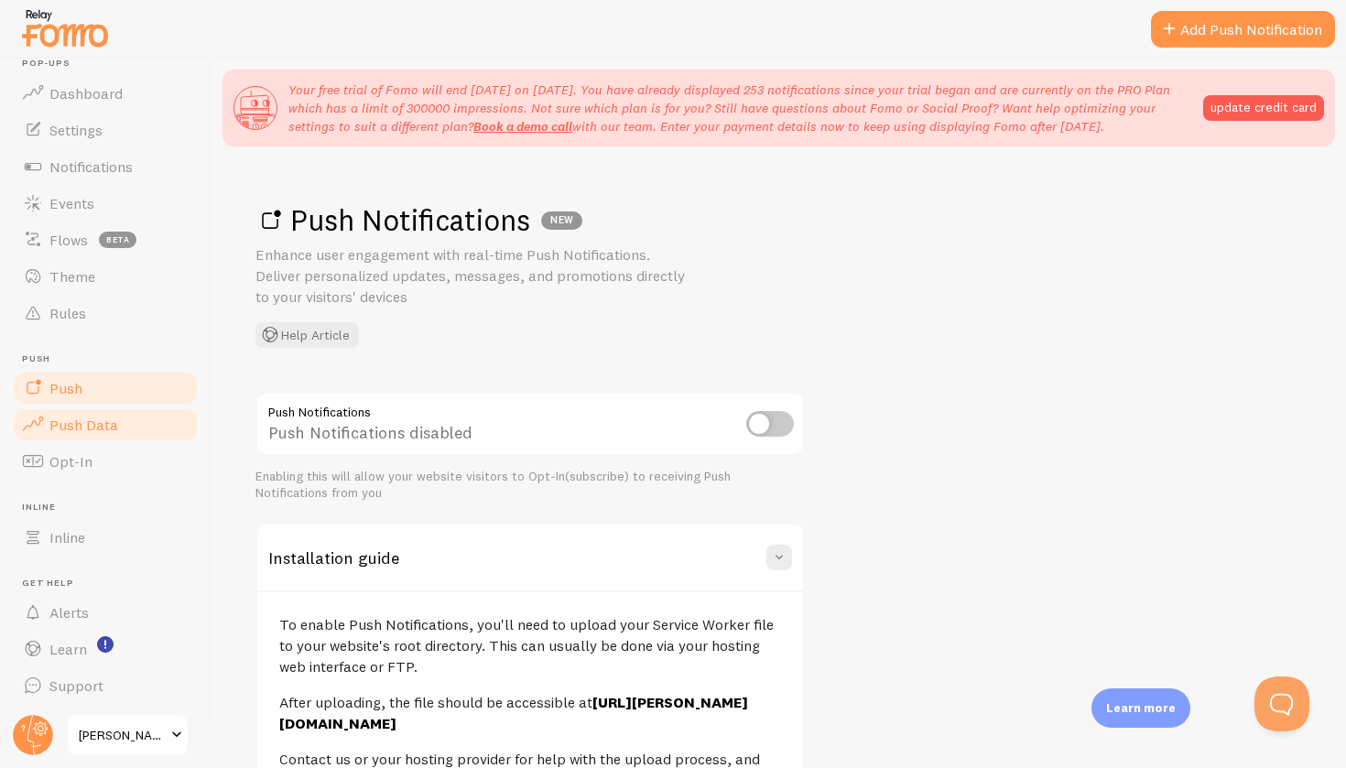
click at [78, 416] on span "Push Data" at bounding box center [83, 425] width 69 height 18
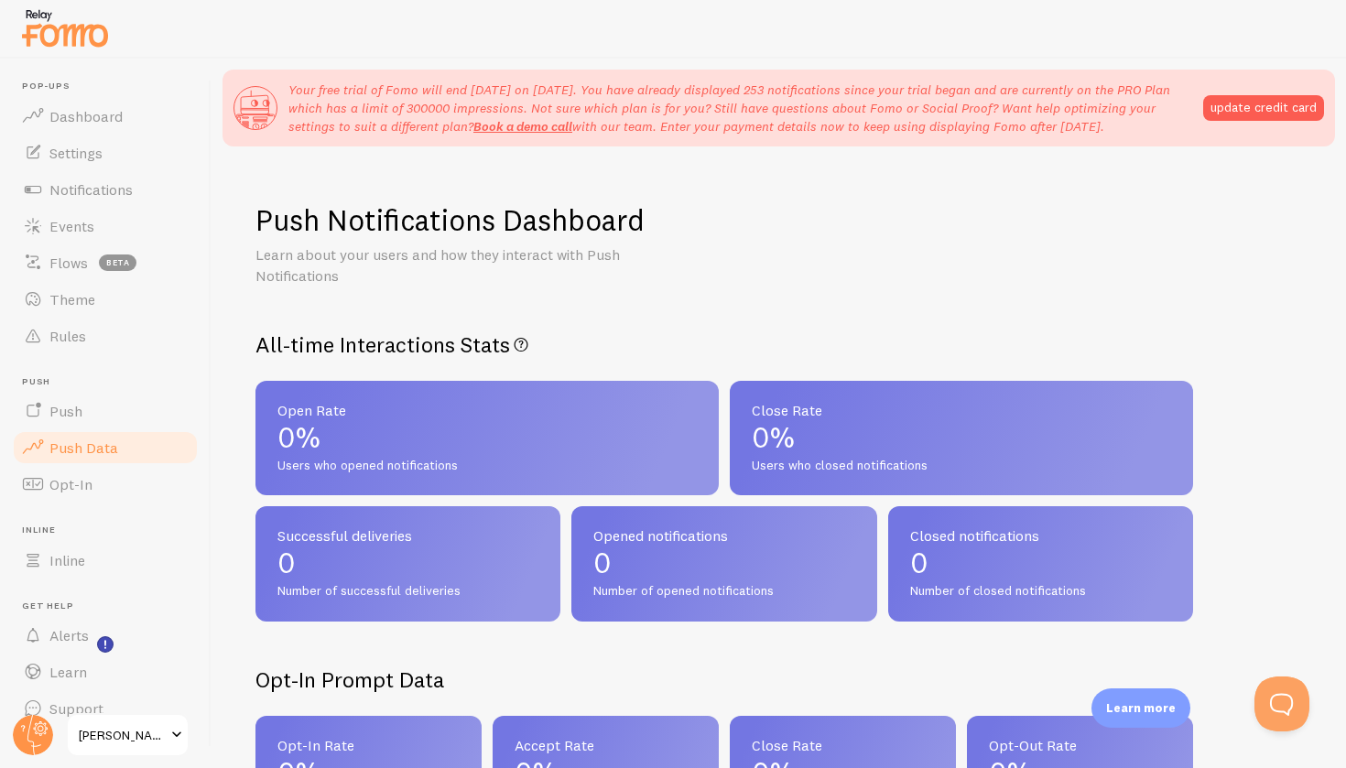
scroll to position [23, 0]
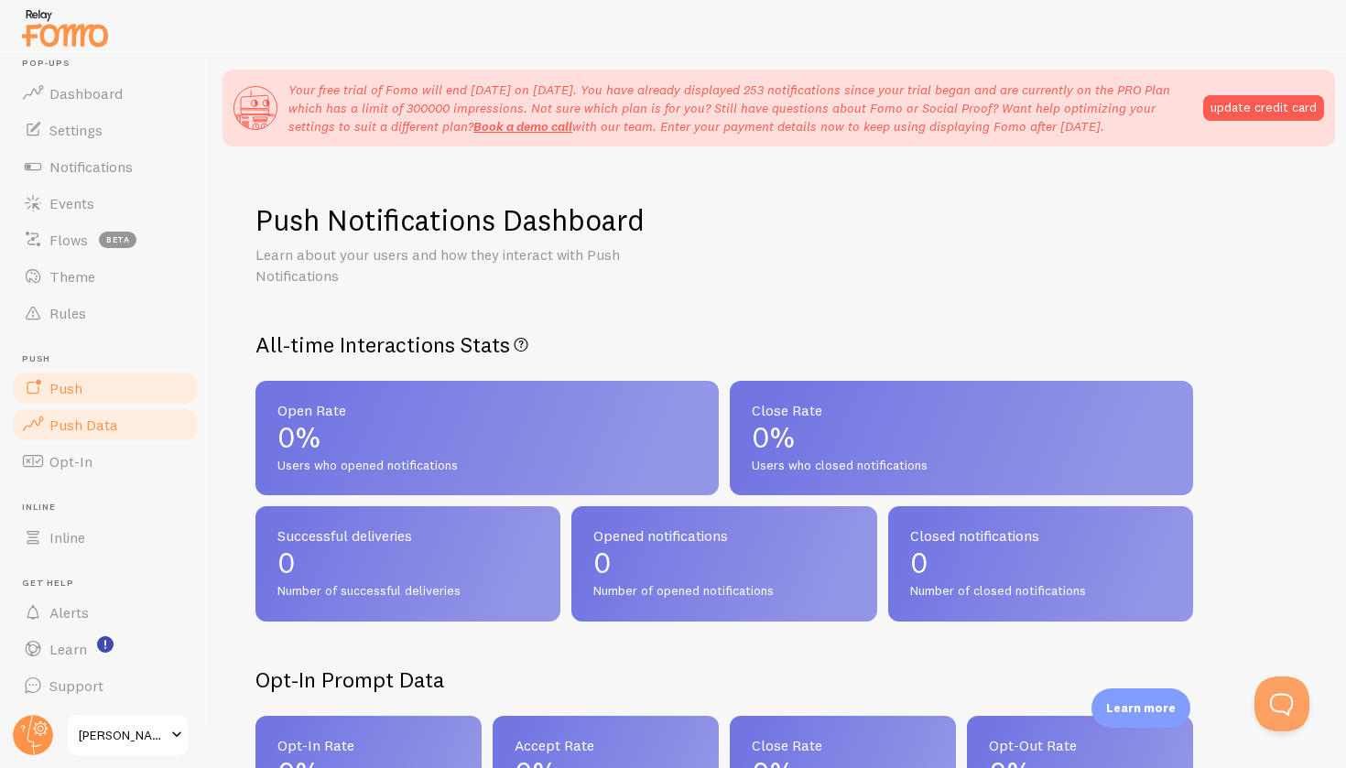
click at [74, 377] on link "Push" at bounding box center [105, 388] width 189 height 37
